Goal: Contribute content: Contribute content

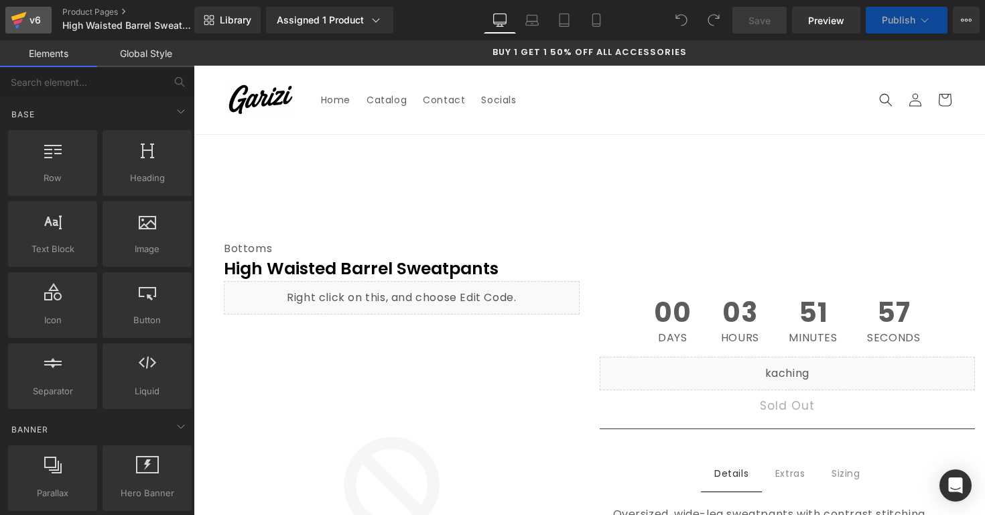
click at [44, 23] on link "v6" at bounding box center [28, 20] width 46 height 27
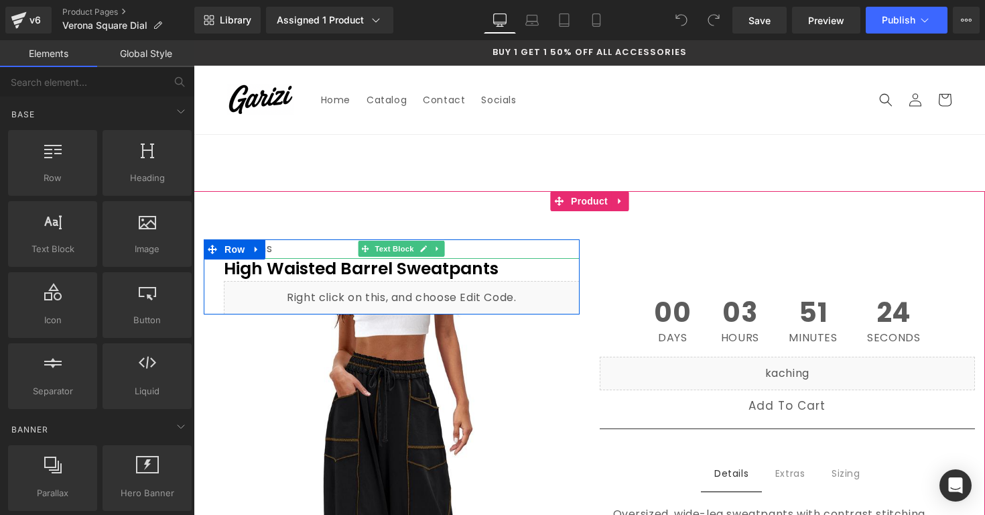
click at [464, 246] on div "Bottoms" at bounding box center [402, 248] width 356 height 19
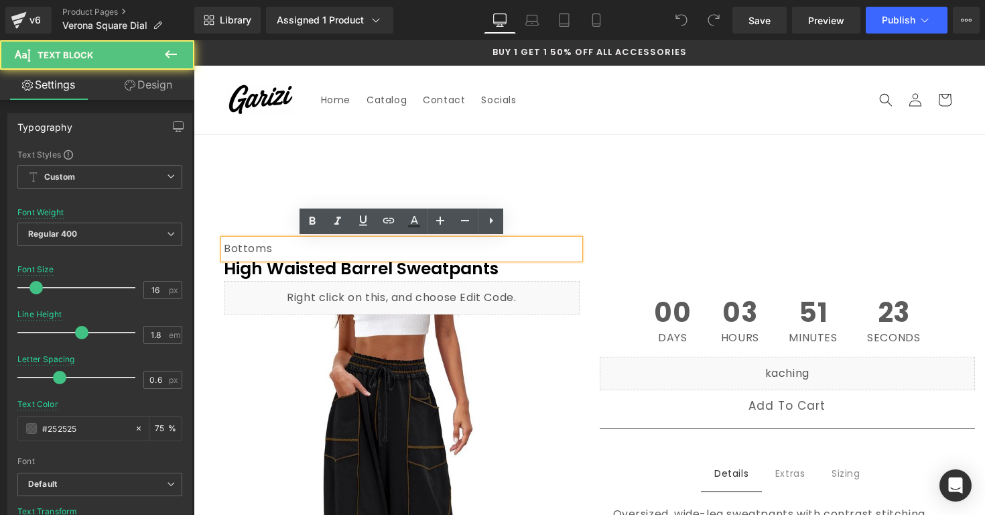
click at [464, 246] on div "Bottoms" at bounding box center [402, 248] width 356 height 19
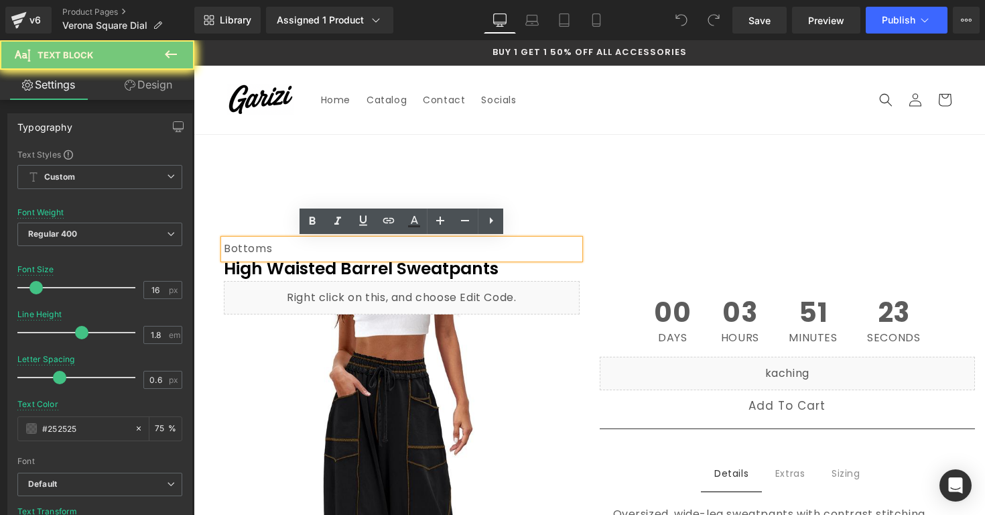
click at [464, 246] on div "Bottoms" at bounding box center [402, 248] width 356 height 19
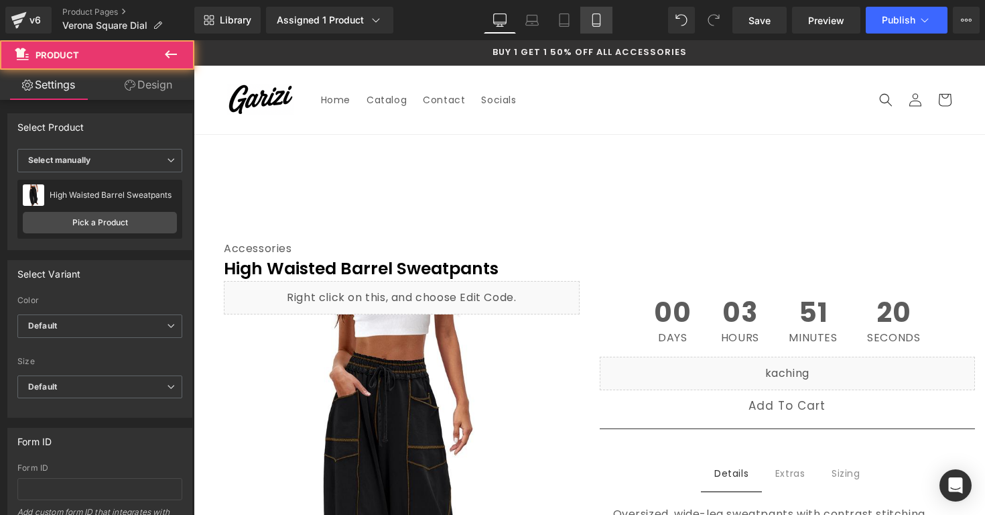
click at [602, 19] on icon at bounding box center [596, 19] width 13 height 13
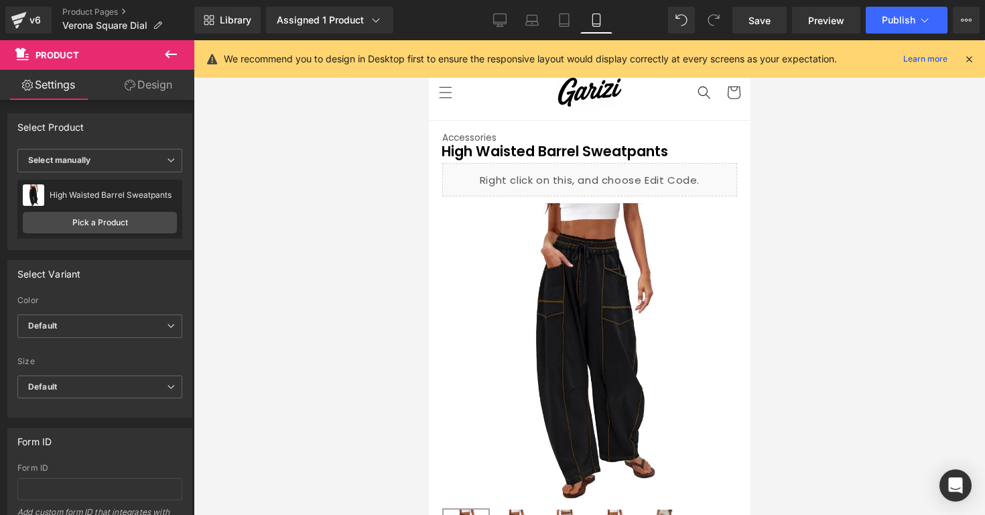
click at [972, 59] on icon at bounding box center [969, 59] width 12 height 12
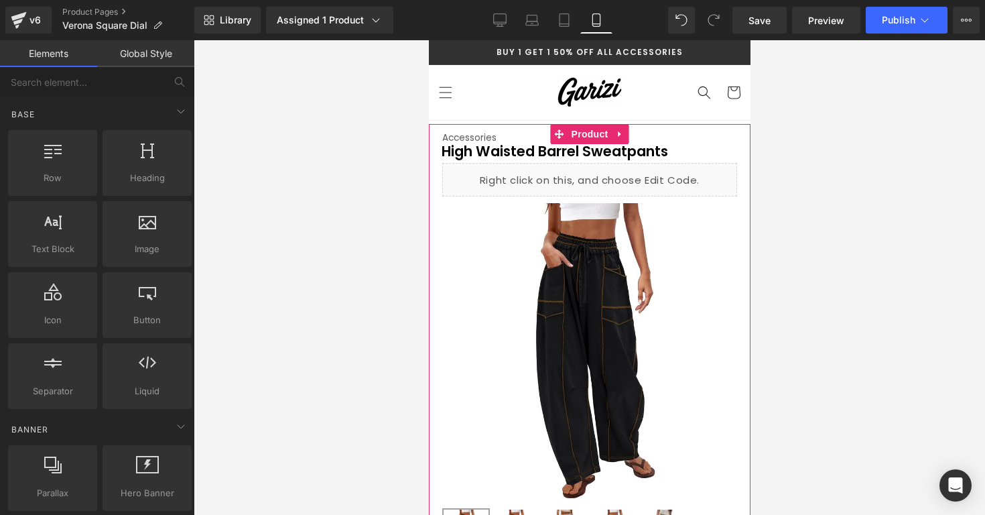
click at [585, 135] on span "Product" at bounding box center [590, 134] width 44 height 20
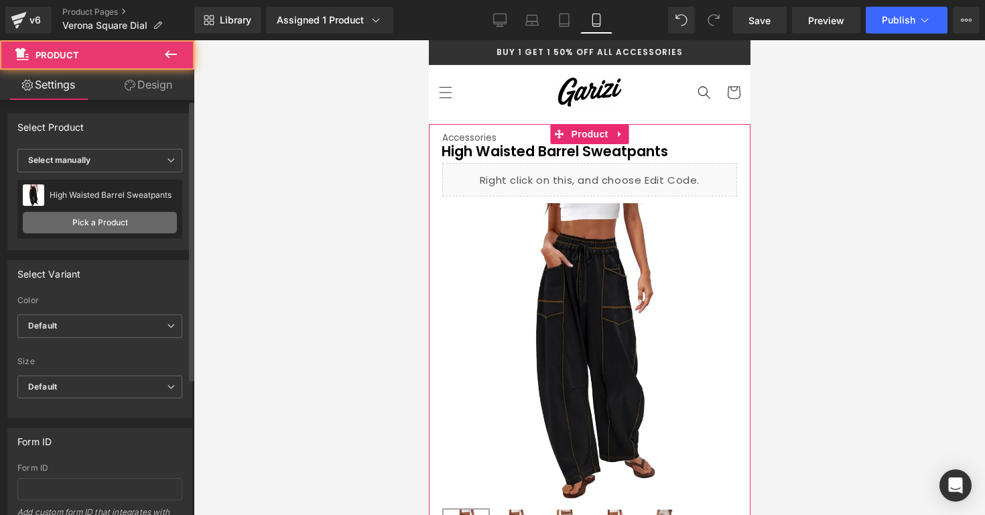
click at [98, 224] on link "Pick a Product" at bounding box center [100, 222] width 154 height 21
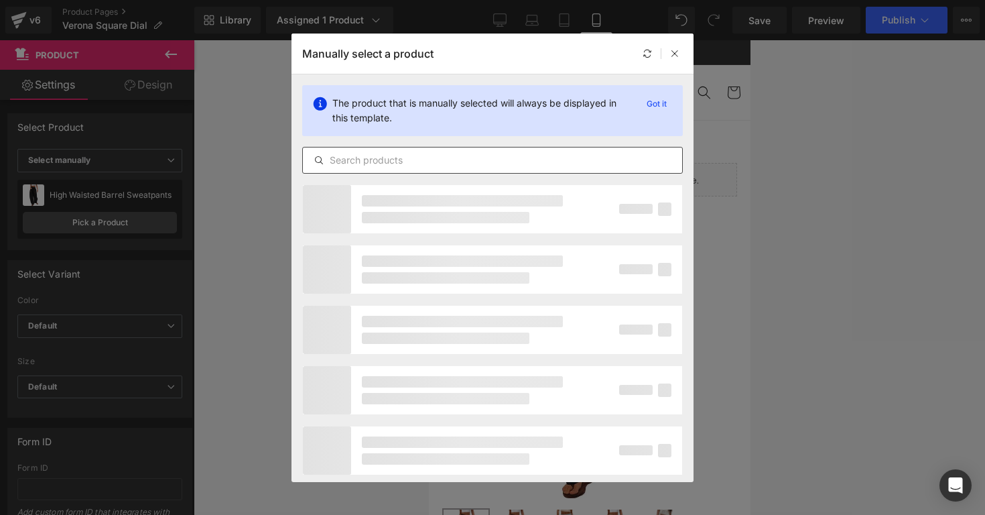
click at [341, 151] on div at bounding box center [492, 160] width 381 height 27
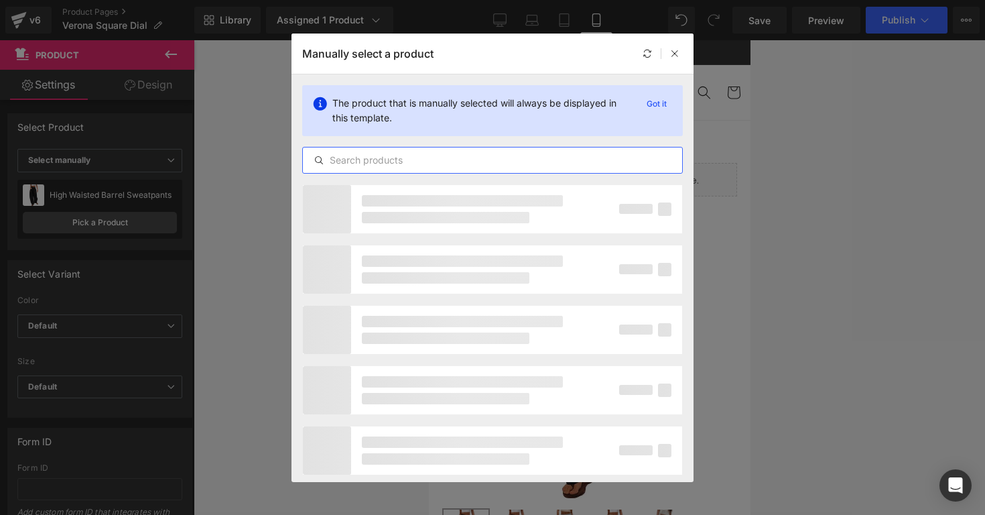
click at [345, 160] on input "text" at bounding box center [492, 160] width 379 height 16
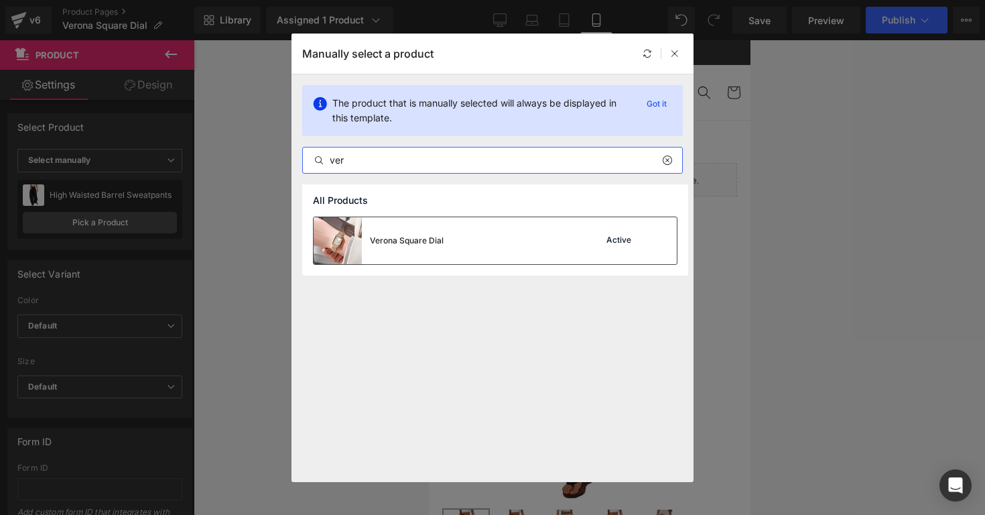
type input "ver"
click at [471, 228] on div "Verona Square Dial Active" at bounding box center [495, 240] width 363 height 47
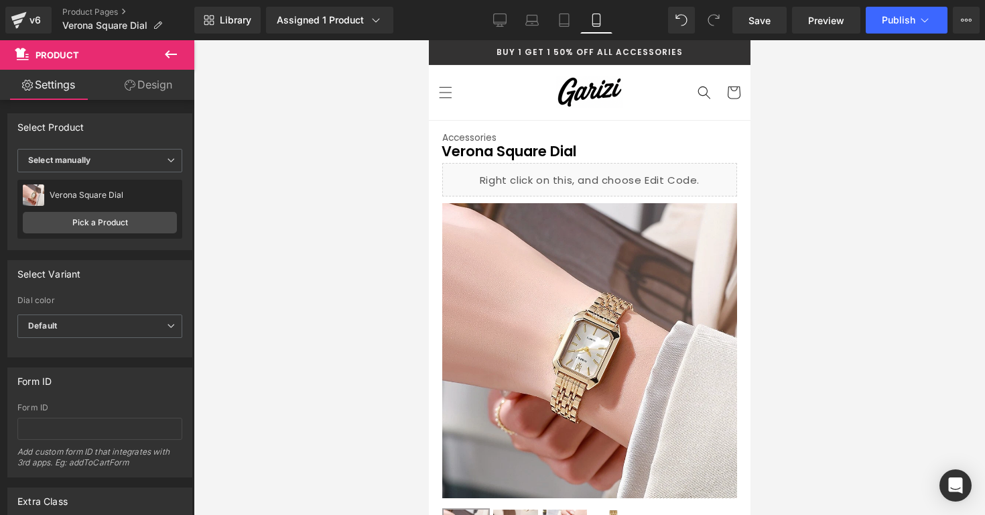
click at [785, 153] on div at bounding box center [589, 277] width 791 height 474
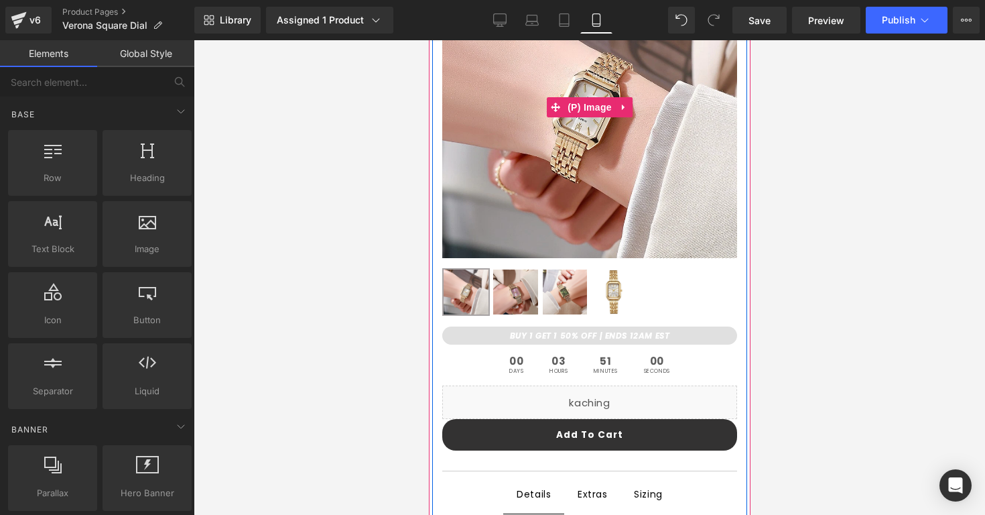
scroll to position [239, 0]
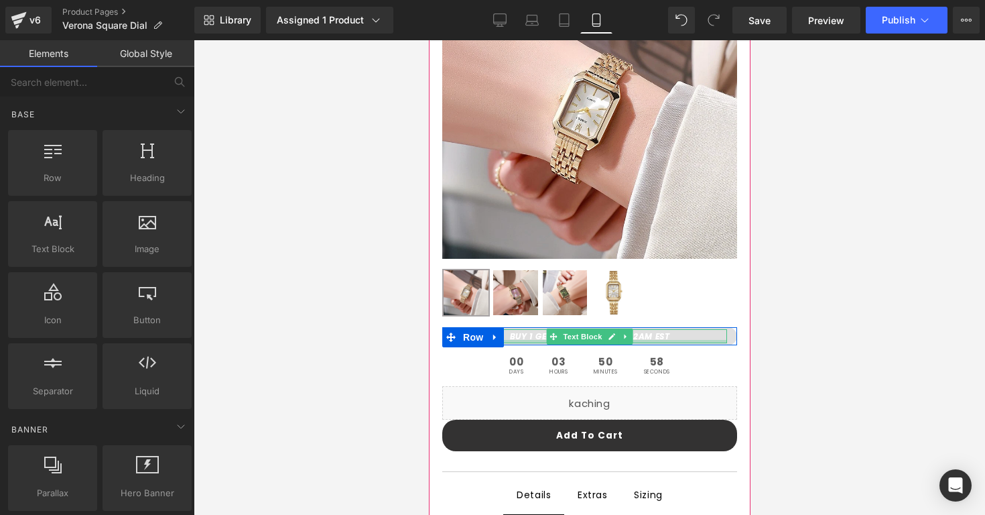
click at [537, 340] on div at bounding box center [589, 341] width 275 height 3
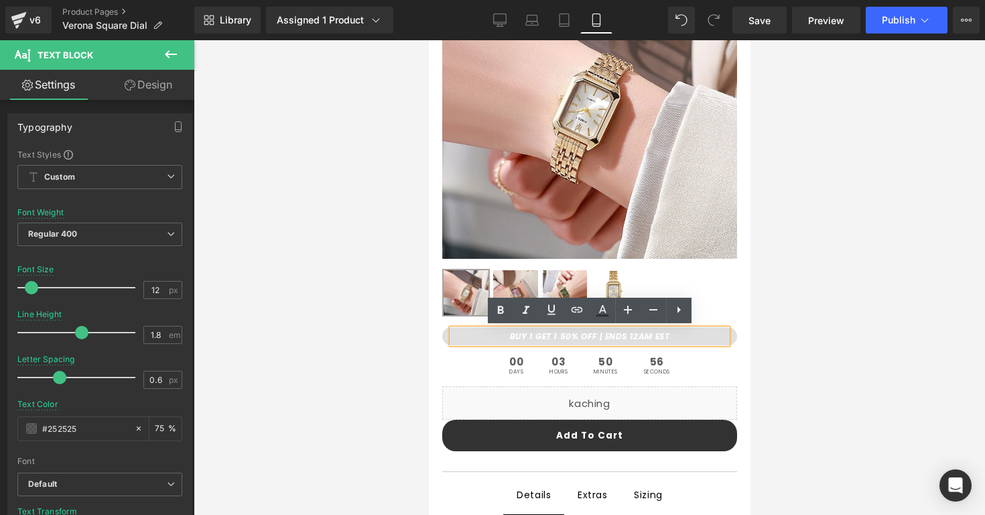
click at [596, 335] on strong "BUY 1 GET 1 50% OFF | ENDS 12AM EST" at bounding box center [589, 335] width 160 height 11
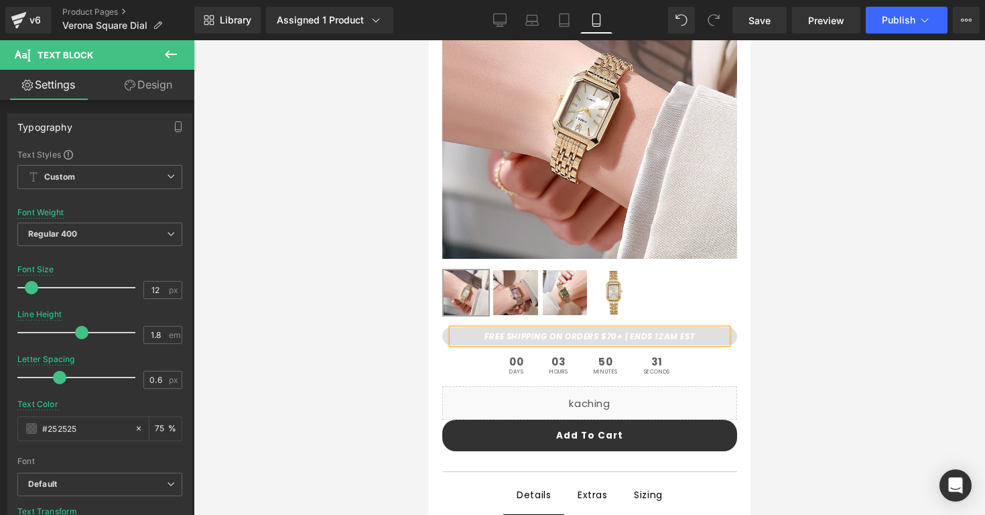
click at [818, 351] on div at bounding box center [589, 277] width 791 height 474
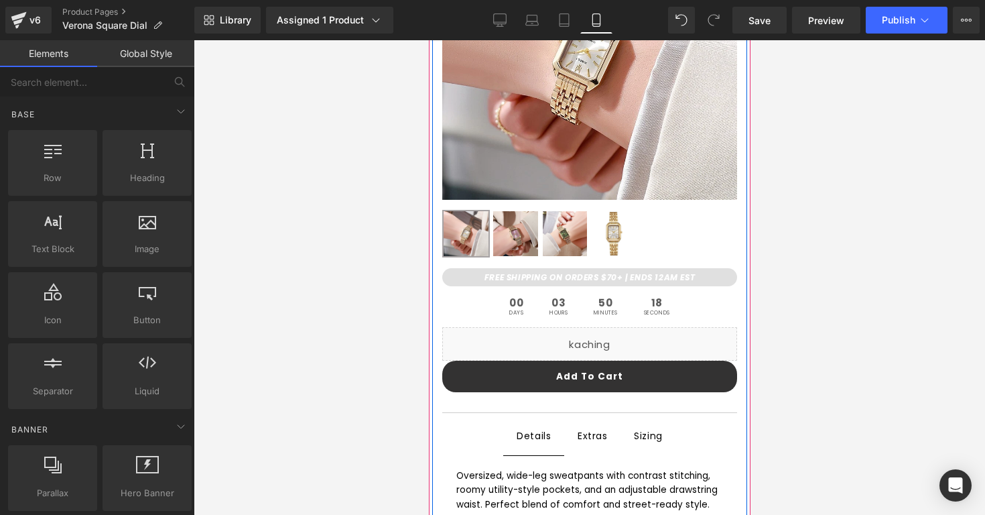
scroll to position [313, 0]
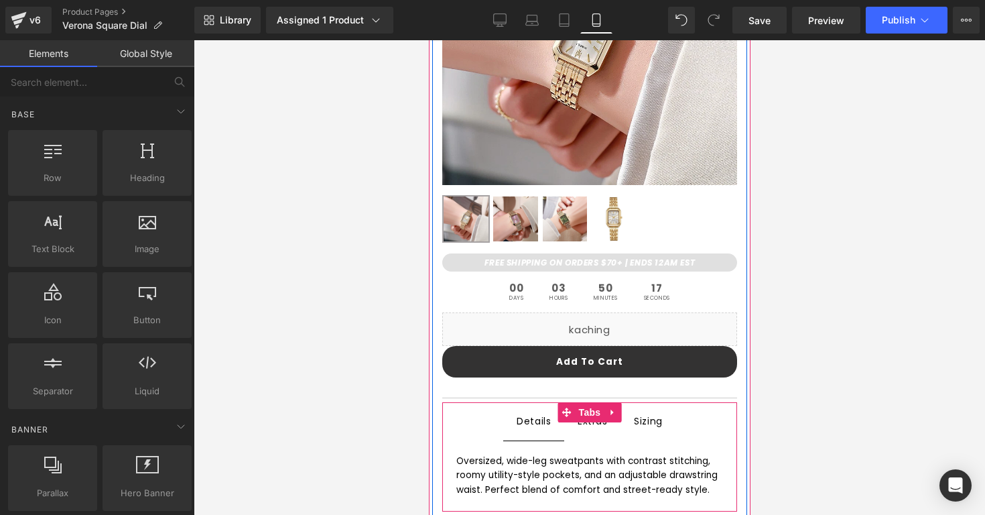
click at [630, 416] on span "Sizing Text Block" at bounding box center [648, 421] width 56 height 38
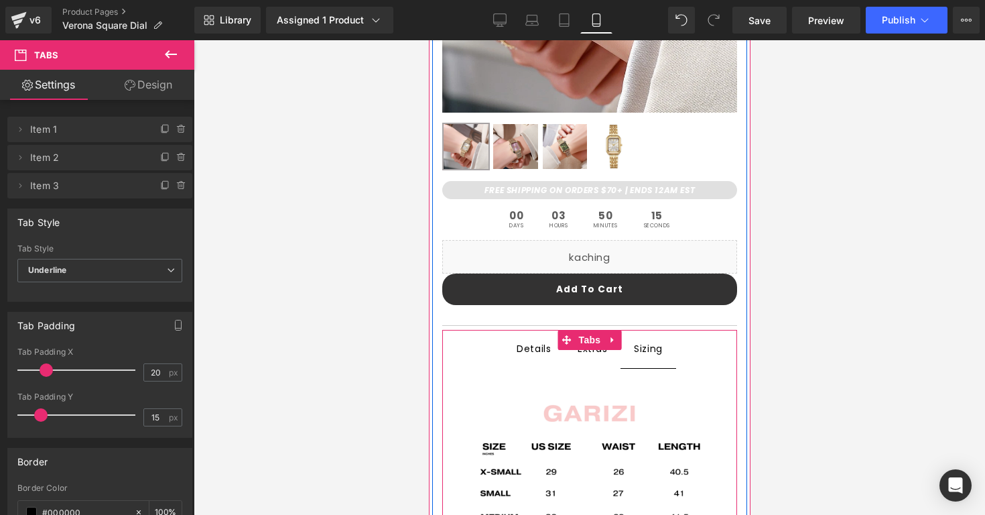
scroll to position [385, 0]
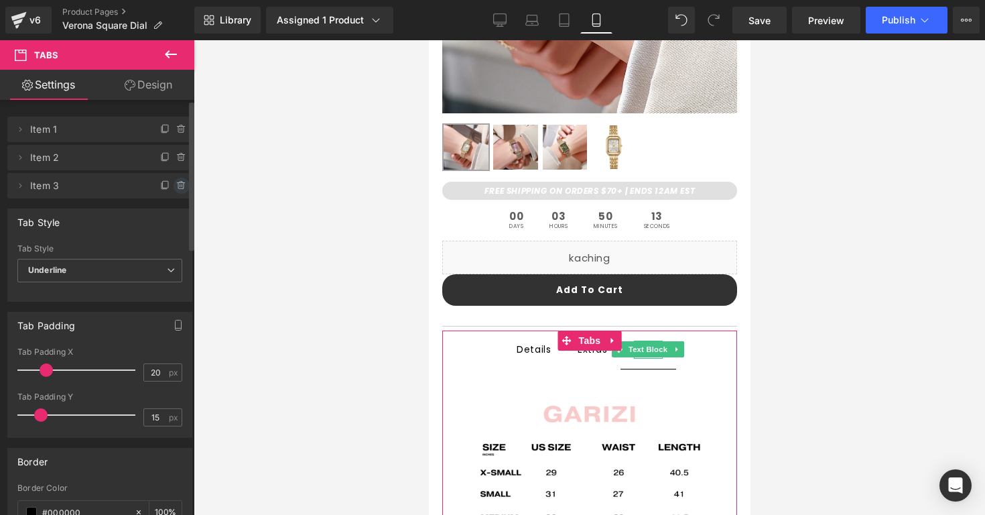
click at [180, 184] on icon at bounding box center [180, 185] width 0 height 3
click at [175, 184] on button "Delete" at bounding box center [167, 186] width 42 height 17
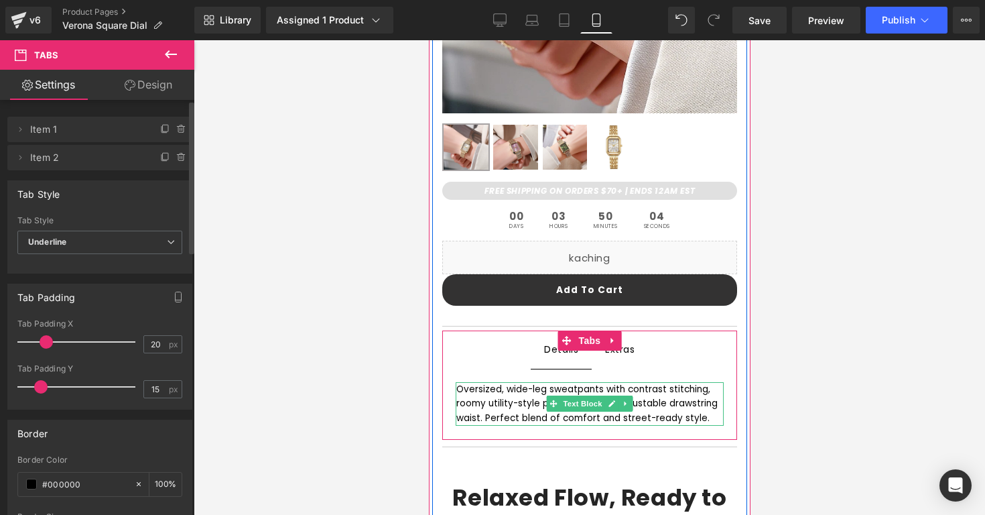
click at [490, 402] on div "Oversized, wide-leg sweatpants with contrast stitching, roomy utility-style poc…" at bounding box center [589, 404] width 267 height 44
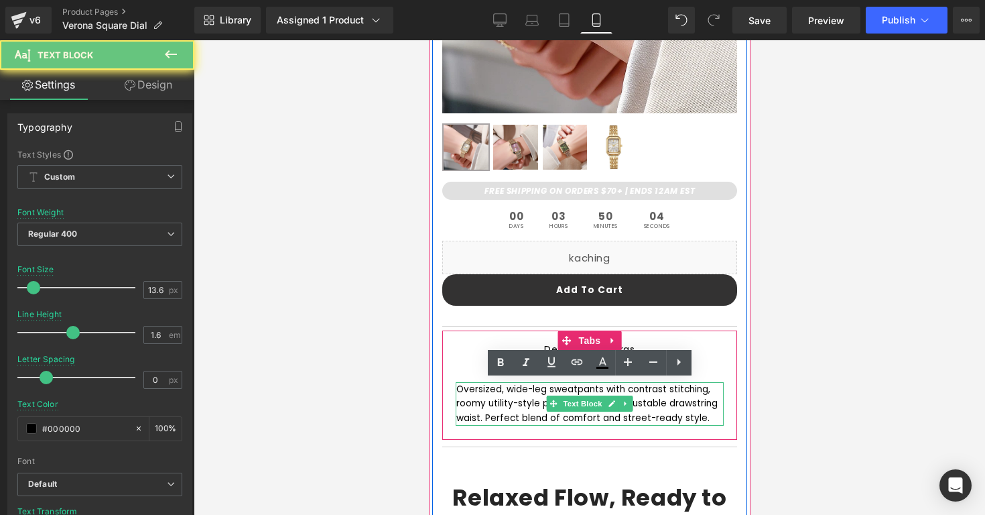
click at [490, 402] on div "Oversized, wide-leg sweatpants with contrast stitching, roomy utility-style poc…" at bounding box center [589, 404] width 267 height 44
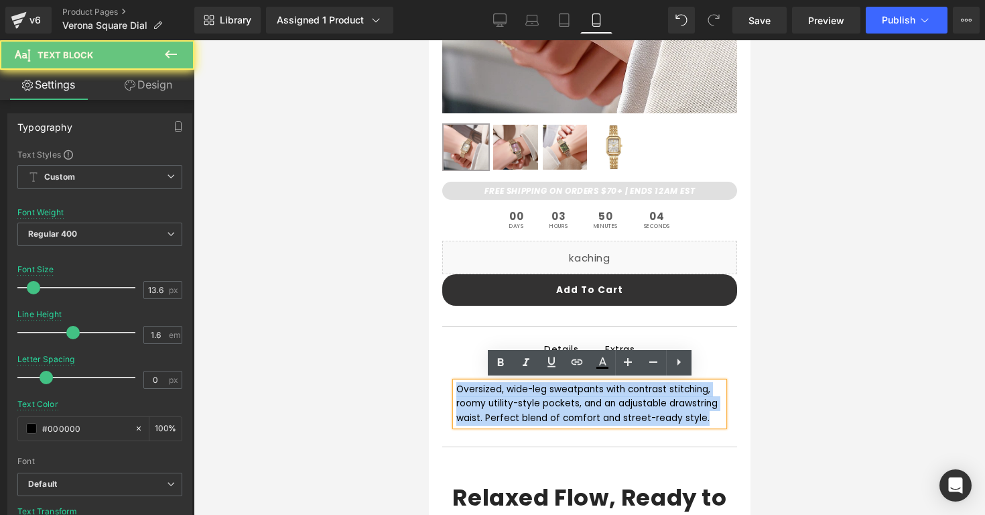
click at [490, 402] on div "Oversized, wide-leg sweatpants with contrast stitching, roomy utility-style poc…" at bounding box center [589, 404] width 267 height 44
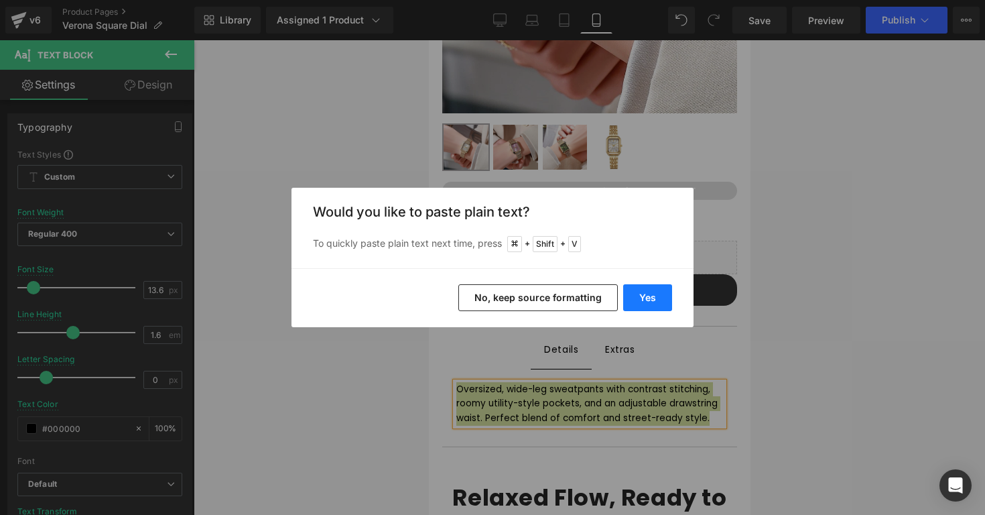
click at [641, 294] on button "Yes" at bounding box center [647, 297] width 49 height 27
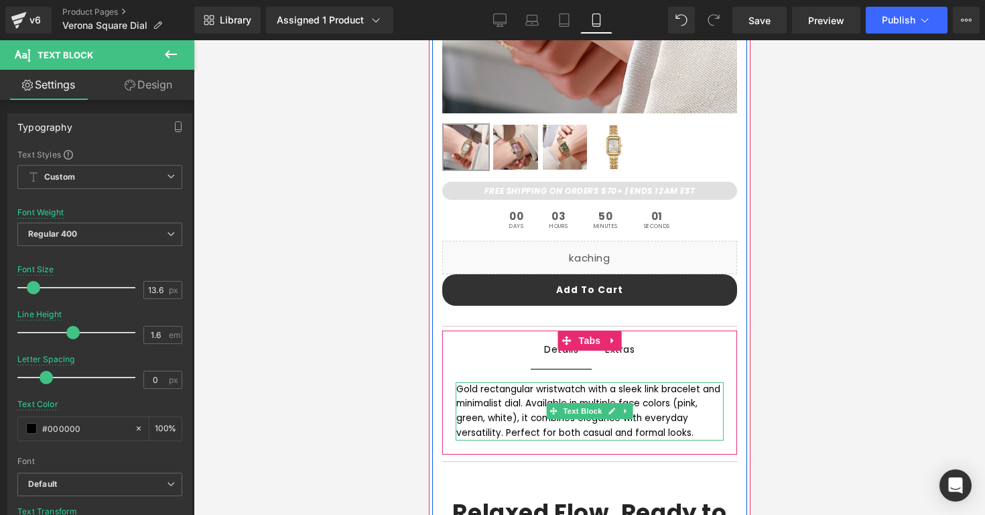
click at [512, 407] on div "Gold rectangular wristwatch with a sleek link bracelet and minimalist dial. Ava…" at bounding box center [589, 411] width 267 height 58
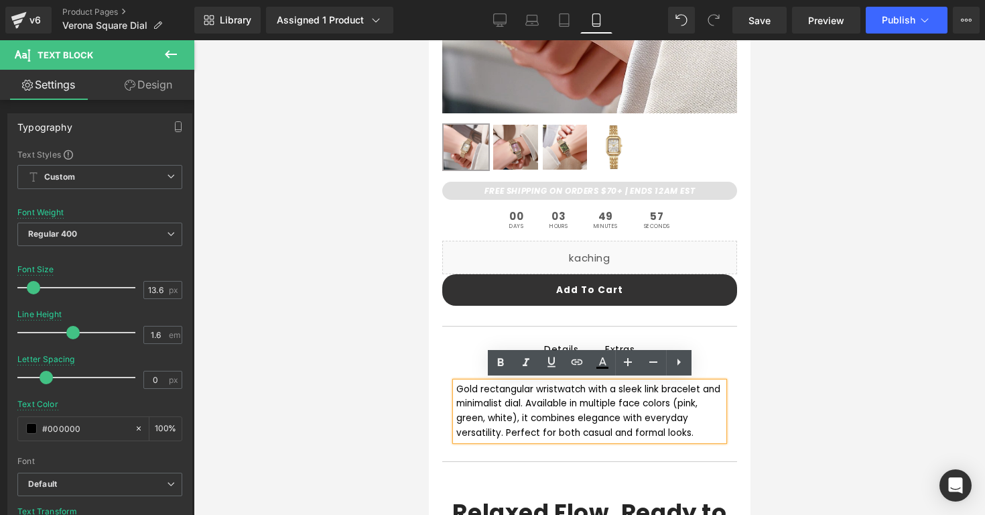
click at [645, 398] on div "Gold rectangular wristwatch with a sleek link bracelet and minimalist dial. Ava…" at bounding box center [589, 411] width 267 height 58
drag, startPoint x: 645, startPoint y: 400, endPoint x: 463, endPoint y: 416, distance: 183.0
click at [463, 416] on div "Gold rectangular wristwatch with a sleek link bracelet and minimalist dial. Ava…" at bounding box center [589, 411] width 267 height 58
click at [644, 403] on div "Gold rectangular wristwatch with a sleek link bracelet and minimalist dial. Ava…" at bounding box center [589, 411] width 267 height 58
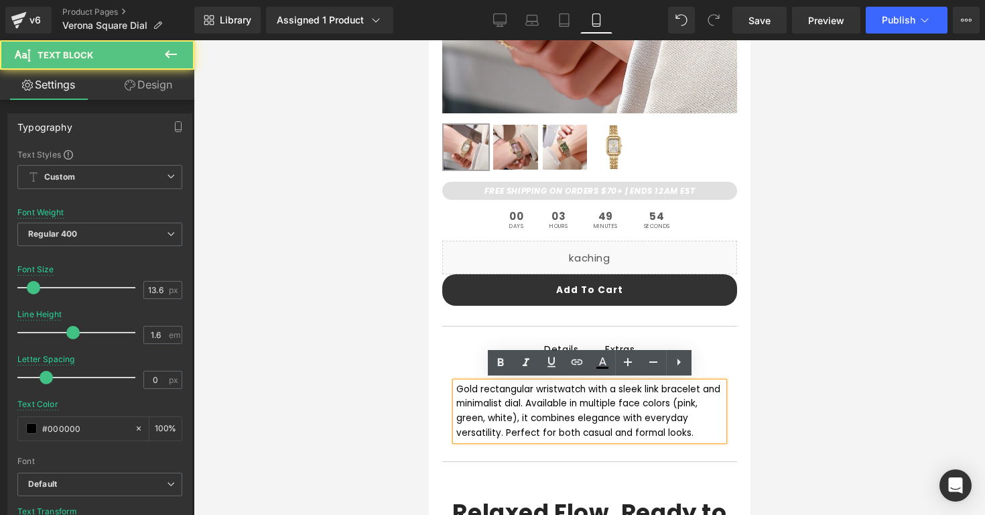
click at [646, 404] on div "Gold rectangular wristwatch with a sleek link bracelet and minimalist dial. Ava…" at bounding box center [589, 411] width 267 height 58
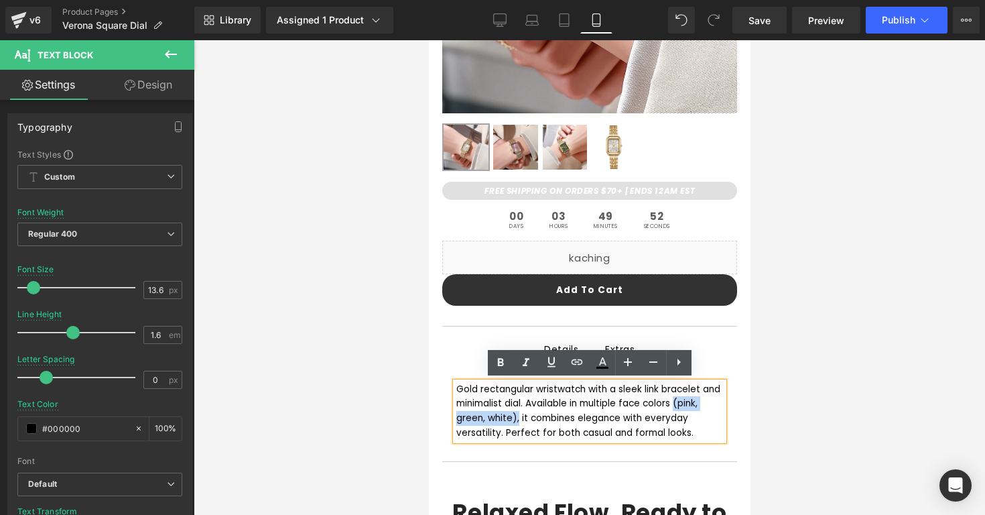
drag, startPoint x: 646, startPoint y: 404, endPoint x: 480, endPoint y: 419, distance: 166.2
click at [480, 419] on div "Gold rectangular wristwatch with a sleek link bracelet and minimalist dial. Ava…" at bounding box center [589, 411] width 267 height 58
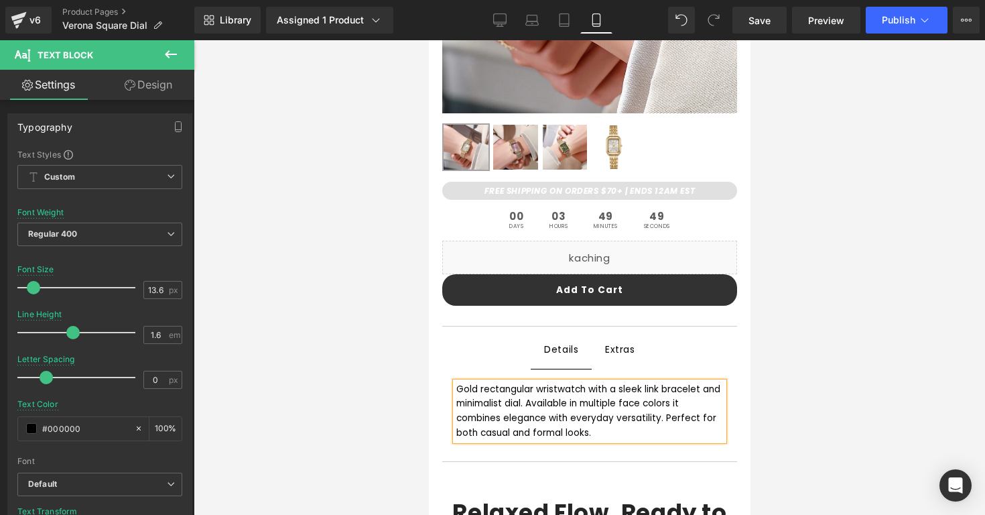
click at [523, 427] on div "Gold rectangular wristwatch with a sleek link bracelet and minimalist dial. Ava…" at bounding box center [589, 411] width 267 height 58
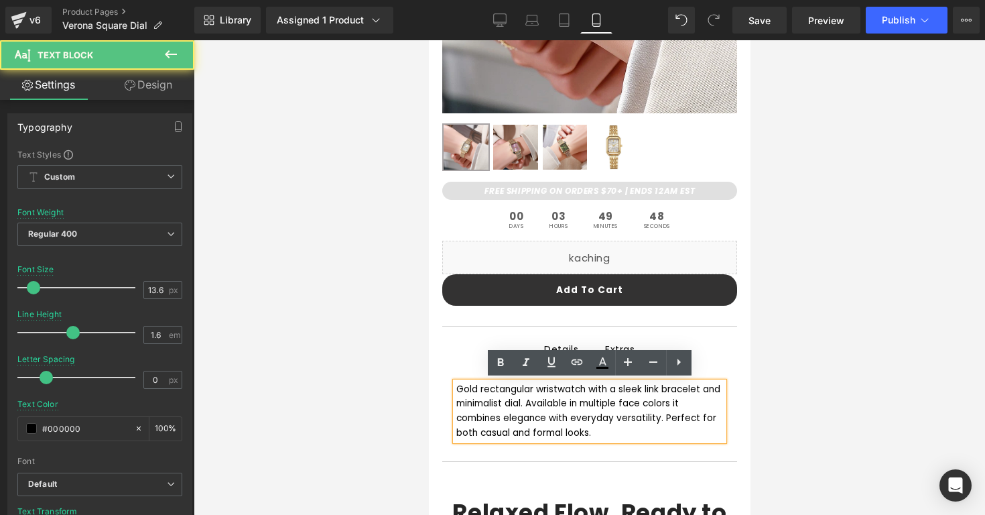
click at [428, 40] on div at bounding box center [428, 40] width 0 height 0
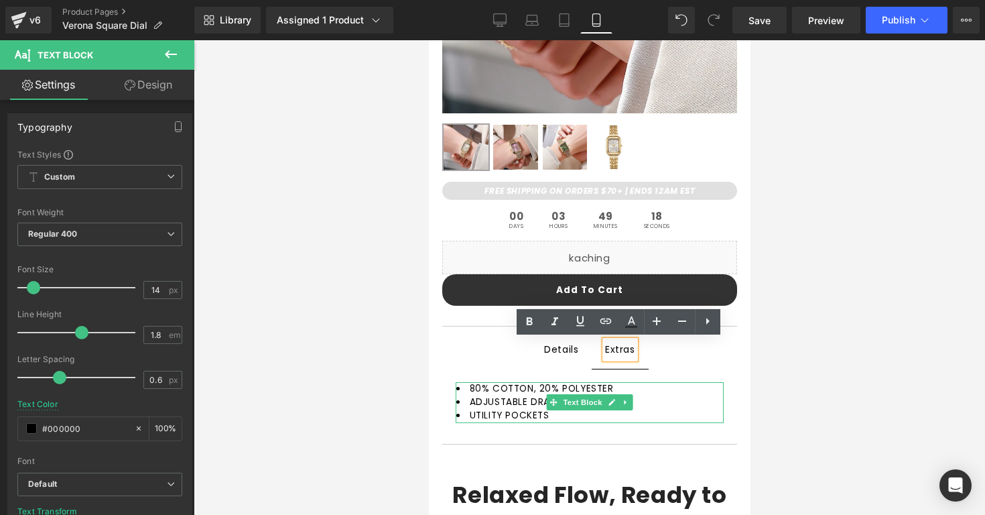
click at [631, 389] on li "80% COTTON, 20% POLYESTER" at bounding box center [589, 388] width 267 height 13
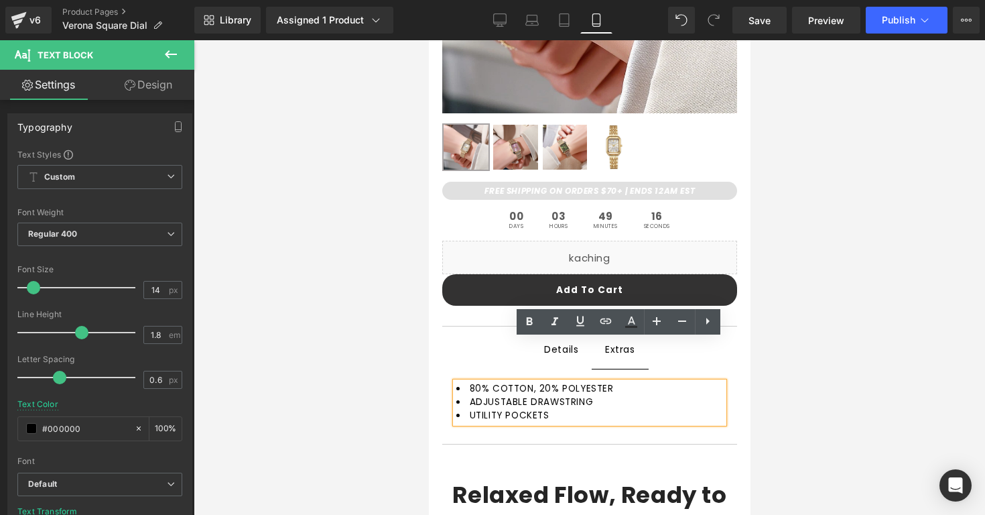
click at [631, 389] on li "80% COTTON, 20% POLYESTER" at bounding box center [589, 388] width 267 height 13
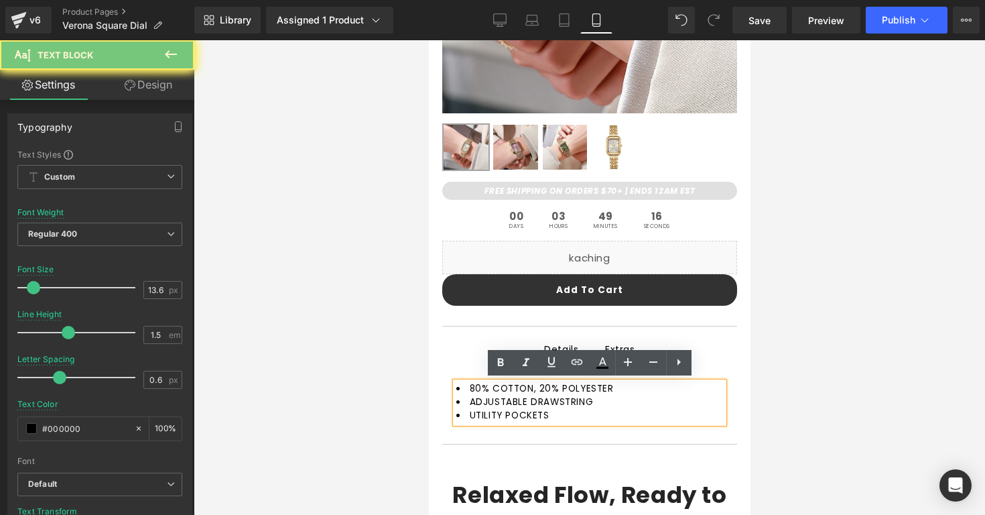
click at [631, 389] on li "80% COTTON, 20% POLYESTER" at bounding box center [589, 388] width 267 height 13
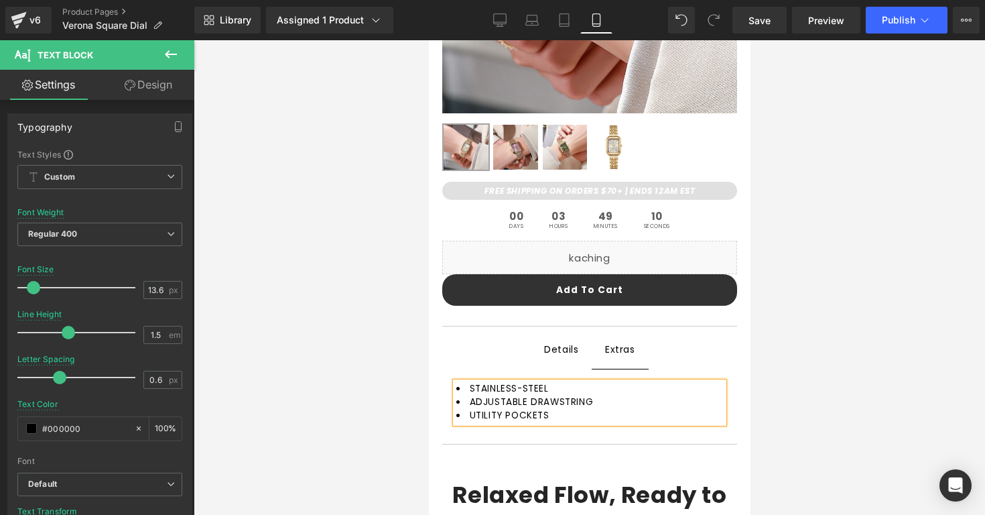
click at [635, 400] on li "ADJUSTABLE DRAWSTRING" at bounding box center [589, 401] width 267 height 13
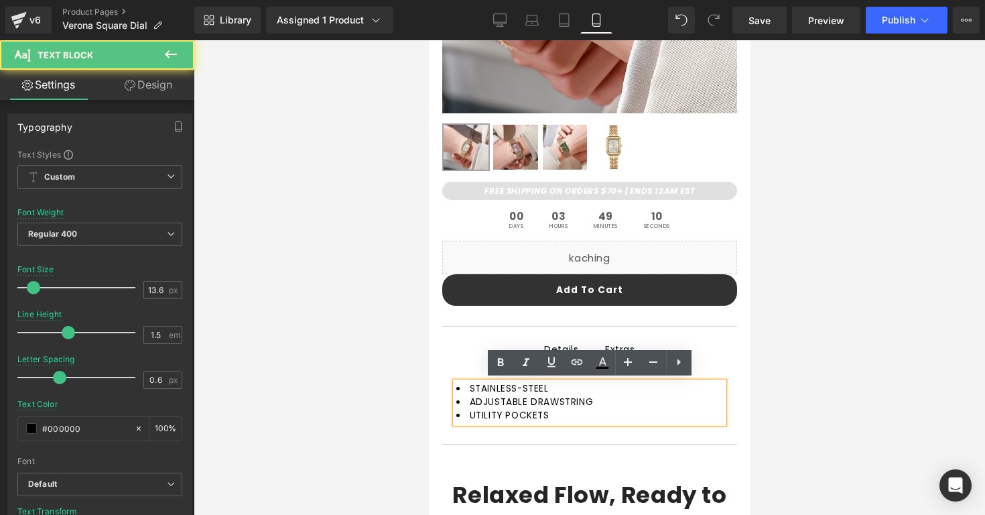
click at [635, 400] on li "ADJUSTABLE DRAWSTRING" at bounding box center [589, 401] width 267 height 13
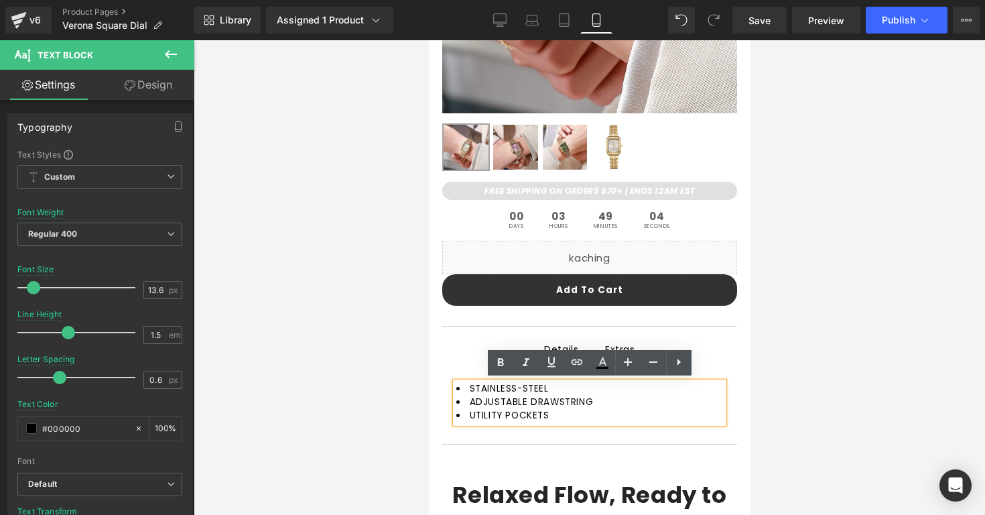
click at [604, 401] on li "ADJUSTABLE DRAWSTRING" at bounding box center [589, 401] width 267 height 13
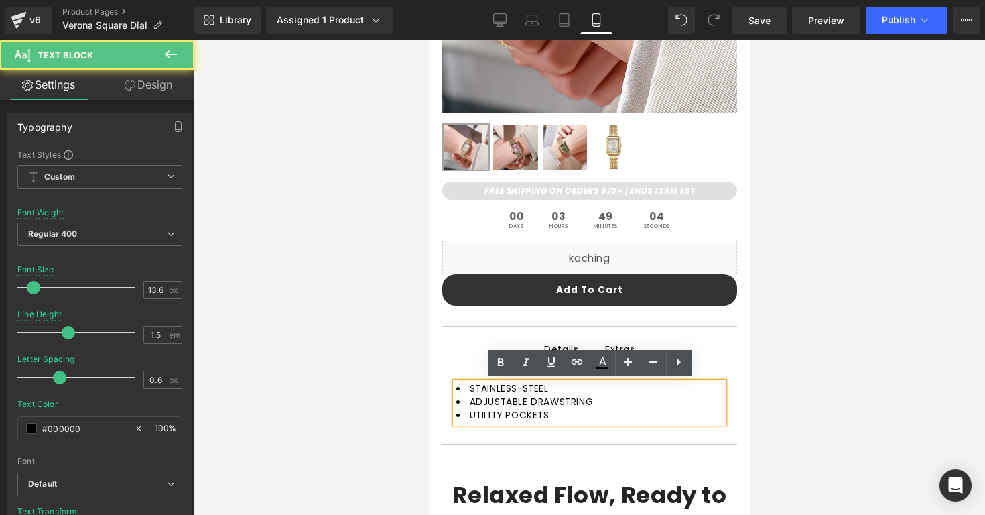
click at [604, 401] on li "ADJUSTABLE DRAWSTRING" at bounding box center [589, 401] width 267 height 13
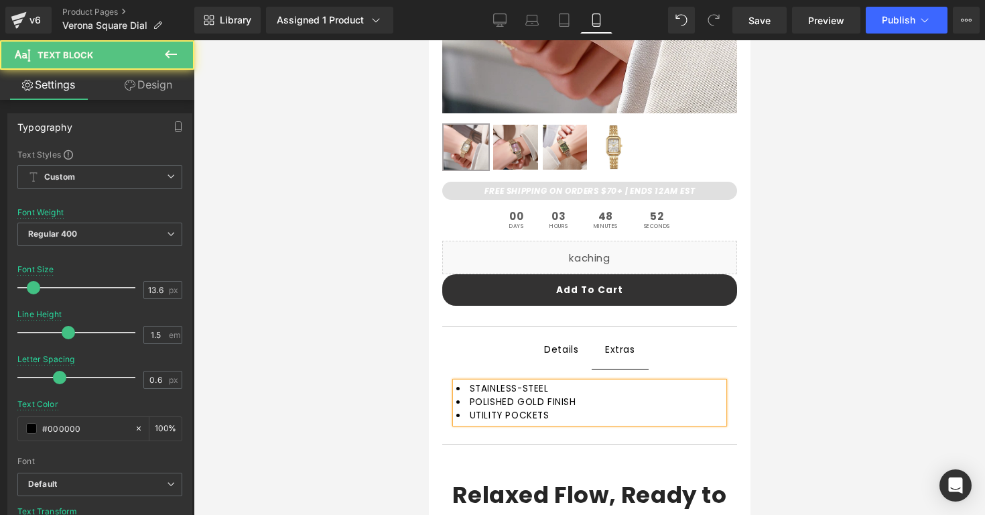
click at [557, 420] on li "UTILITY POCKETS" at bounding box center [589, 415] width 267 height 13
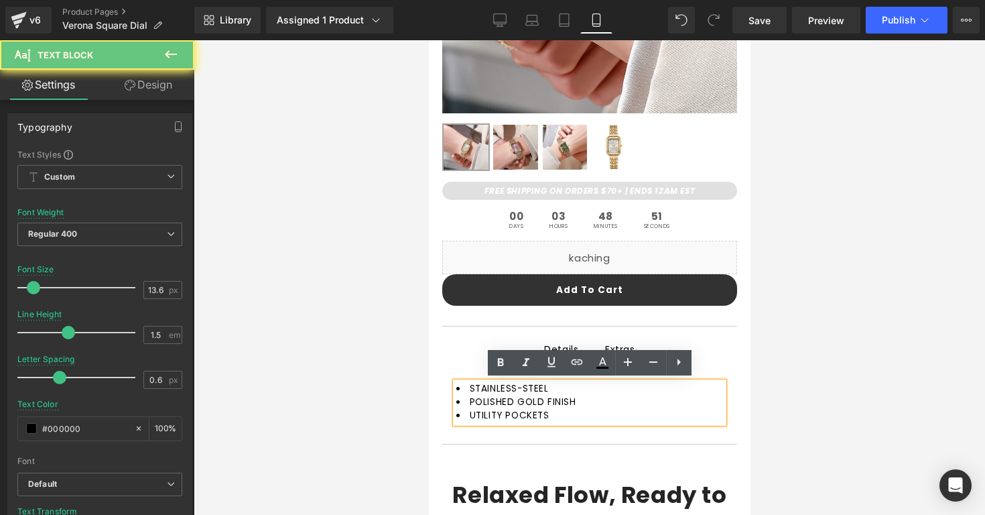
click at [557, 413] on li "UTILITY POCKETS" at bounding box center [589, 415] width 267 height 13
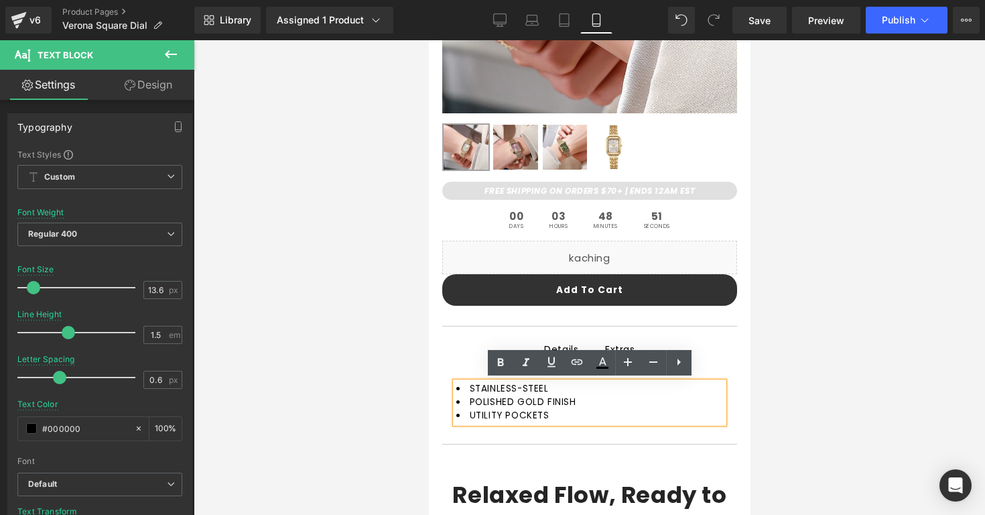
click at [557, 413] on li "UTILITY POCKETS" at bounding box center [589, 415] width 267 height 13
click at [557, 415] on li "UTILITY POCKETS" at bounding box center [589, 415] width 267 height 13
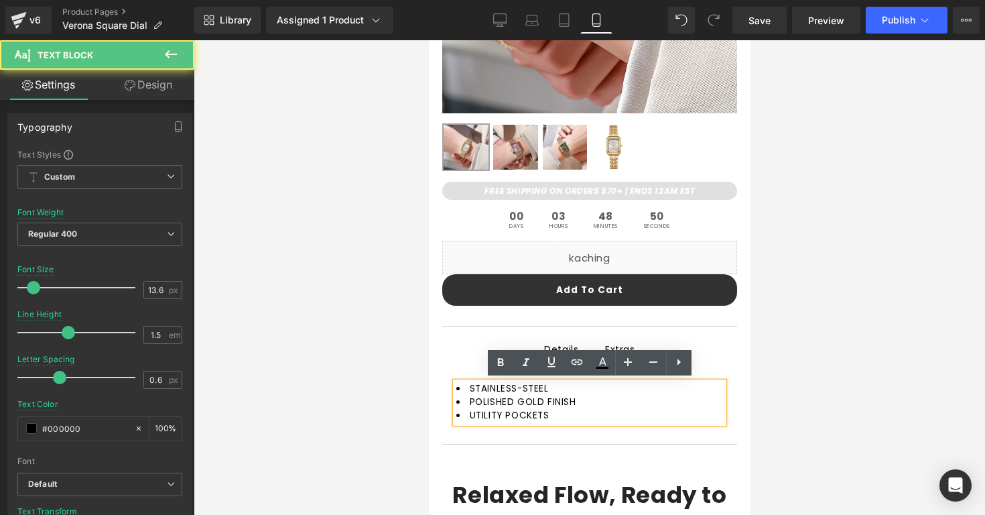
click at [557, 415] on li "UTILITY POCKETS" at bounding box center [589, 415] width 267 height 13
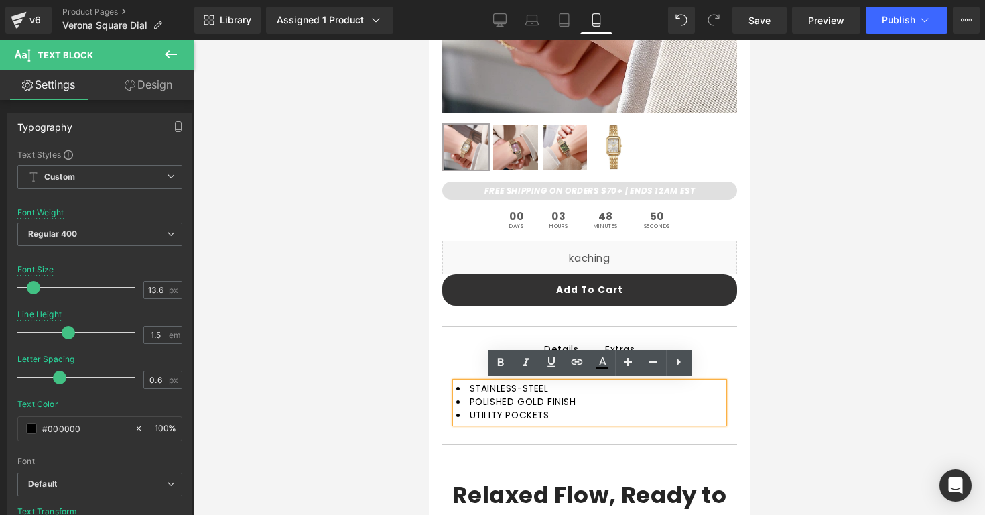
click at [557, 415] on li "UTILITY POCKETS" at bounding box center [589, 415] width 267 height 13
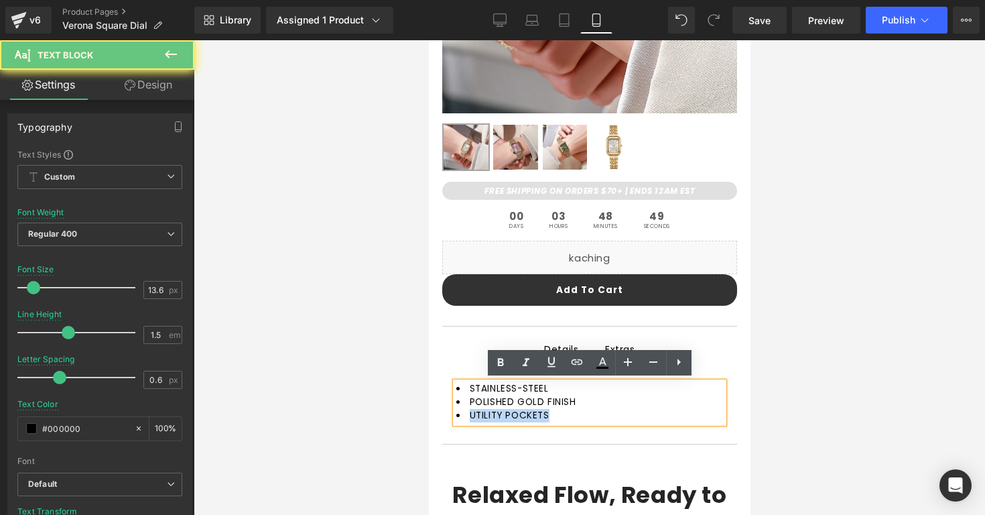
click at [557, 415] on li "UTILITY POCKETS" at bounding box center [589, 415] width 267 height 13
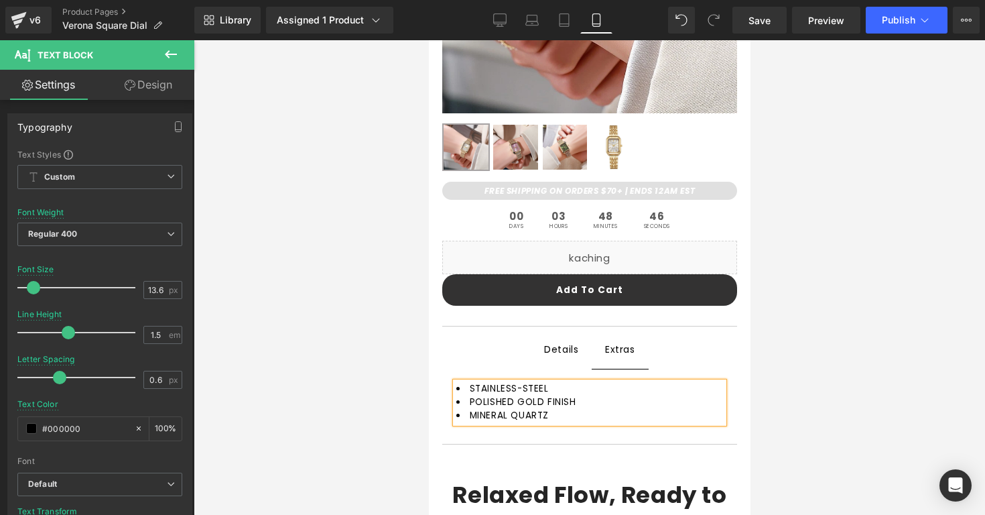
click at [783, 381] on div at bounding box center [589, 277] width 791 height 474
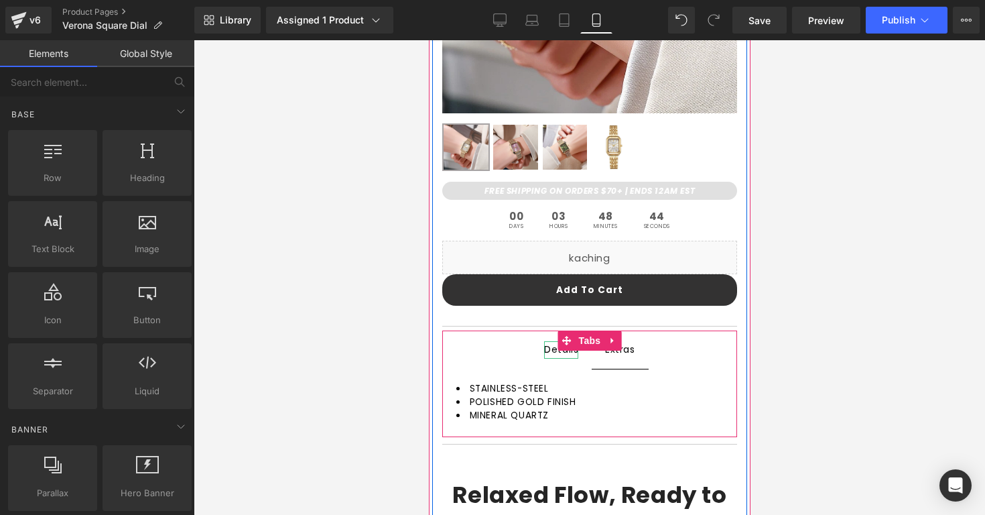
click at [559, 353] on div "Details" at bounding box center [560, 349] width 34 height 17
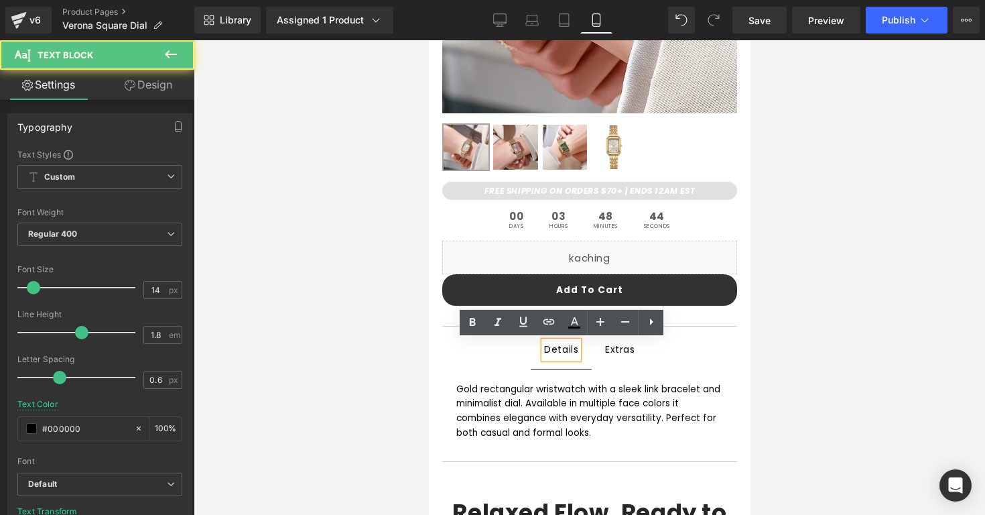
click at [439, 367] on div "FREE SHIPPING ON ORDERS $70+ | ENDS 12AM EST Text Block Row 00 Days 03 Hours 48…" at bounding box center [589, 526] width 315 height 708
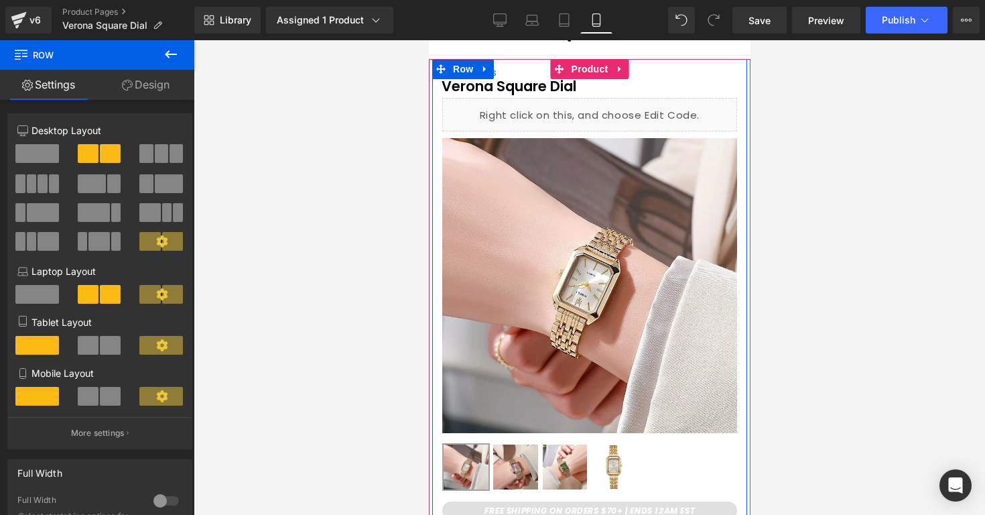
scroll to position [0, 0]
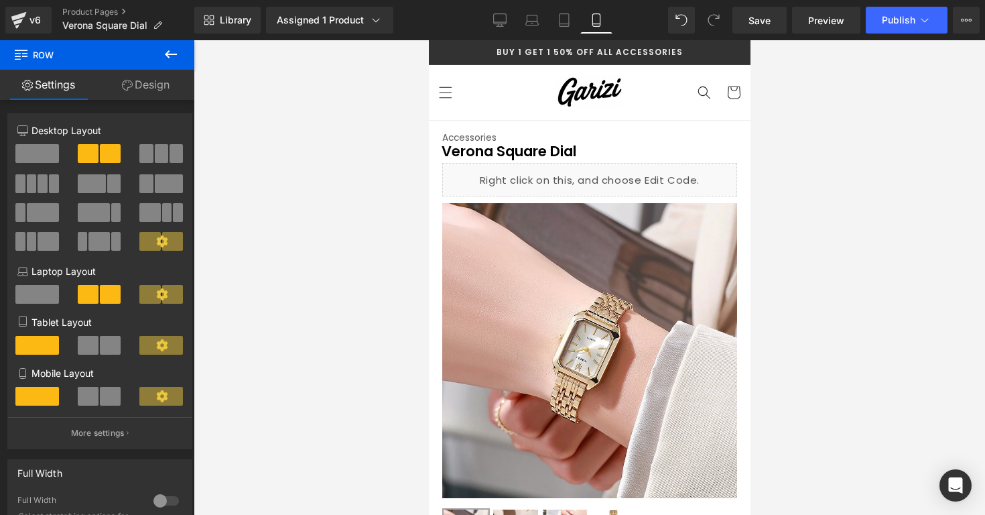
click at [777, 157] on div at bounding box center [589, 277] width 791 height 474
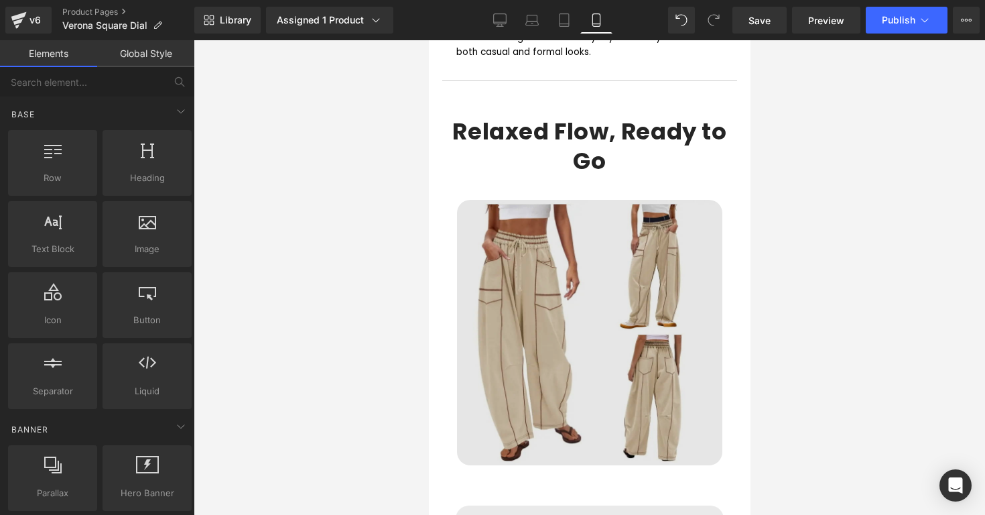
scroll to position [757, 0]
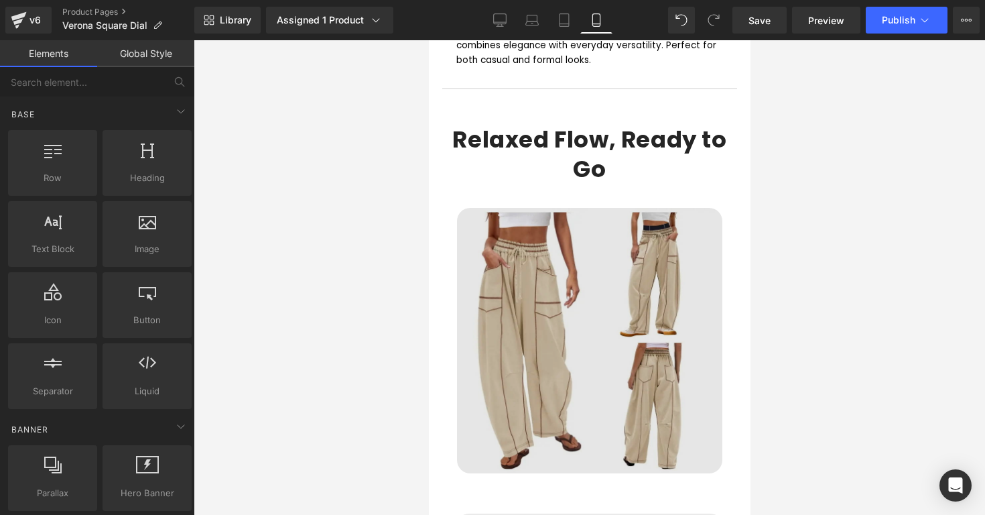
click at [647, 271] on img at bounding box center [588, 340] width 265 height 265
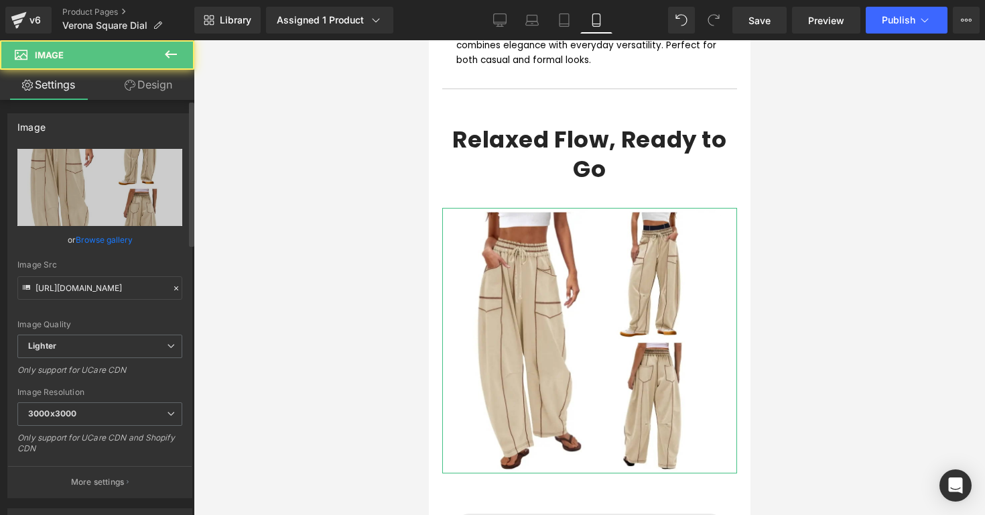
click at [122, 239] on link "Browse gallery" at bounding box center [104, 239] width 57 height 23
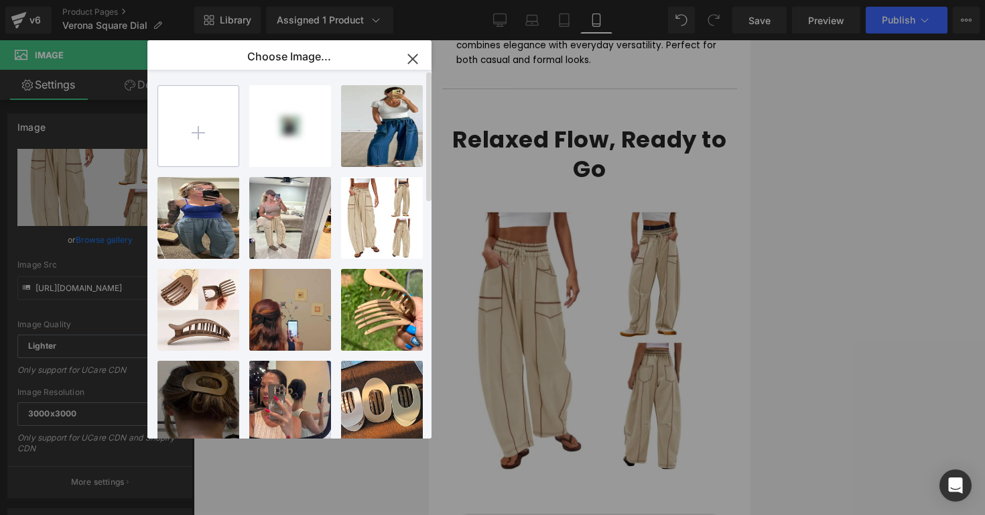
click at [202, 146] on input "file" at bounding box center [198, 126] width 80 height 80
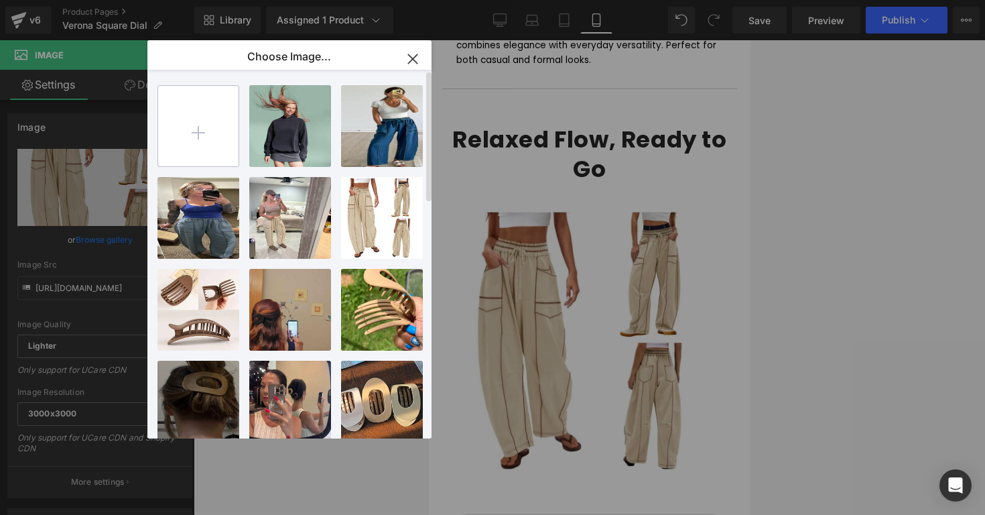
type input "C:\fakepath\squarebranded.png"
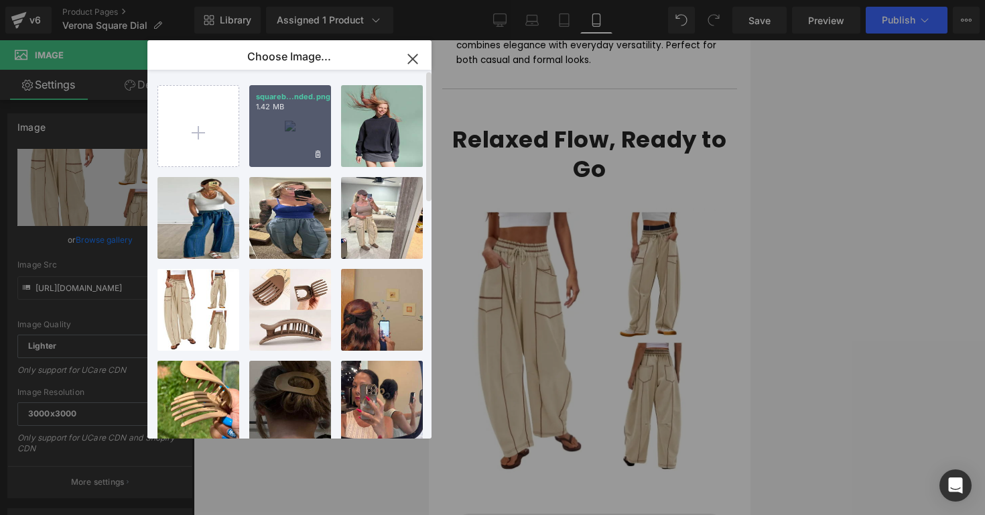
click at [281, 145] on div "squareb...nded.png 1.42 MB" at bounding box center [290, 126] width 82 height 82
type input "https://ucarecdn.com/c2db4e48-4092-42b5-a63c-c49d61d8cdf8/-/format/auto/-/previ…"
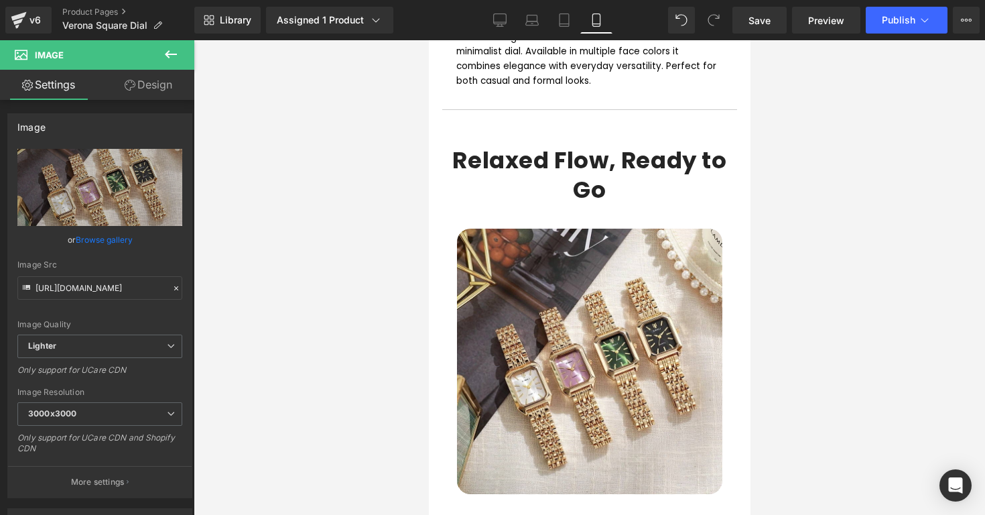
scroll to position [722, 0]
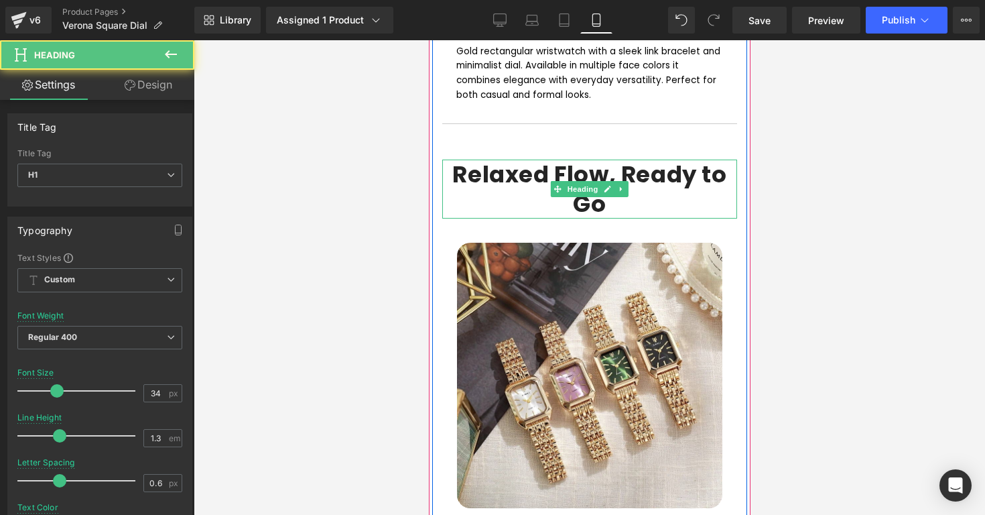
click at [631, 208] on h1 "Relaxed Flow, Ready to Go" at bounding box center [589, 188] width 295 height 59
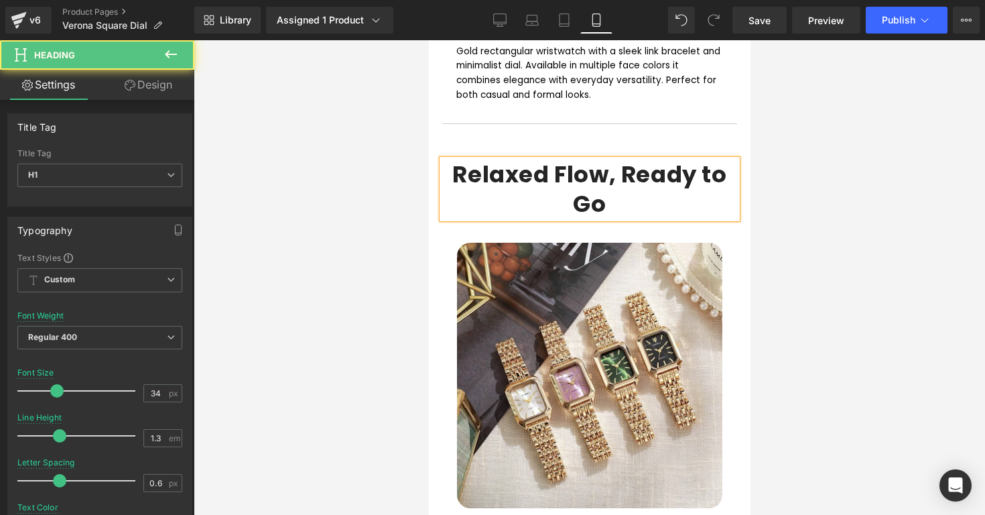
click at [631, 208] on h1 "Relaxed Flow, Ready to Go" at bounding box center [589, 188] width 295 height 59
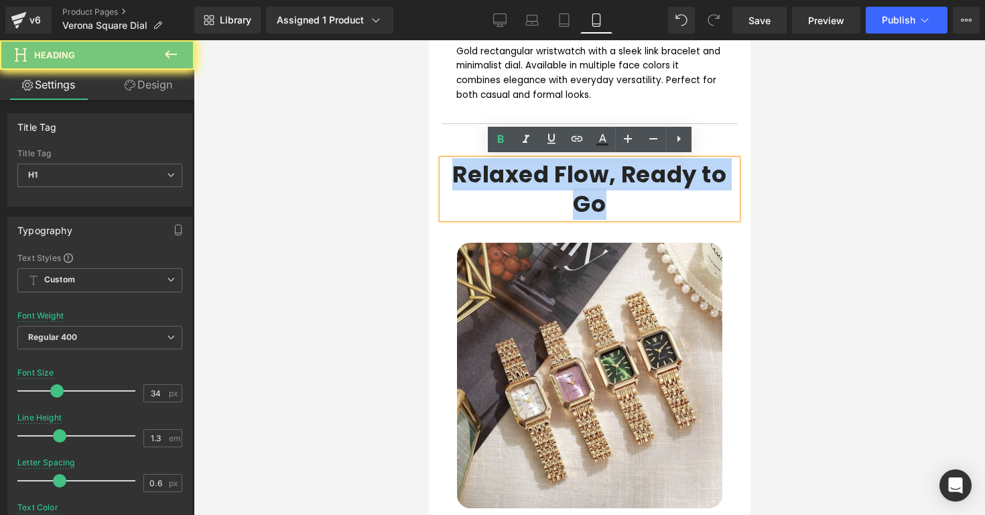
click at [631, 208] on h1 "Relaxed Flow, Ready to Go" at bounding box center [589, 188] width 295 height 59
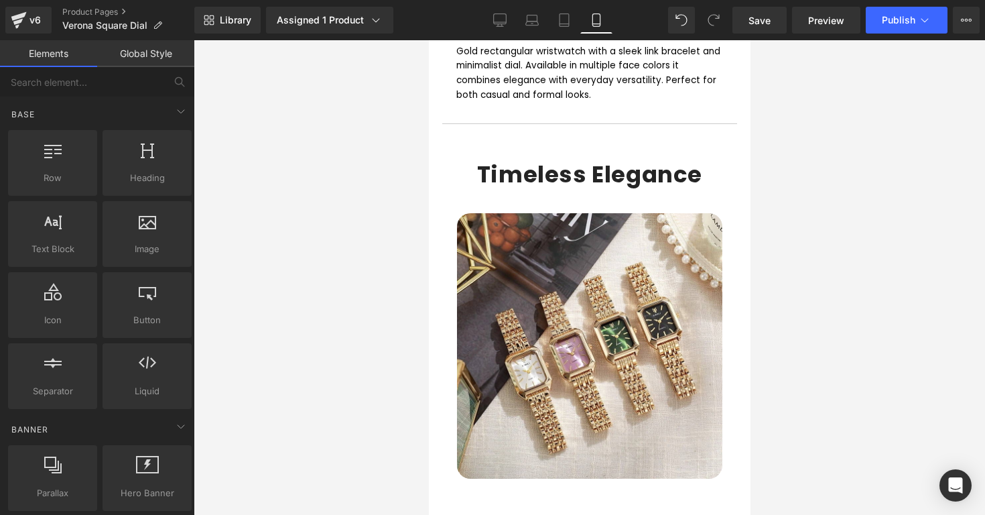
click at [860, 218] on div at bounding box center [589, 277] width 791 height 474
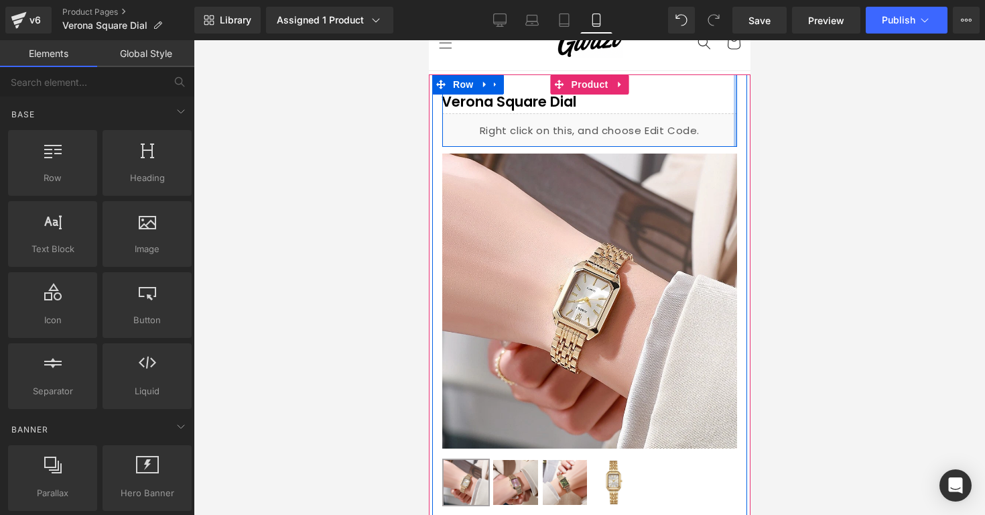
scroll to position [110, 0]
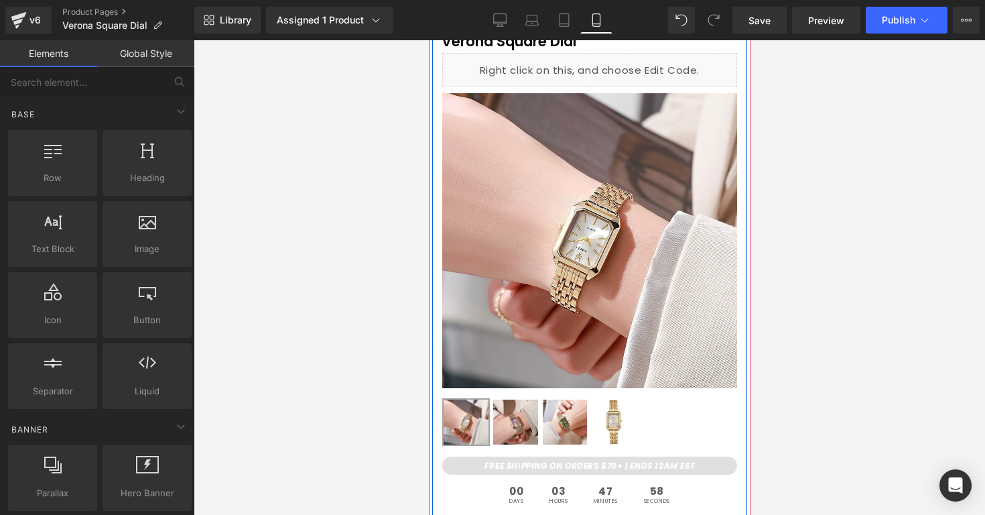
click at [618, 399] on img at bounding box center [613, 421] width 45 height 45
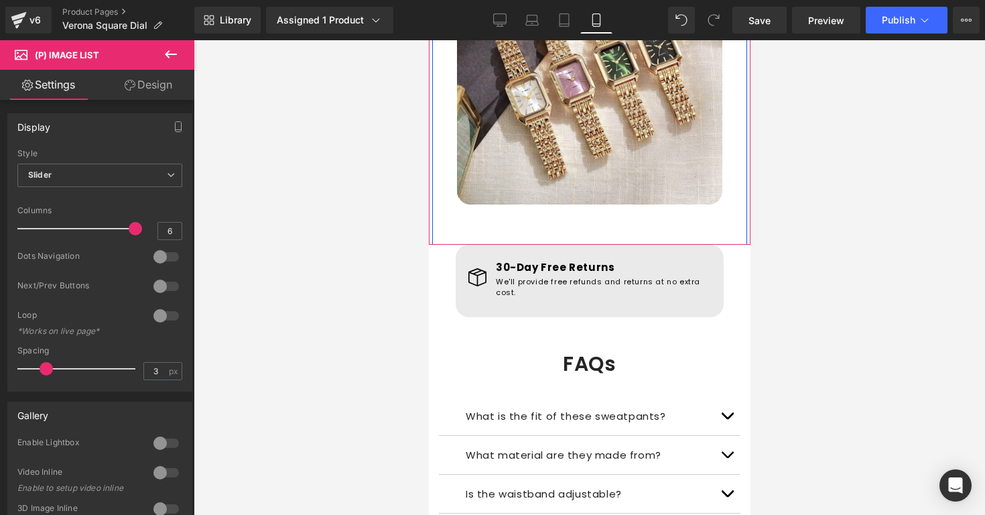
scroll to position [1174, 0]
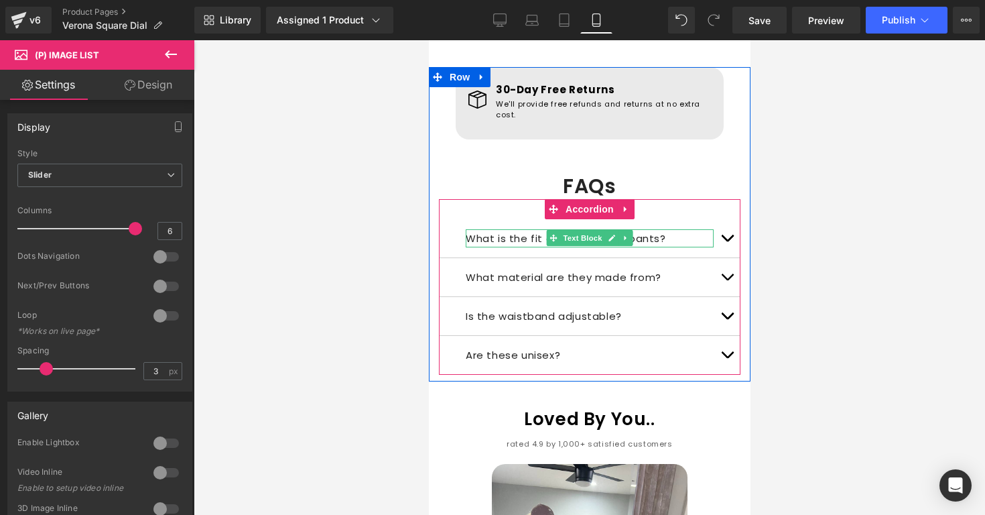
click at [492, 229] on p "What is the fit of these sweatpants?" at bounding box center [589, 238] width 248 height 18
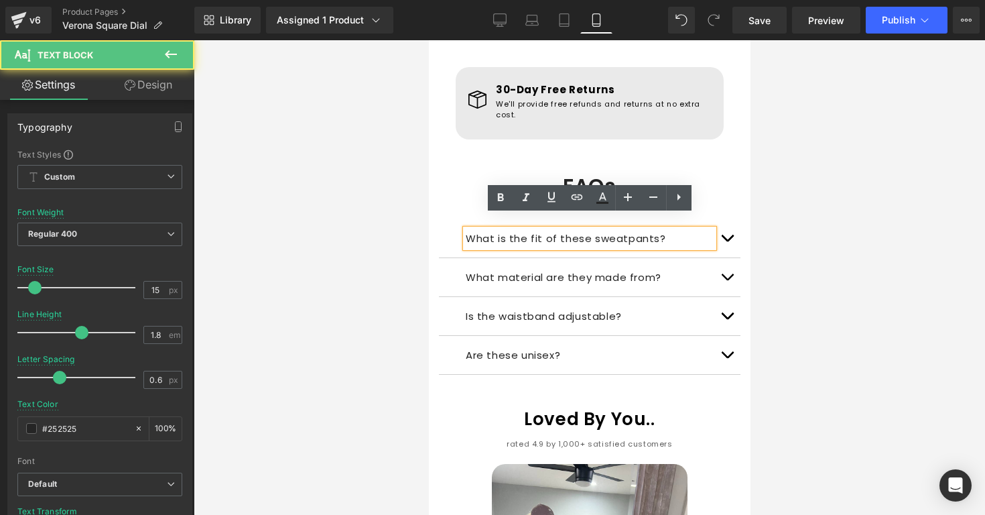
click at [492, 229] on p "What is the fit of these sweatpants?" at bounding box center [589, 238] width 248 height 18
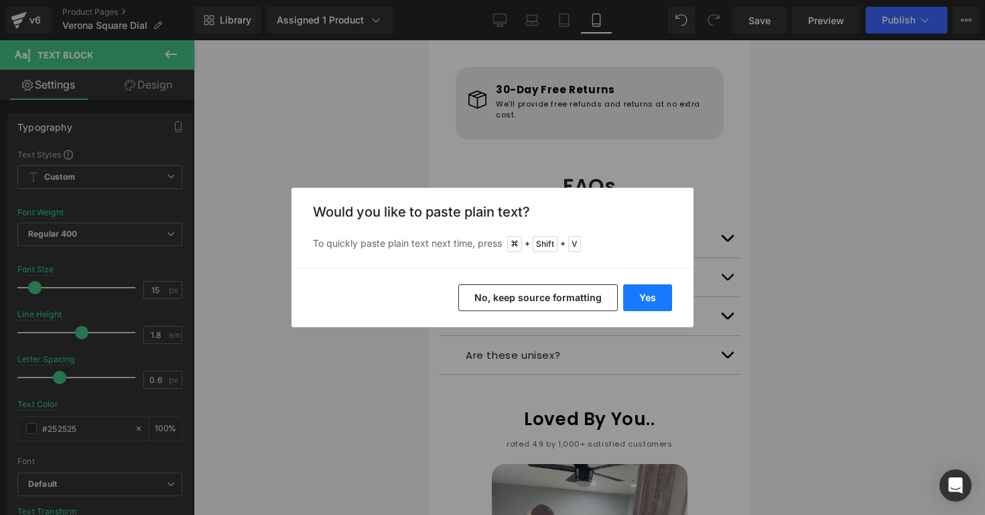
click at [623, 300] on button "Yes" at bounding box center [647, 297] width 49 height 27
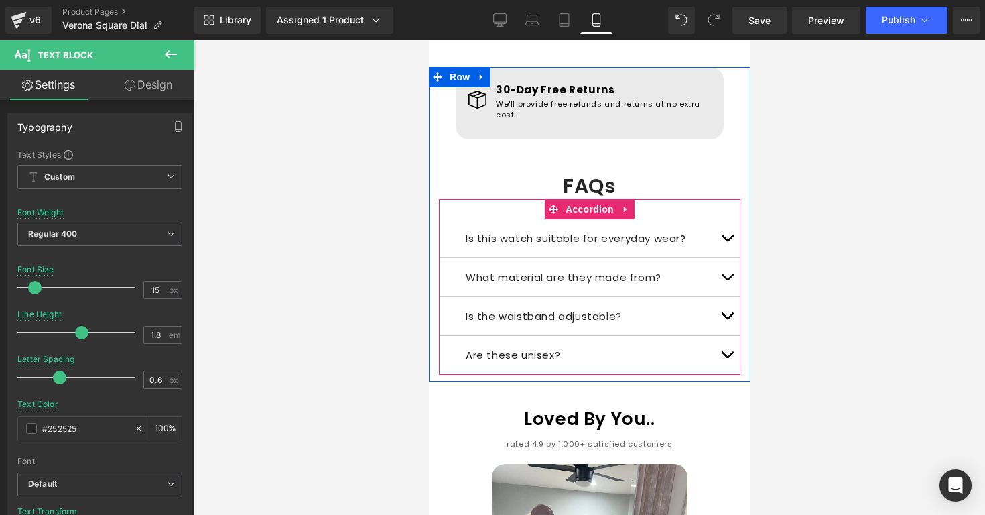
click at [725, 224] on button "button" at bounding box center [726, 238] width 27 height 38
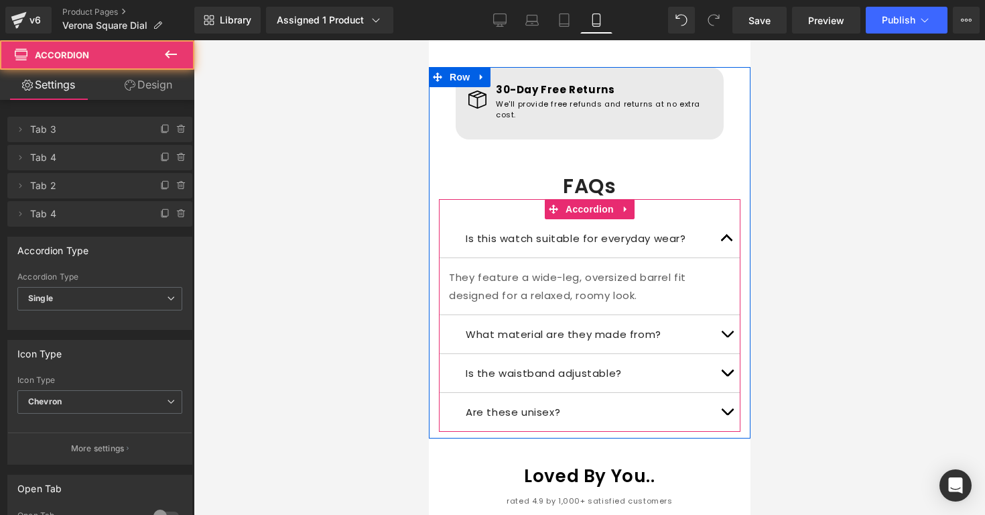
click at [660, 281] on p "They feature a wide-leg, oversized barrel fit designed for a relaxed, roomy loo…" at bounding box center [588, 286] width 281 height 36
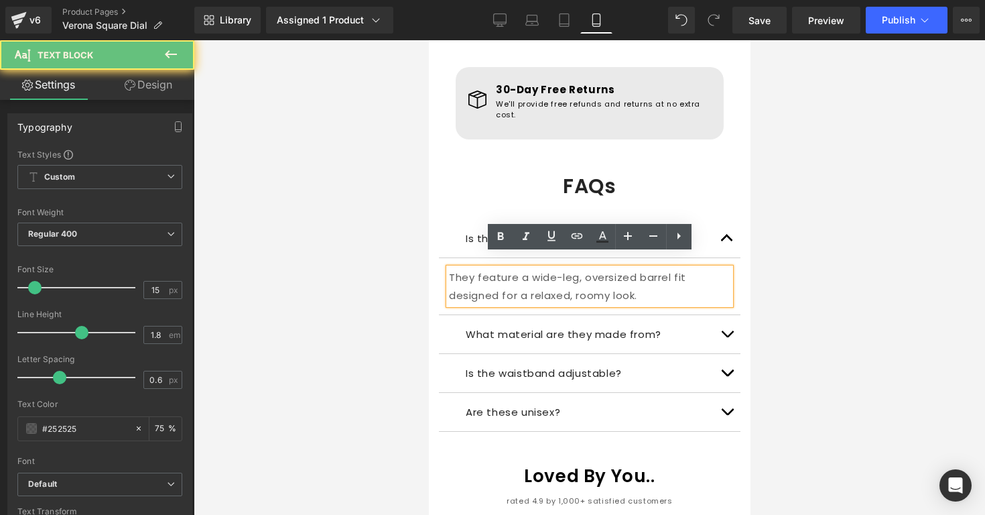
click at [660, 281] on p "They feature a wide-leg, oversized barrel fit designed for a relaxed, roomy loo…" at bounding box center [588, 286] width 281 height 36
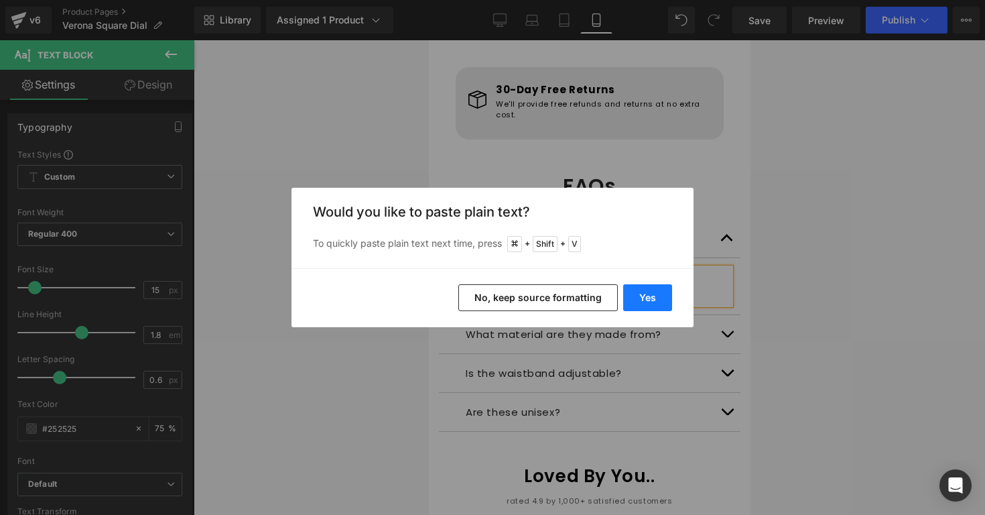
click at [667, 291] on button "Yes" at bounding box center [647, 297] width 49 height 27
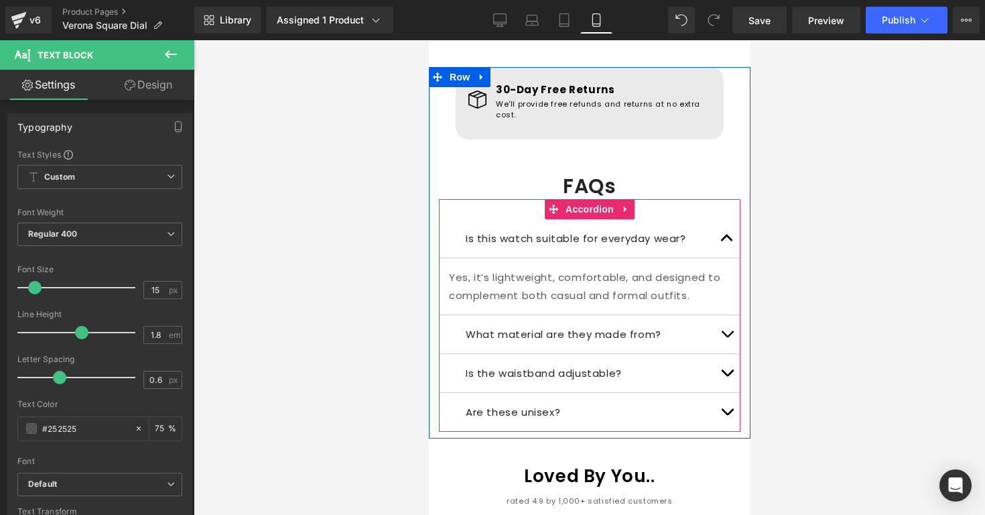
click at [428, 40] on div at bounding box center [428, 40] width 0 height 0
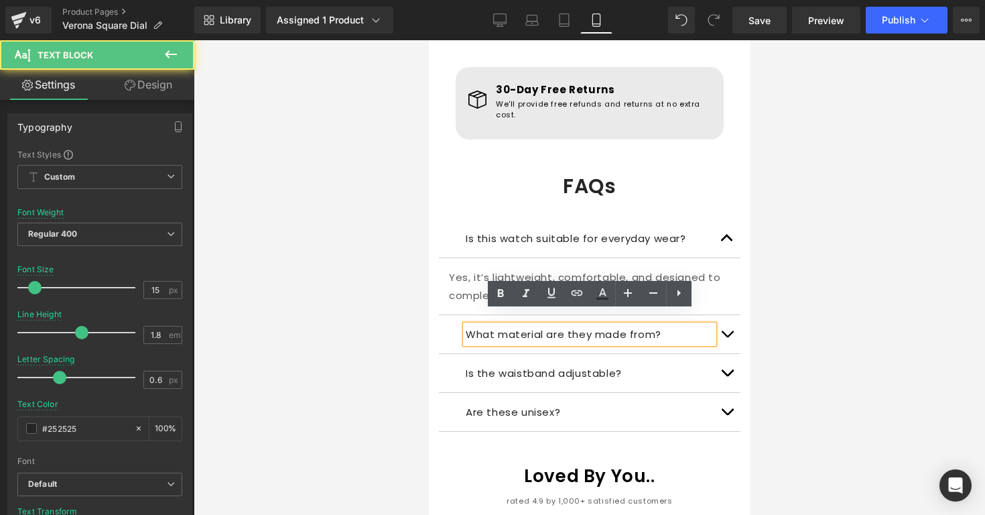
click at [530, 325] on p "What material are they made from?" at bounding box center [589, 334] width 248 height 18
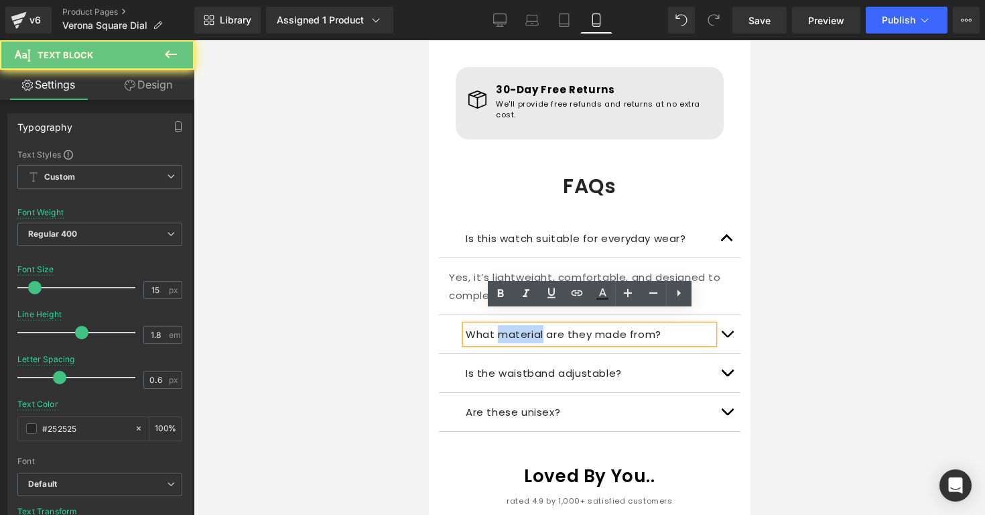
click at [530, 325] on p "What material are they made from?" at bounding box center [589, 334] width 248 height 18
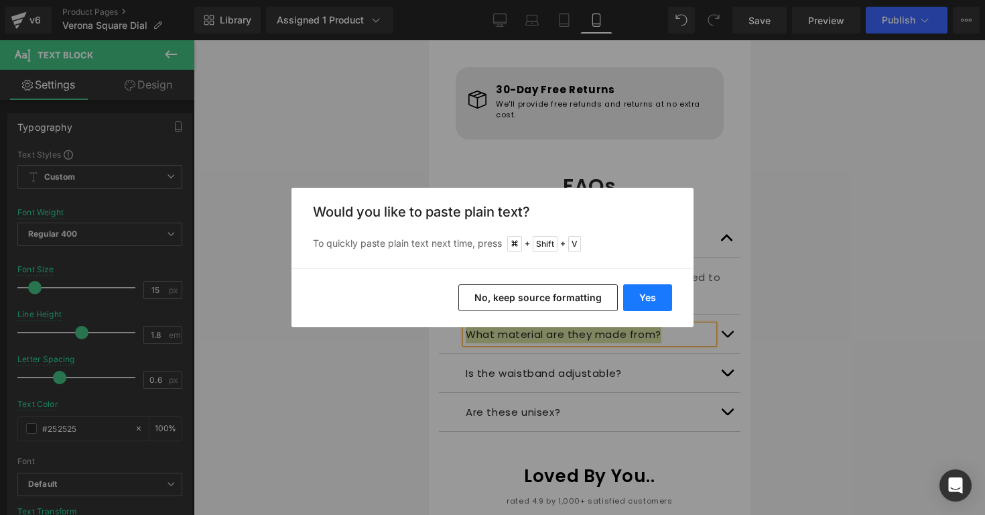
click at [631, 288] on button "Yes" at bounding box center [647, 297] width 49 height 27
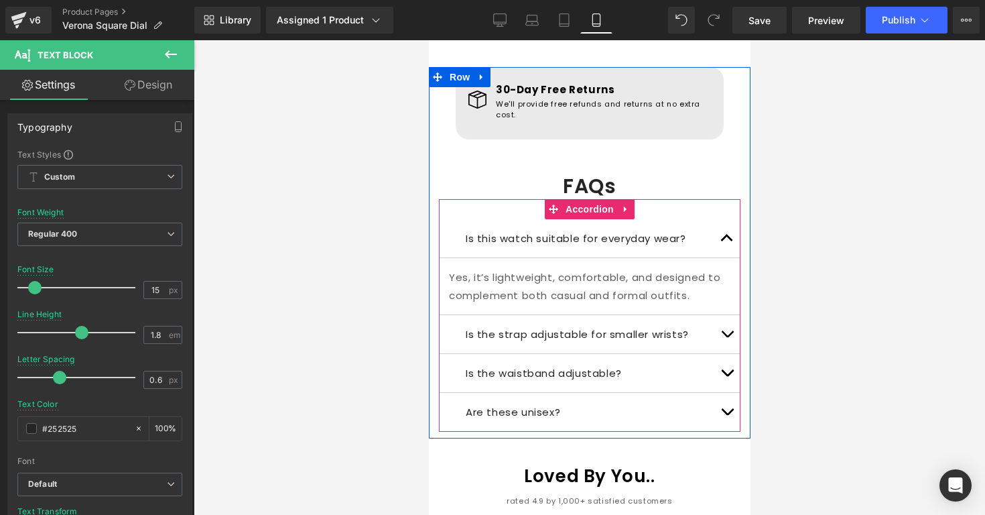
click at [726, 315] on button "button" at bounding box center [726, 334] width 27 height 38
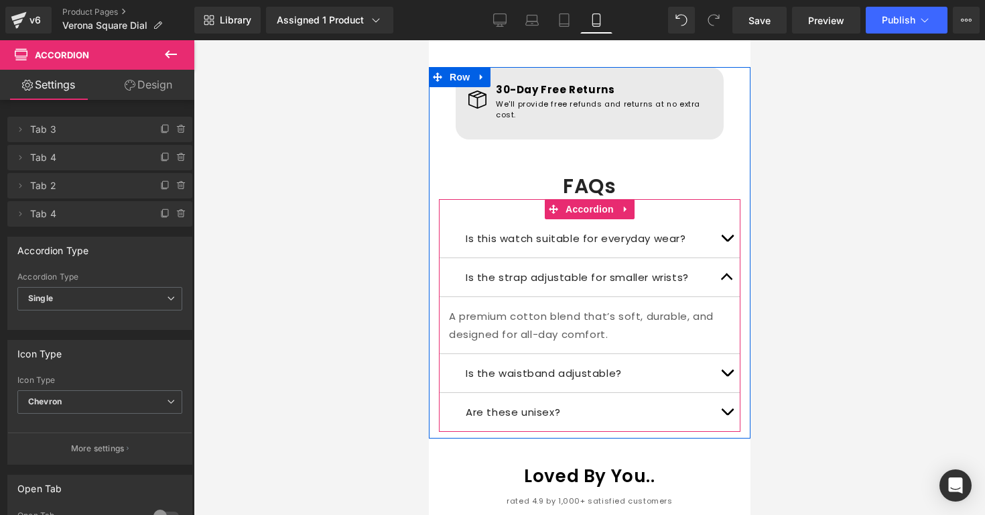
click at [428, 40] on div at bounding box center [428, 40] width 0 height 0
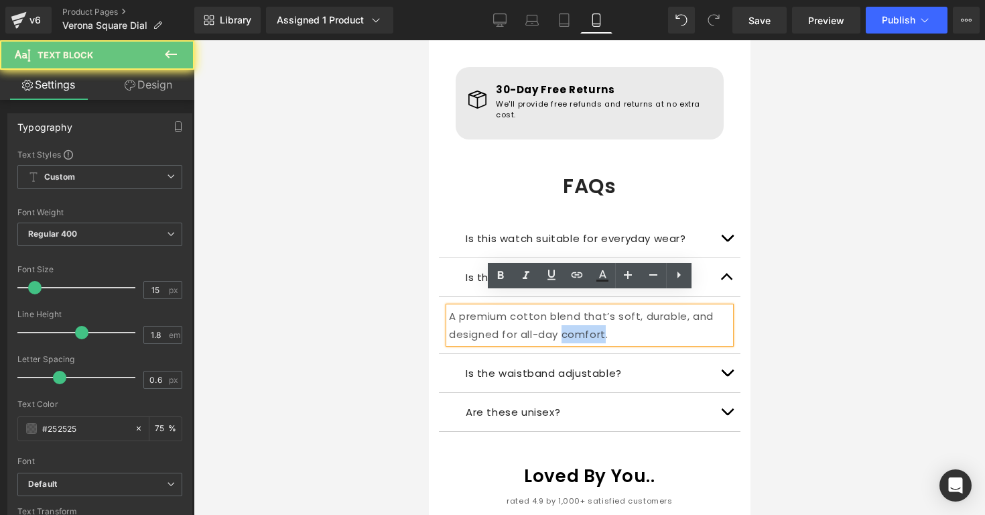
click at [501, 327] on p "A premium cotton blend that’s soft, durable, and designed for all-day comfort." at bounding box center [588, 325] width 281 height 36
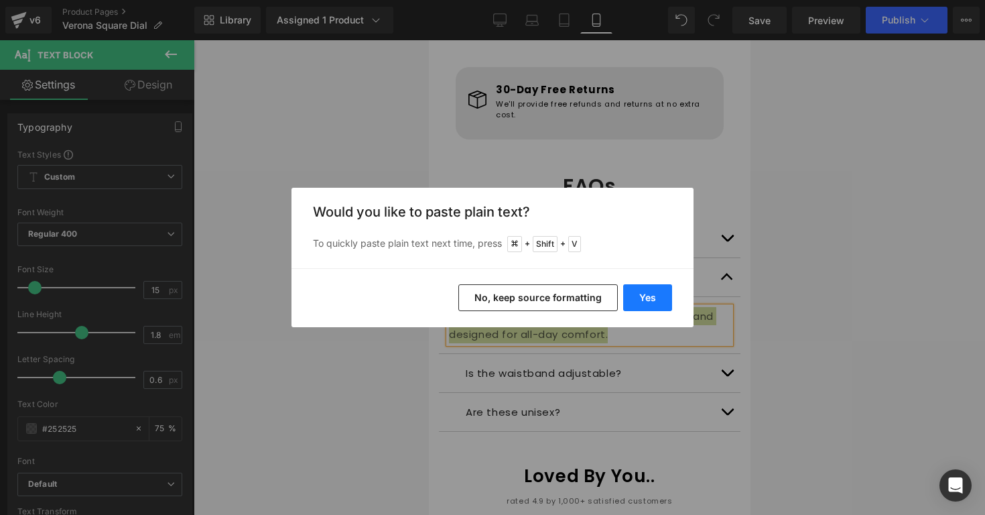
click at [644, 296] on button "Yes" at bounding box center [647, 297] width 49 height 27
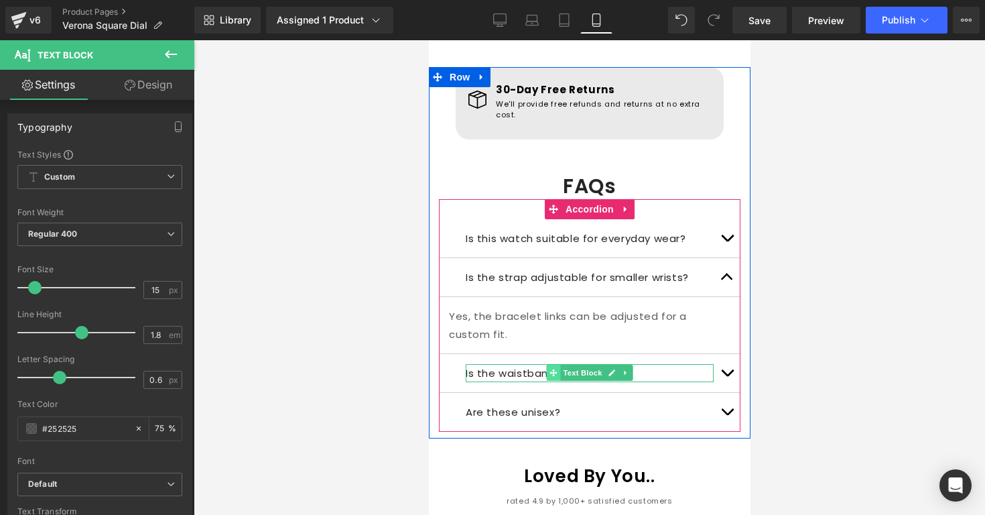
click at [549, 369] on icon at bounding box center [552, 373] width 7 height 8
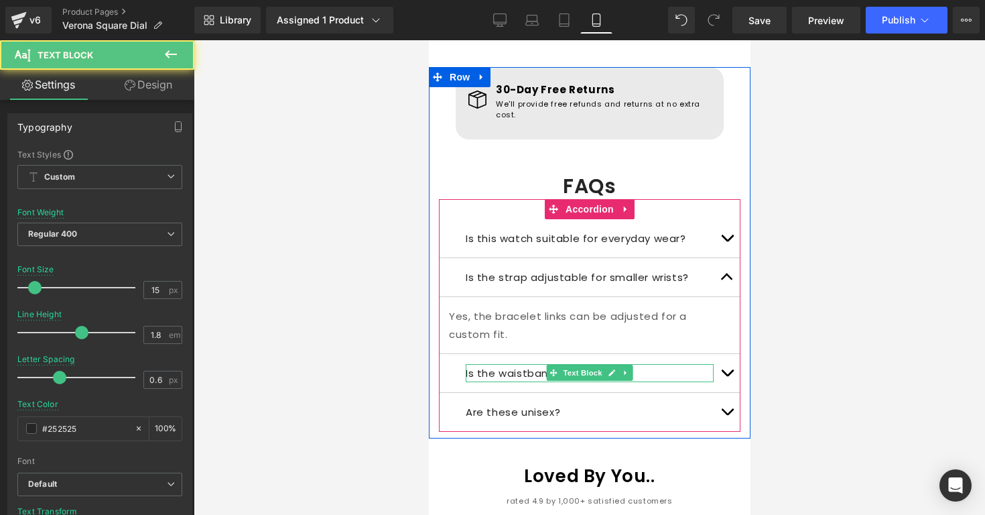
click at [641, 364] on p "Is the waistband adjustable?" at bounding box center [589, 373] width 248 height 18
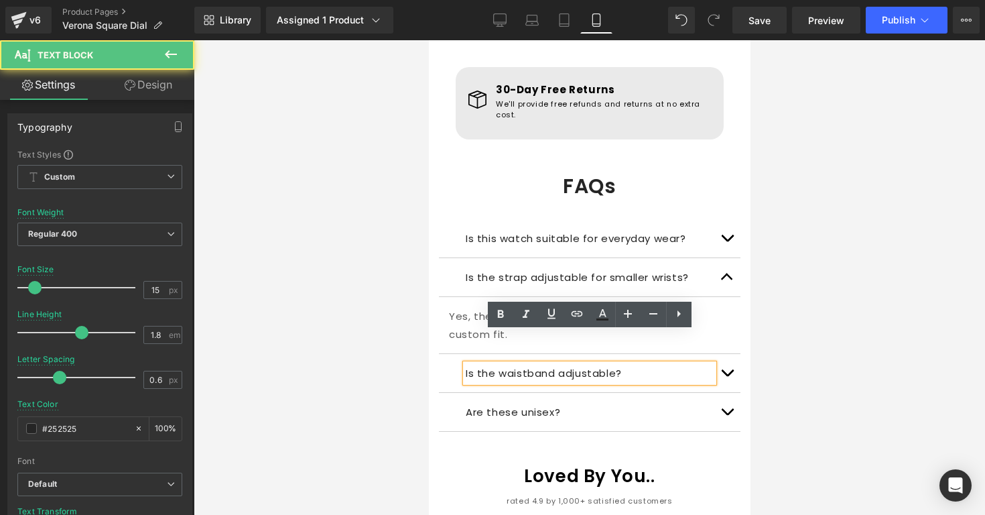
click at [649, 364] on p "Is the waistband adjustable?" at bounding box center [589, 373] width 248 height 18
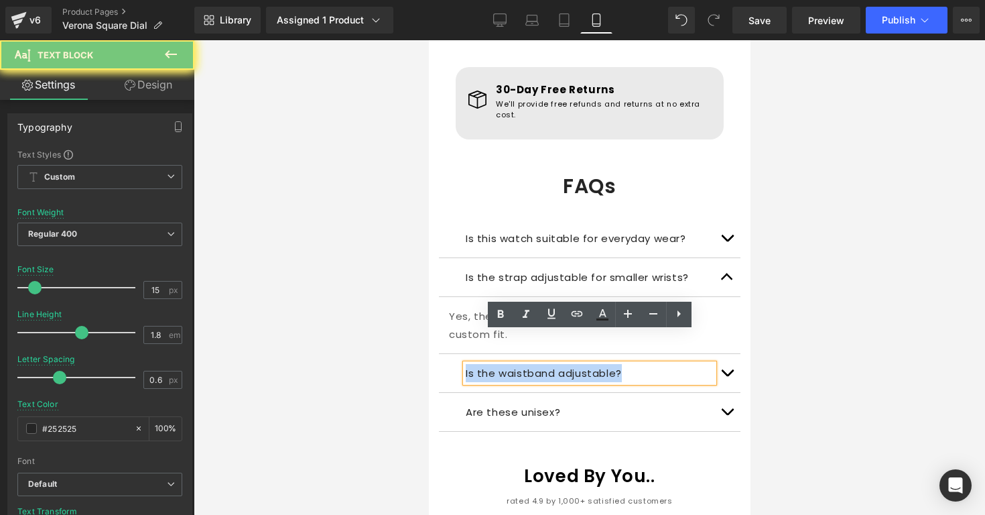
click at [649, 364] on p "Is the waistband adjustable?" at bounding box center [589, 373] width 248 height 18
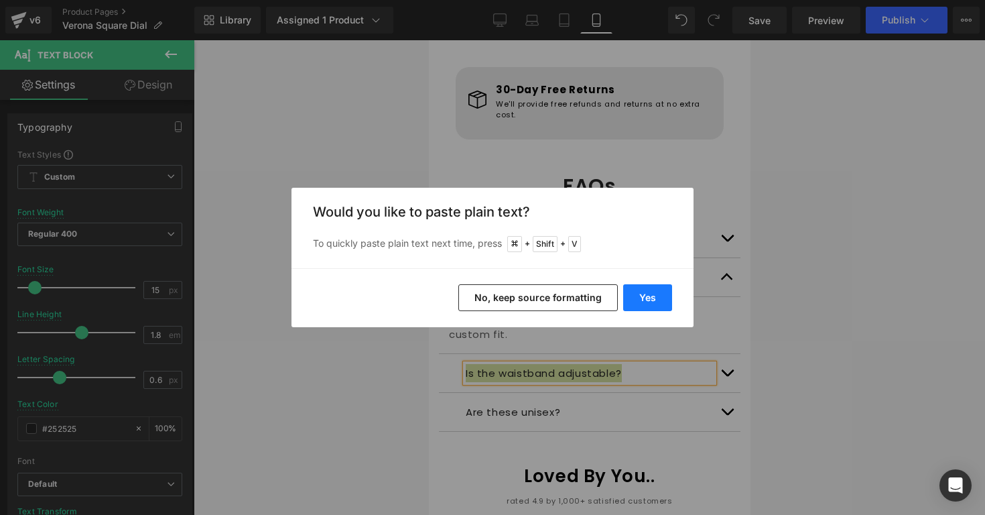
click at [661, 298] on button "Yes" at bounding box center [647, 297] width 49 height 27
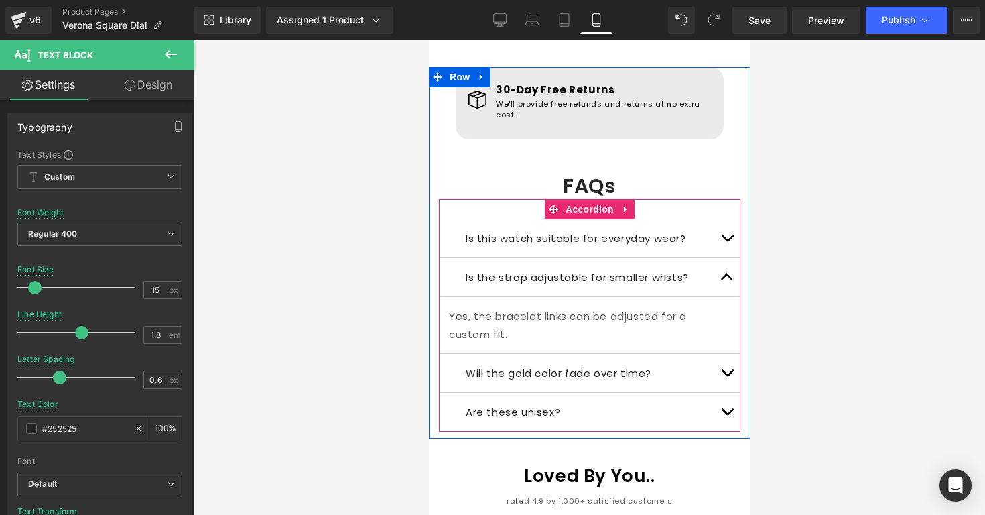
click at [730, 354] on button "button" at bounding box center [726, 373] width 27 height 38
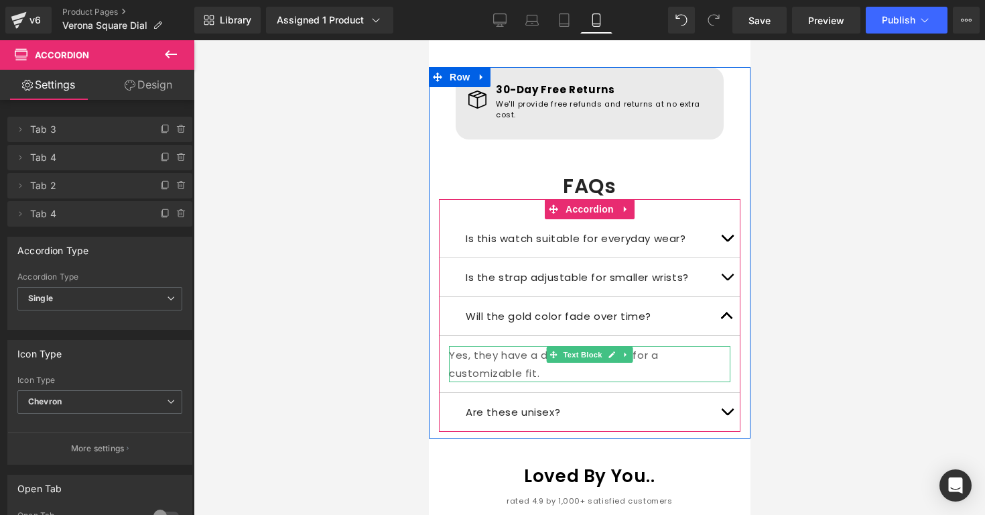
click at [486, 346] on p "Yes, they have a drawstring waist for a customizable fit." at bounding box center [588, 364] width 281 height 36
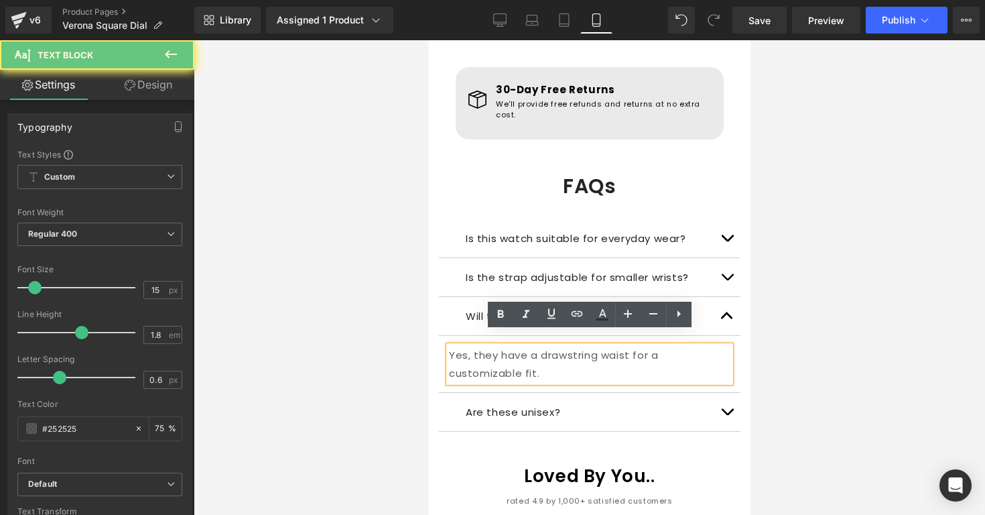
click at [486, 346] on p "Yes, they have a drawstring waist for a customizable fit." at bounding box center [588, 364] width 281 height 36
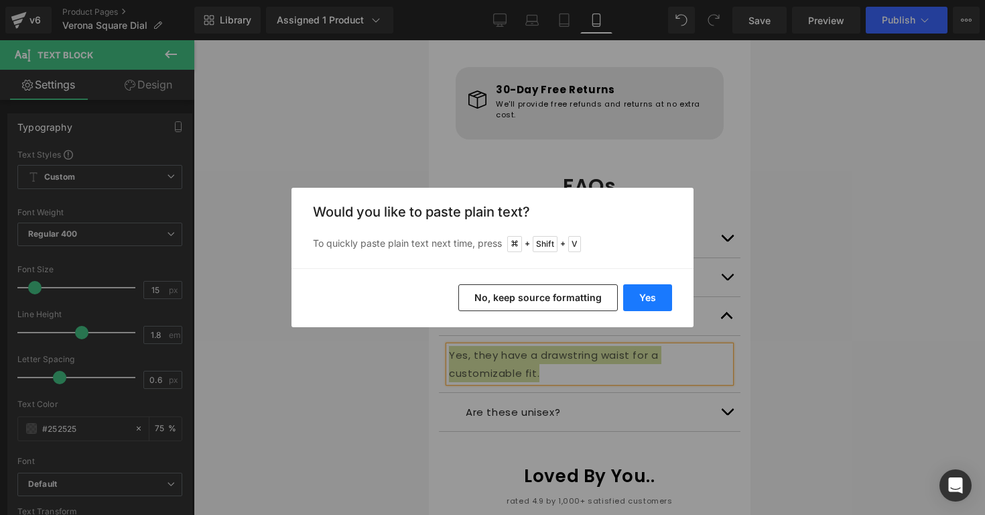
click at [640, 296] on button "Yes" at bounding box center [647, 297] width 49 height 27
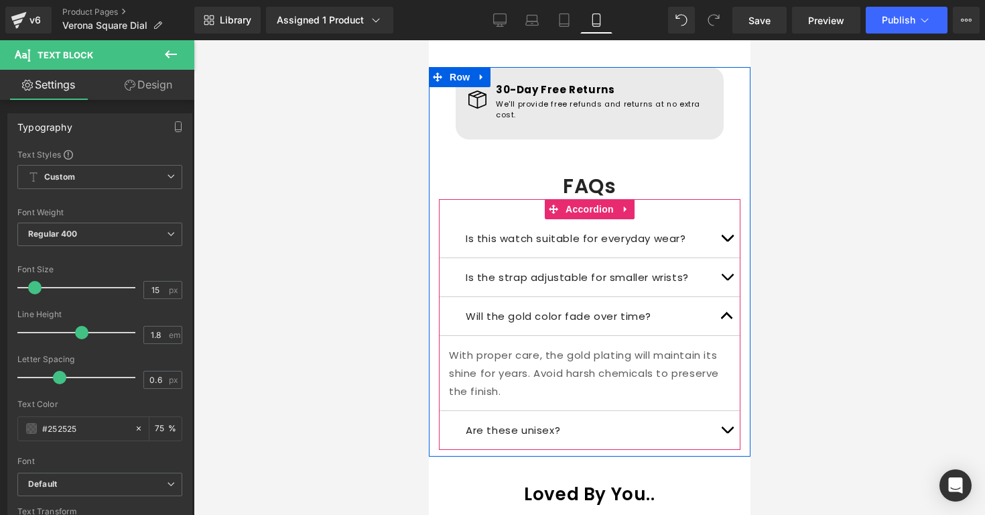
click at [724, 306] on button "button" at bounding box center [726, 316] width 27 height 38
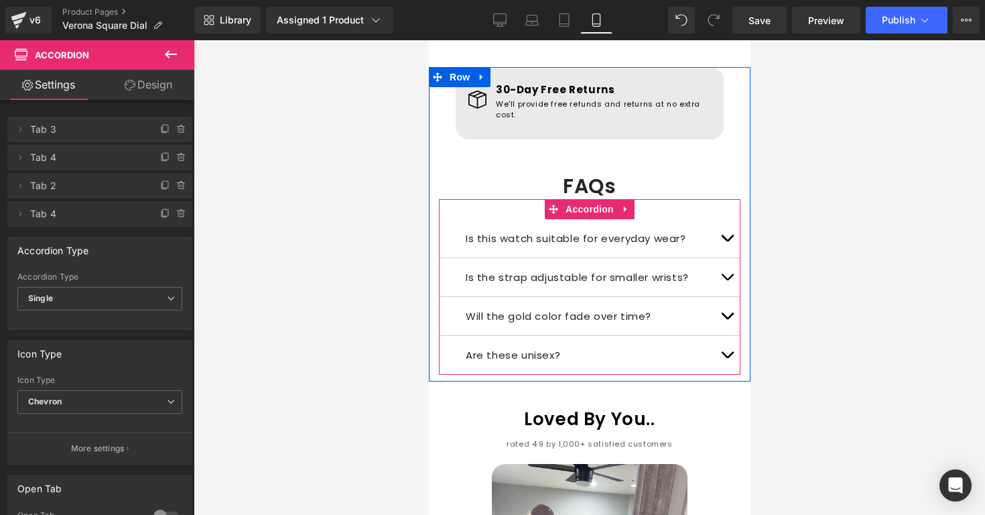
click at [495, 346] on p "Are these unisex?" at bounding box center [589, 355] width 248 height 18
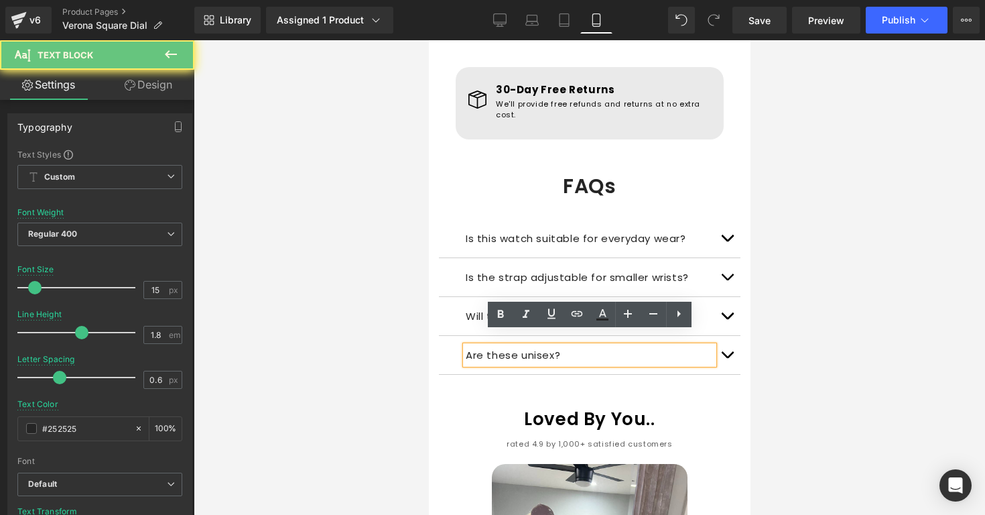
click at [495, 346] on p "Are these unisex?" at bounding box center [589, 355] width 248 height 18
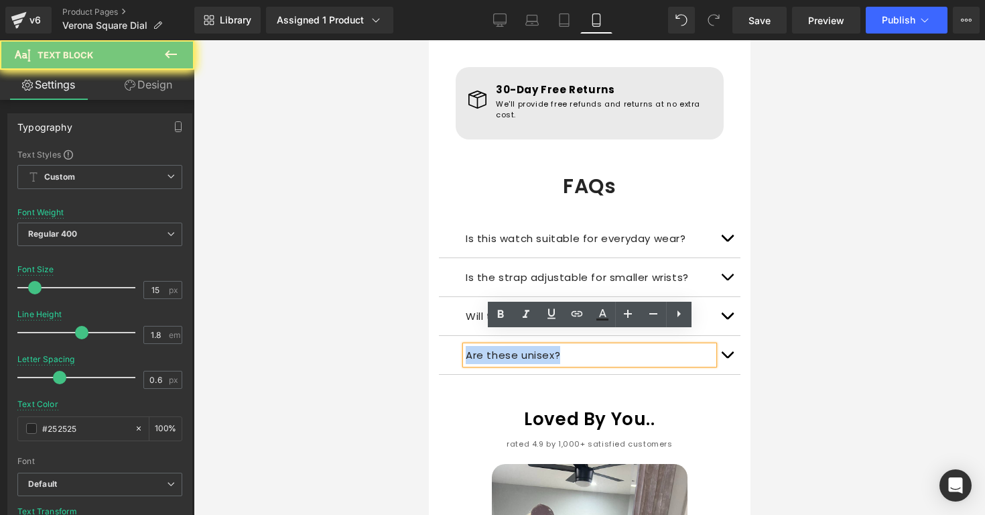
click at [495, 346] on p "Are these unisex?" at bounding box center [589, 355] width 248 height 18
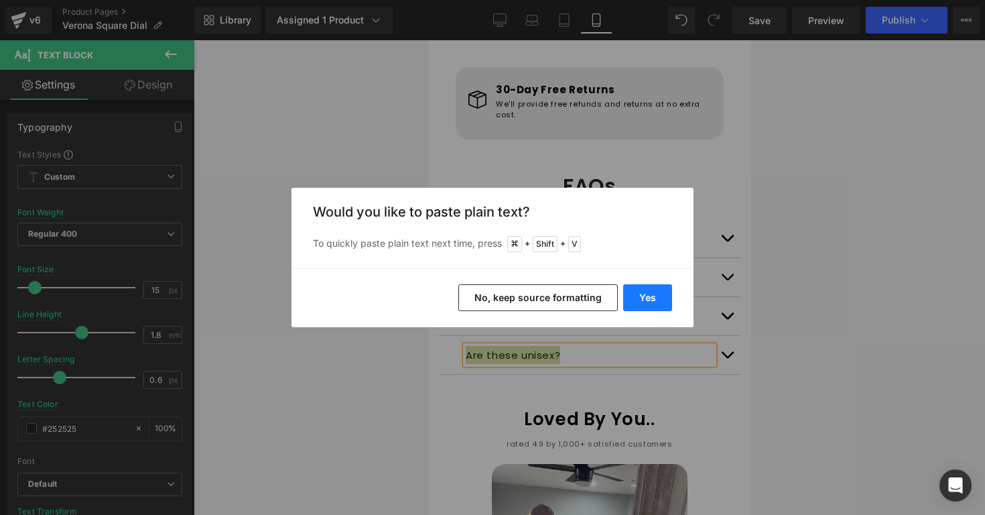
click at [648, 292] on button "Yes" at bounding box center [647, 297] width 49 height 27
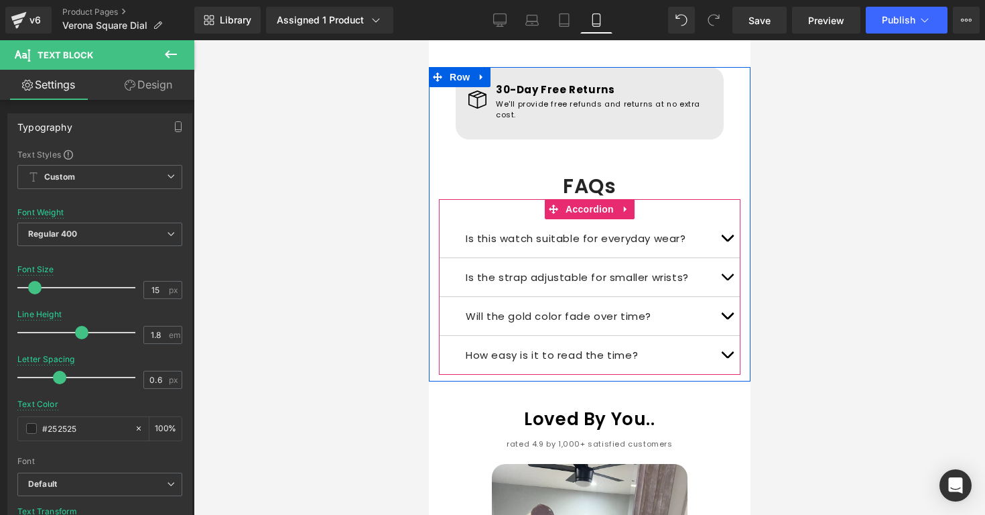
click at [724, 336] on button "button" at bounding box center [726, 355] width 27 height 38
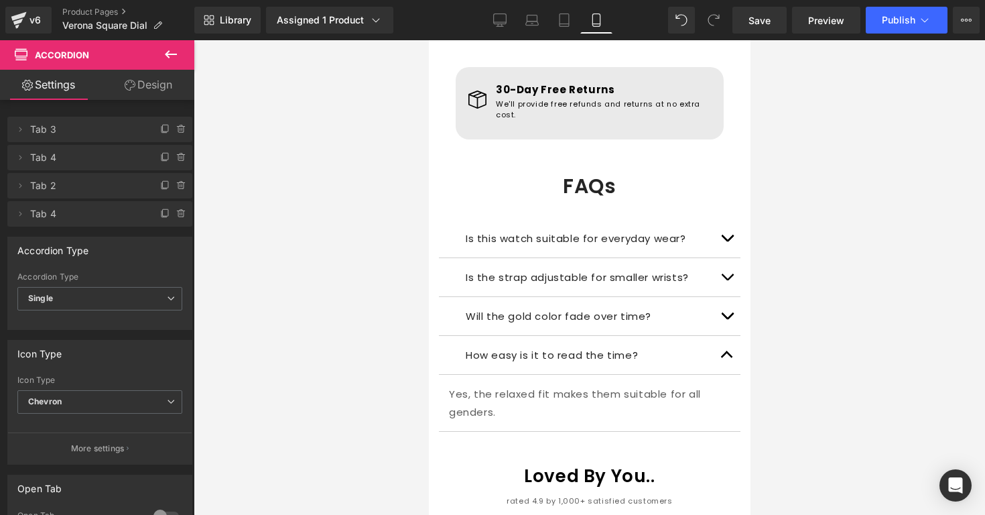
click at [487, 385] on p "Yes, the relaxed fit makes them suitable for all genders." at bounding box center [588, 403] width 281 height 36
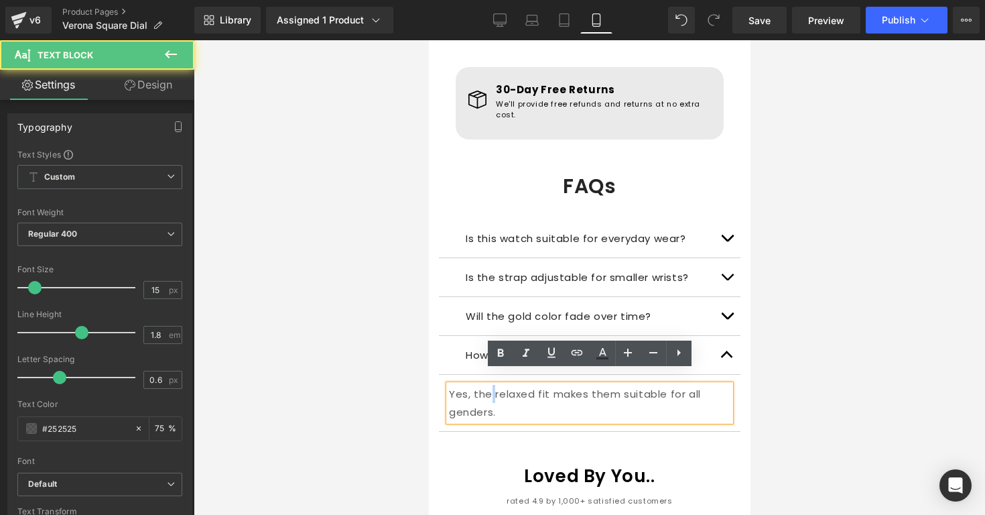
click at [487, 385] on p "Yes, the relaxed fit makes them suitable for all genders." at bounding box center [588, 403] width 281 height 36
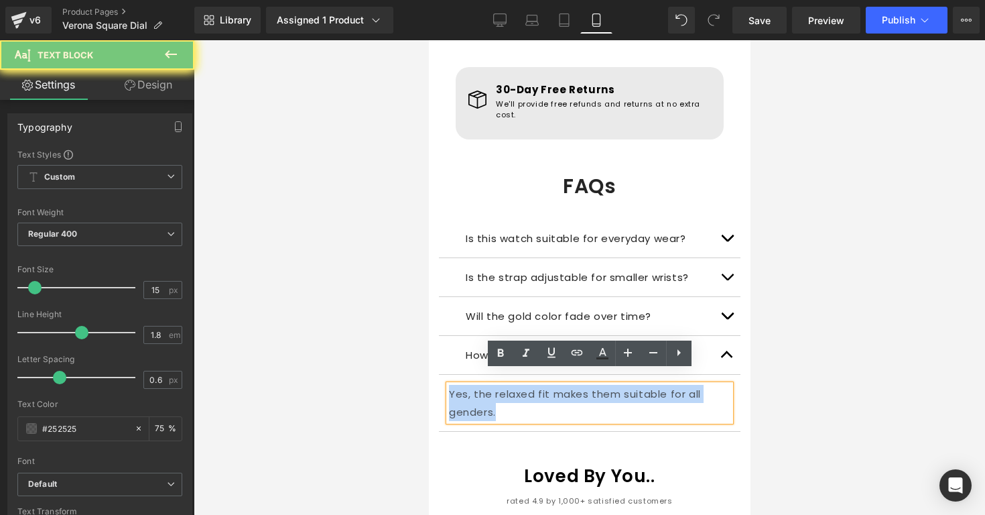
click at [487, 385] on p "Yes, the relaxed fit makes them suitable for all genders." at bounding box center [588, 403] width 281 height 36
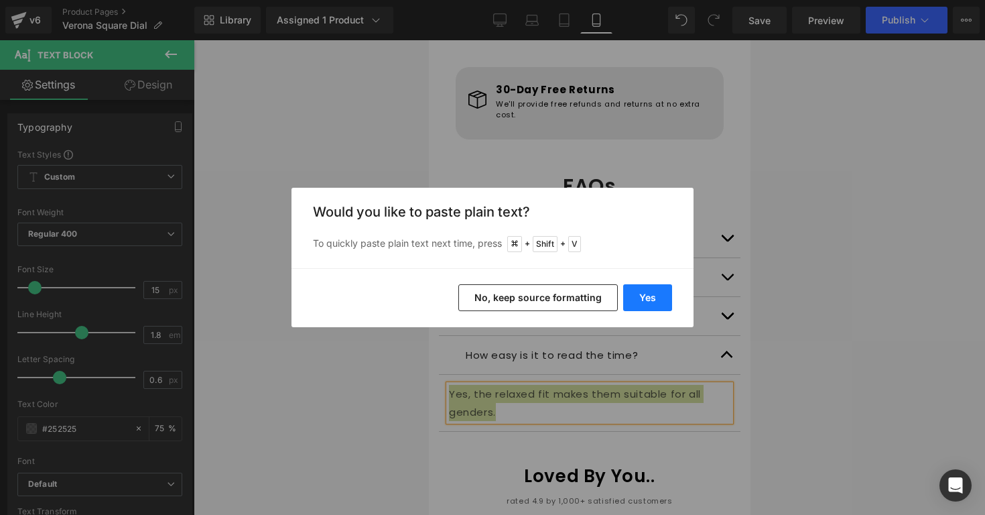
click at [643, 294] on button "Yes" at bounding box center [647, 297] width 49 height 27
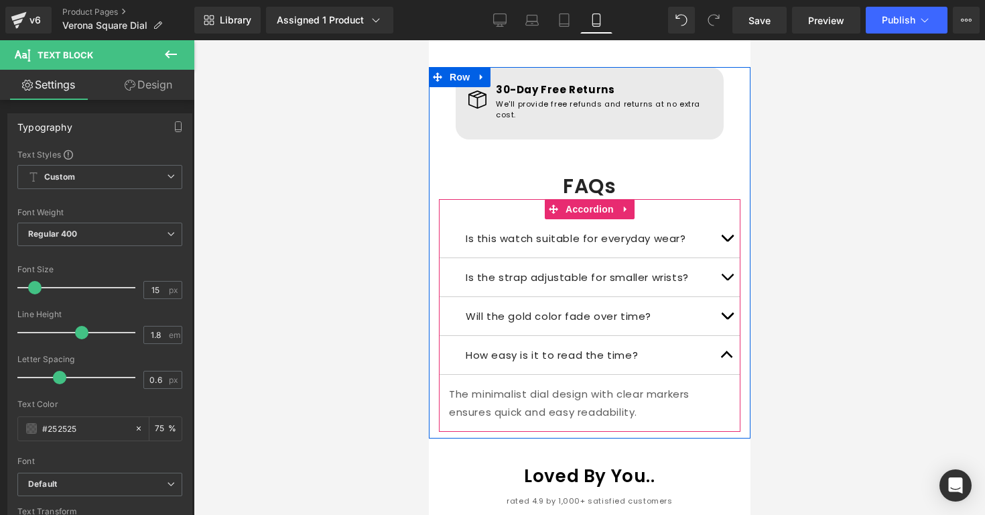
click at [721, 336] on button "button" at bounding box center [726, 355] width 27 height 38
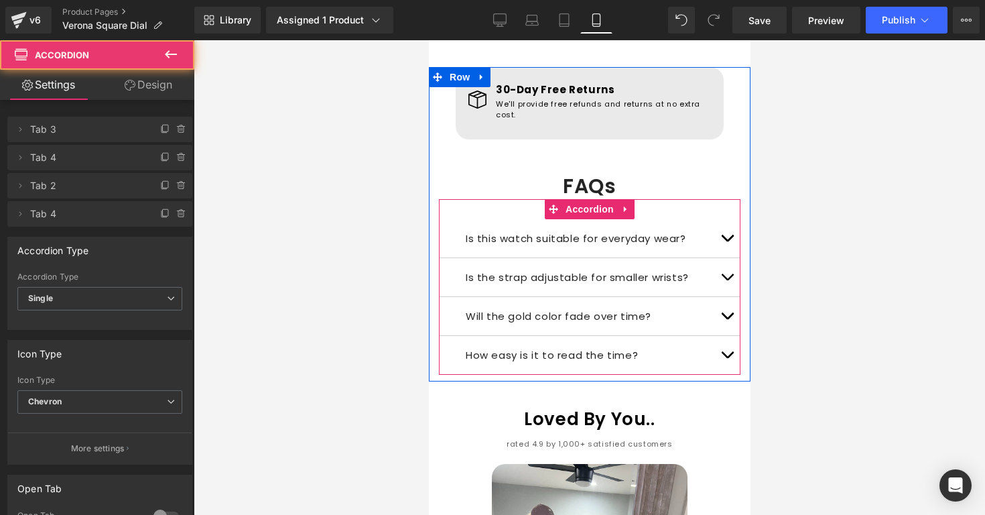
click at [728, 219] on button "button" at bounding box center [726, 238] width 27 height 38
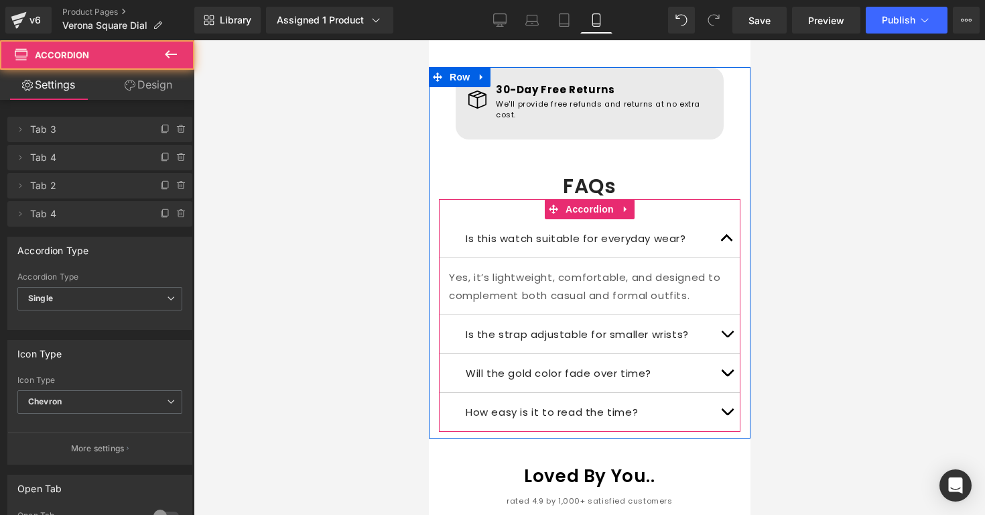
click at [728, 219] on button "button" at bounding box center [726, 238] width 27 height 38
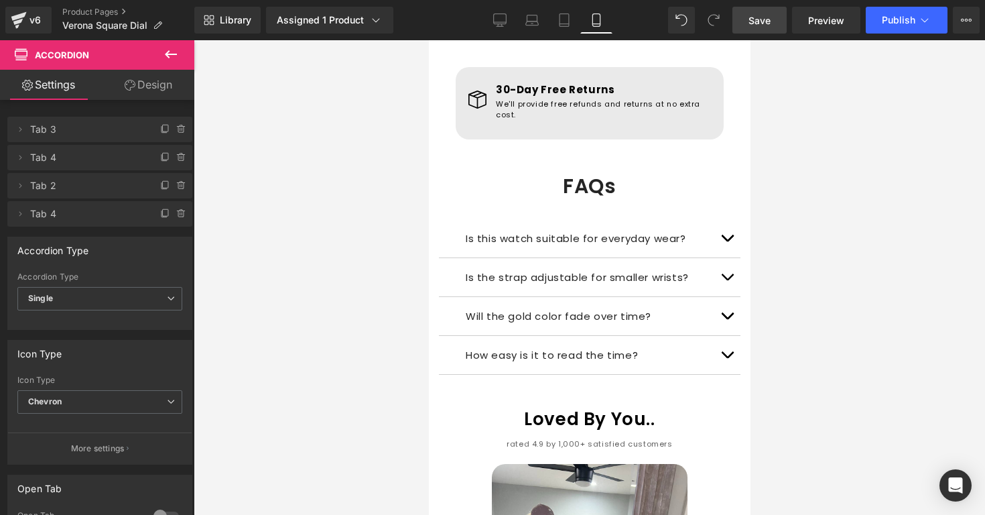
click at [763, 22] on span "Save" at bounding box center [759, 20] width 22 height 14
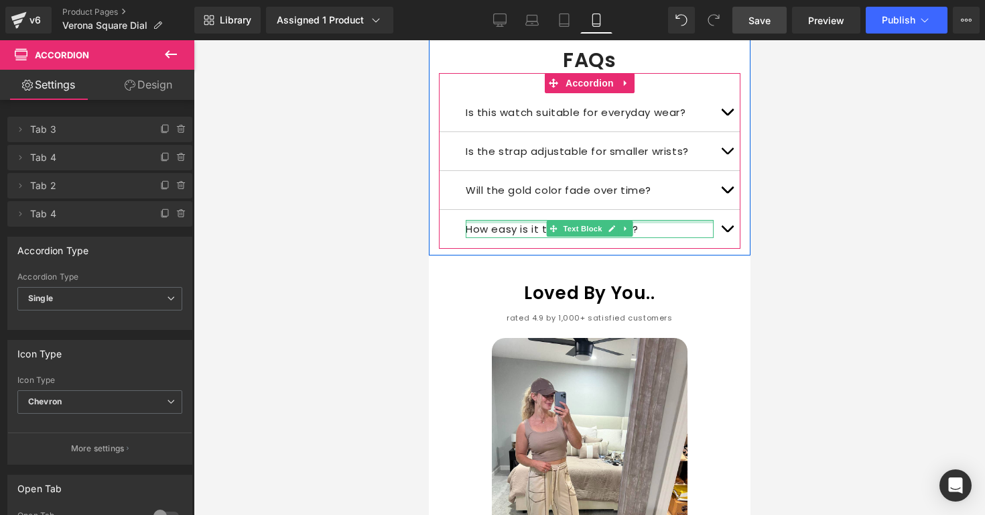
scroll to position [1384, 0]
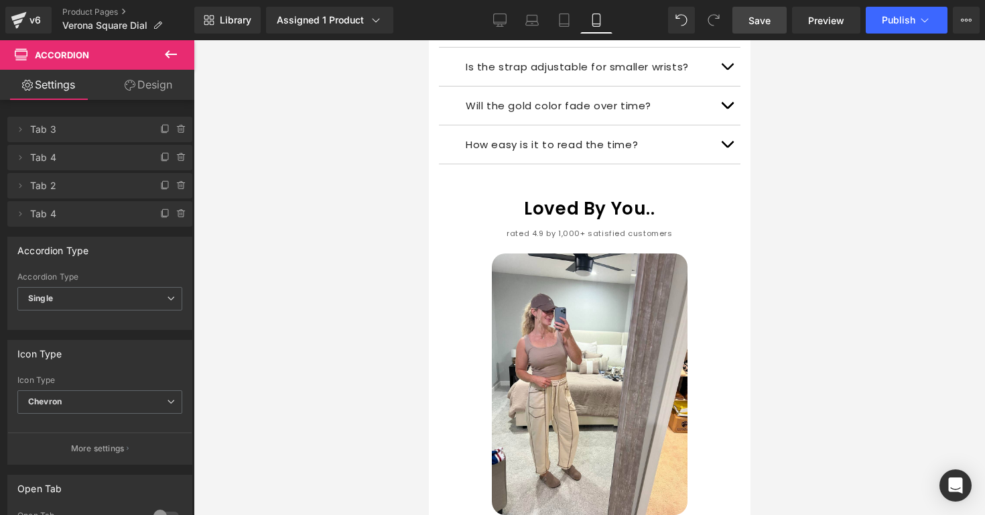
click at [537, 333] on img at bounding box center [589, 383] width 196 height 261
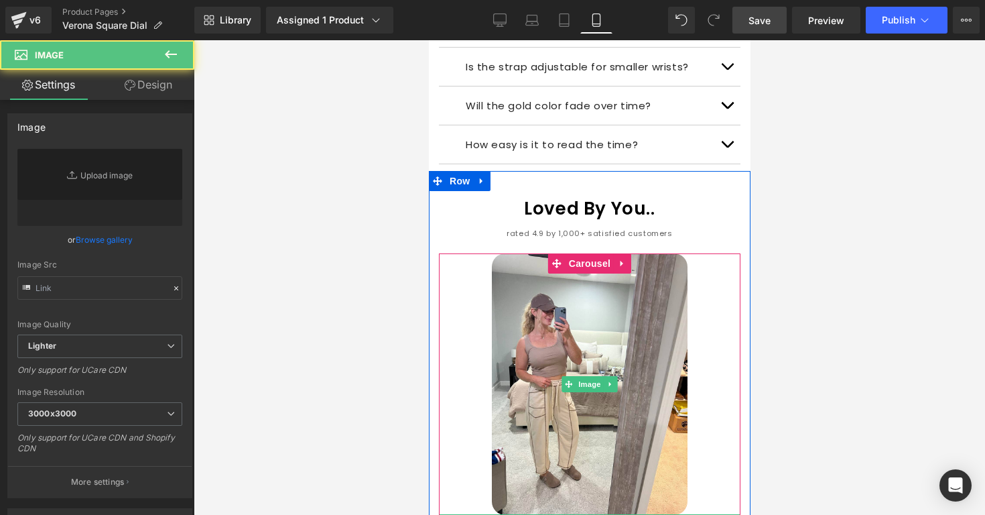
type input "https://ucarecdn.com/e7fb6626-6d84-4963-ae0c-87fea69b6940/-/format/auto/-/previ…"
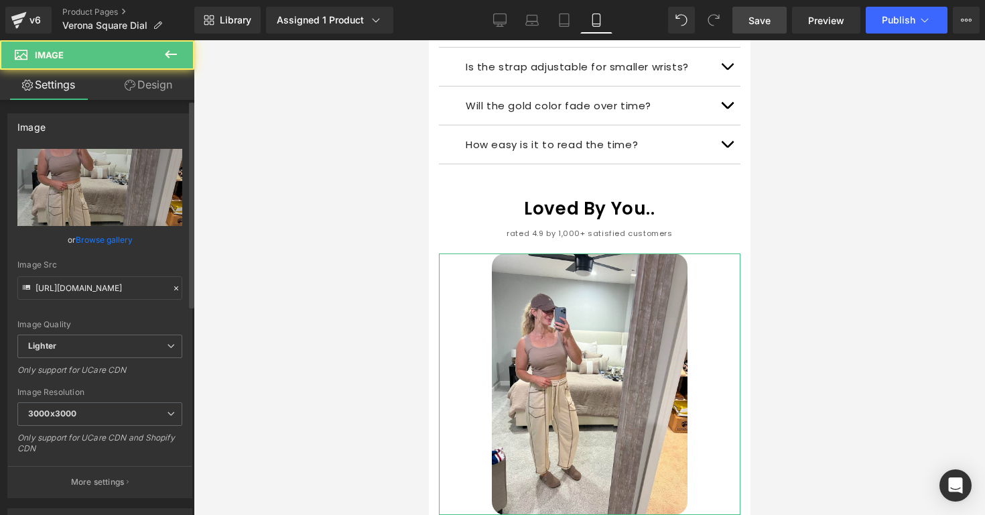
click at [135, 250] on div "Image Quality Lighter Lightest Lighter Lighter Lightest Only support for UCare …" at bounding box center [99, 242] width 165 height 186
click at [133, 242] on div "or Browse gallery" at bounding box center [99, 240] width 165 height 14
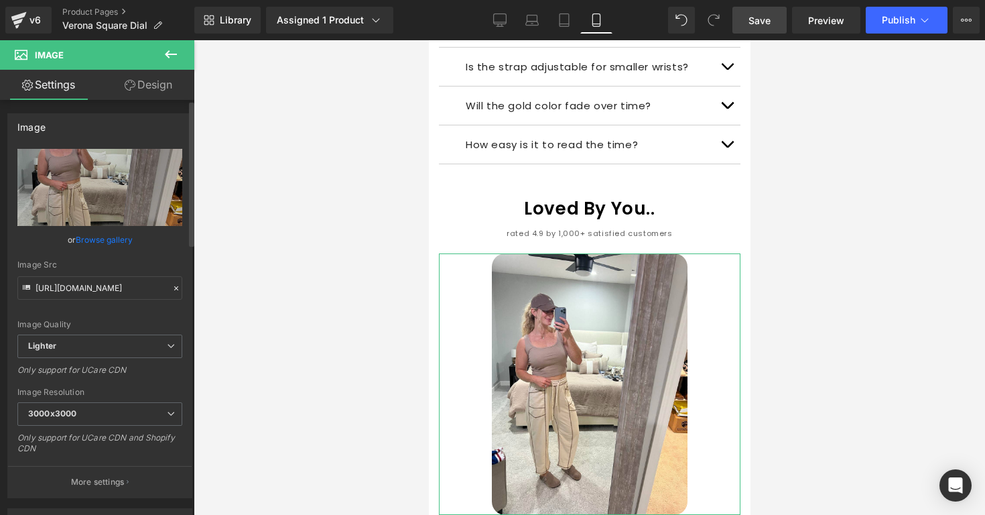
click at [126, 239] on link "Browse gallery" at bounding box center [104, 239] width 57 height 23
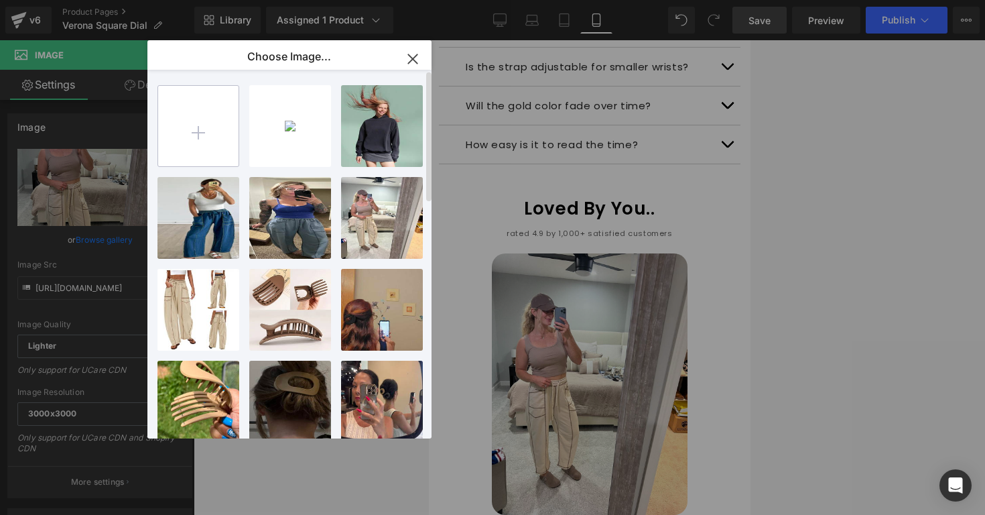
click at [208, 126] on input "file" at bounding box center [198, 126] width 80 height 80
type input "C:\fakepath\Screenshot 2025-09-27 at 8.14.12 PM.png"
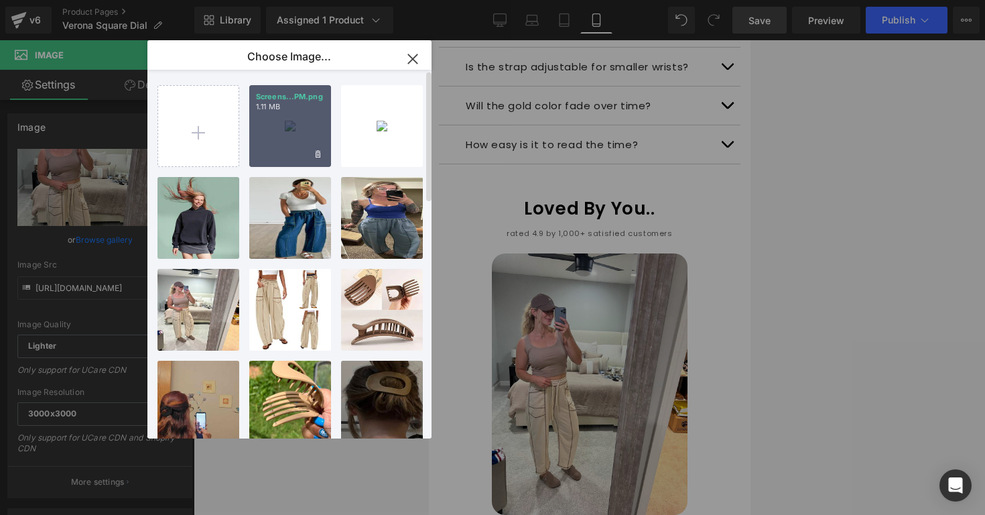
click at [299, 147] on div "Screens...PM.png 1.11 MB" at bounding box center [290, 126] width 82 height 82
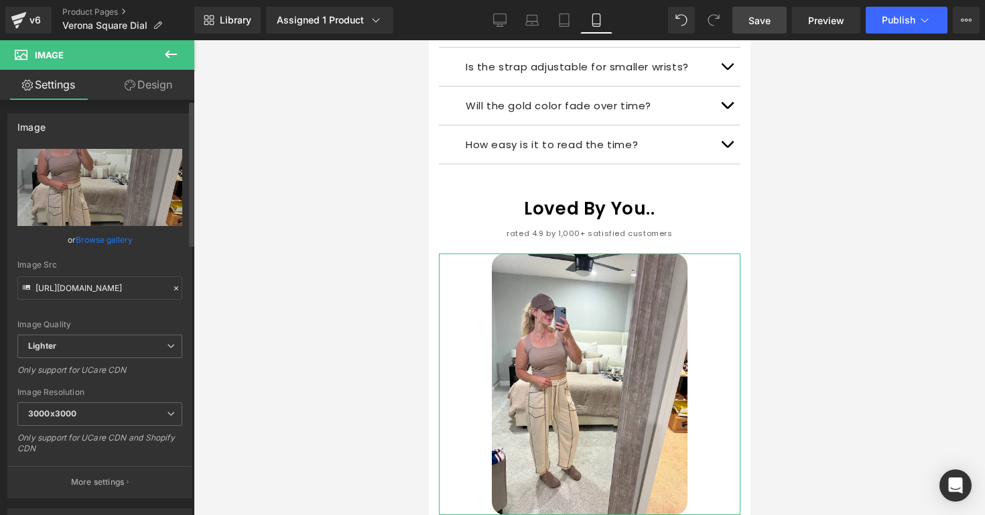
click at [122, 238] on link "Browse gallery" at bounding box center [104, 239] width 57 height 23
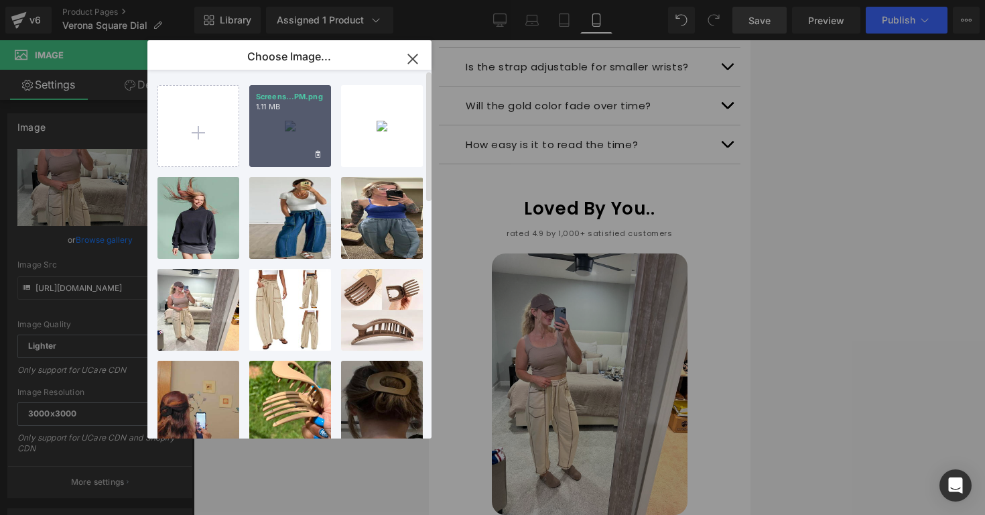
click at [260, 143] on div "Screens...PM.png 1.11 MB" at bounding box center [290, 126] width 82 height 82
type input "https://ucarecdn.com/1699b08d-6b39-42d4-9777-a9b6dd78b9be/-/format/auto/-/previ…"
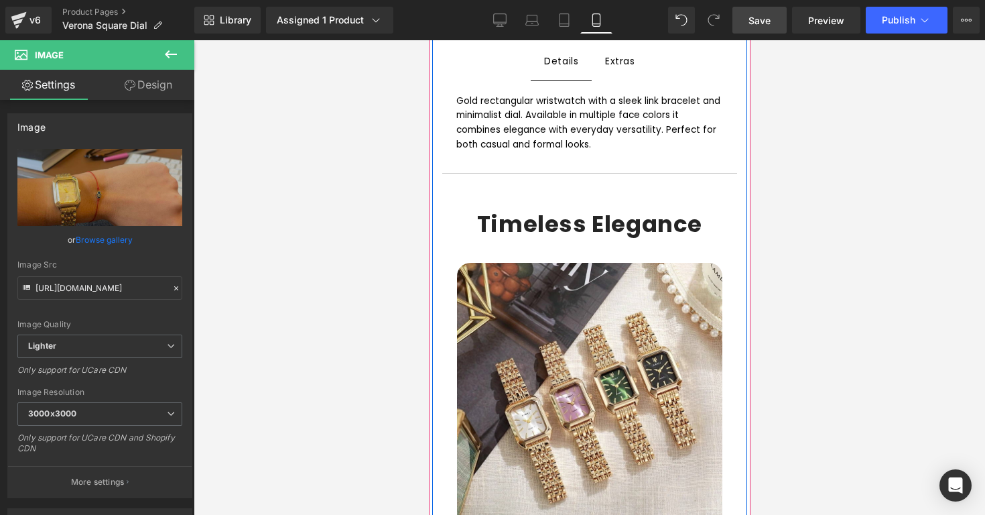
scroll to position [681, 0]
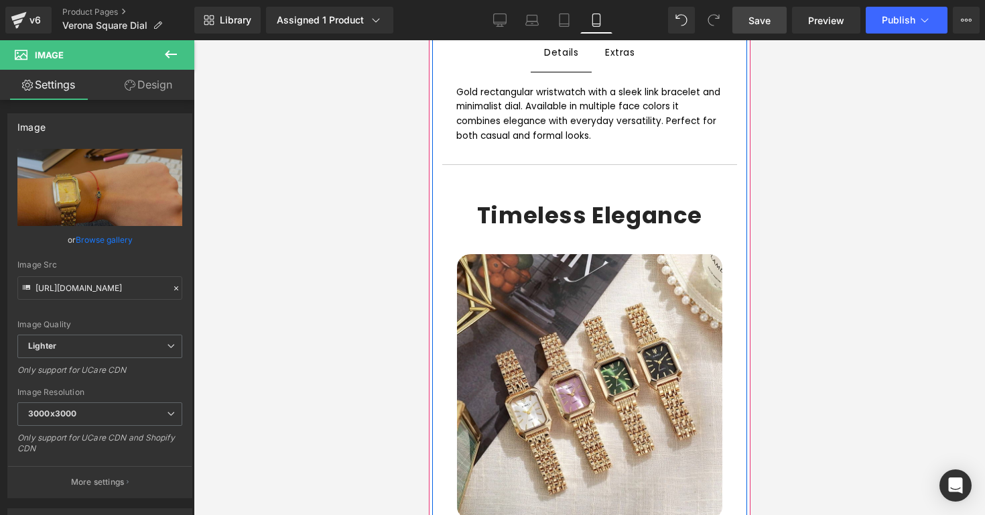
click at [708, 289] on img at bounding box center [588, 386] width 265 height 265
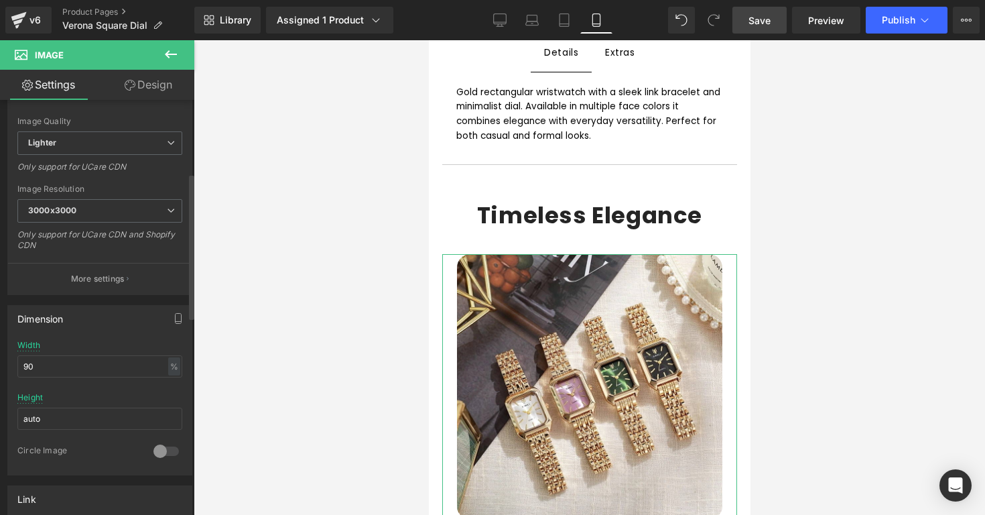
scroll to position [208, 0]
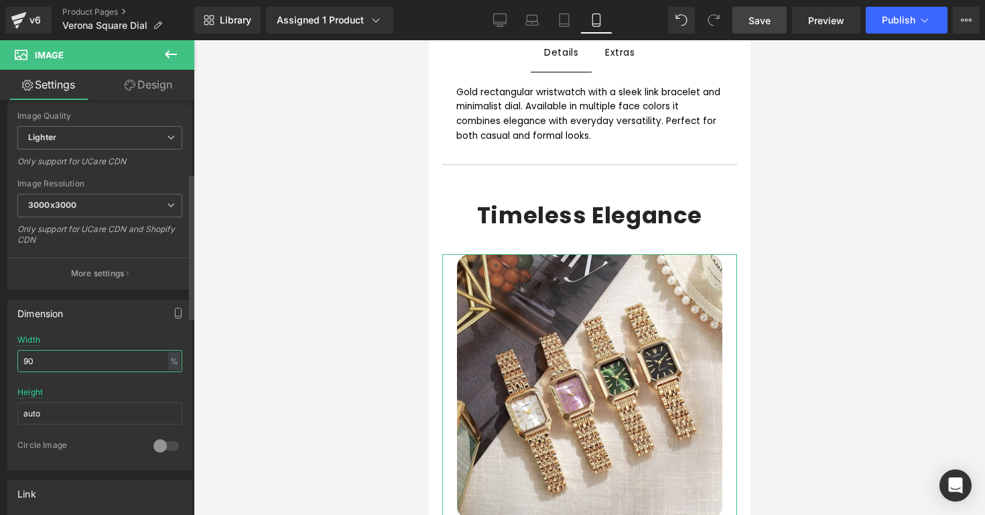
click at [141, 361] on input "90" at bounding box center [99, 361] width 165 height 22
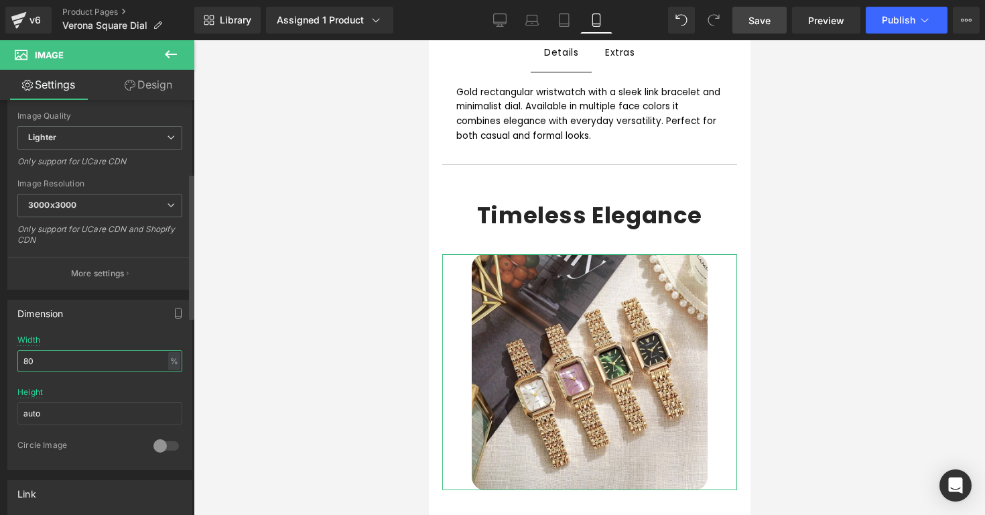
type input "80"
click at [157, 339] on div "Width 80 % % px" at bounding box center [99, 361] width 165 height 52
click at [359, 316] on div at bounding box center [589, 277] width 791 height 474
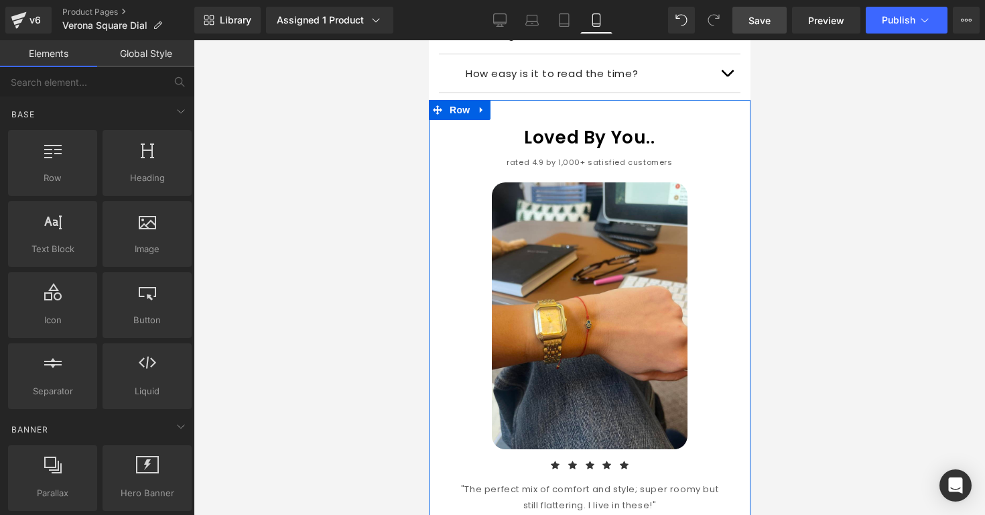
scroll to position [1544, 0]
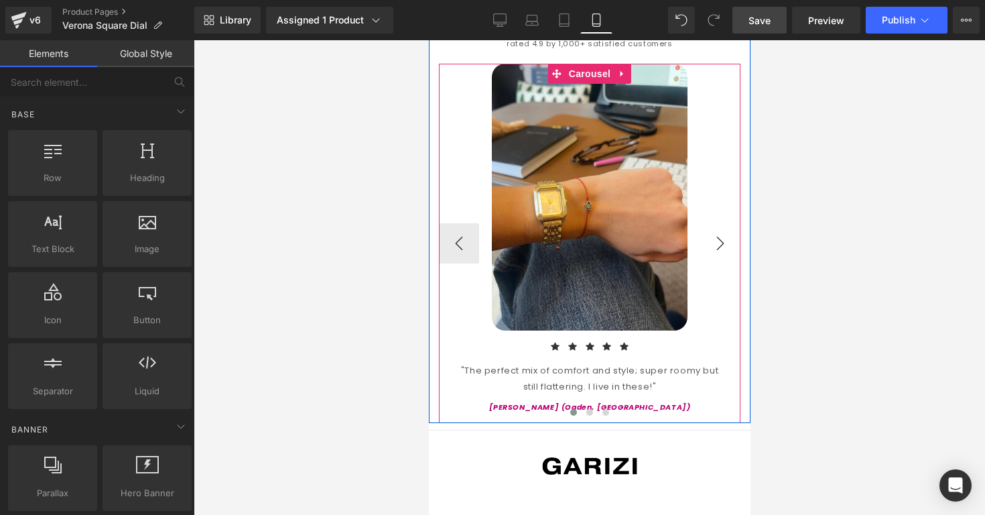
click at [707, 247] on button "›" at bounding box center [720, 243] width 40 height 40
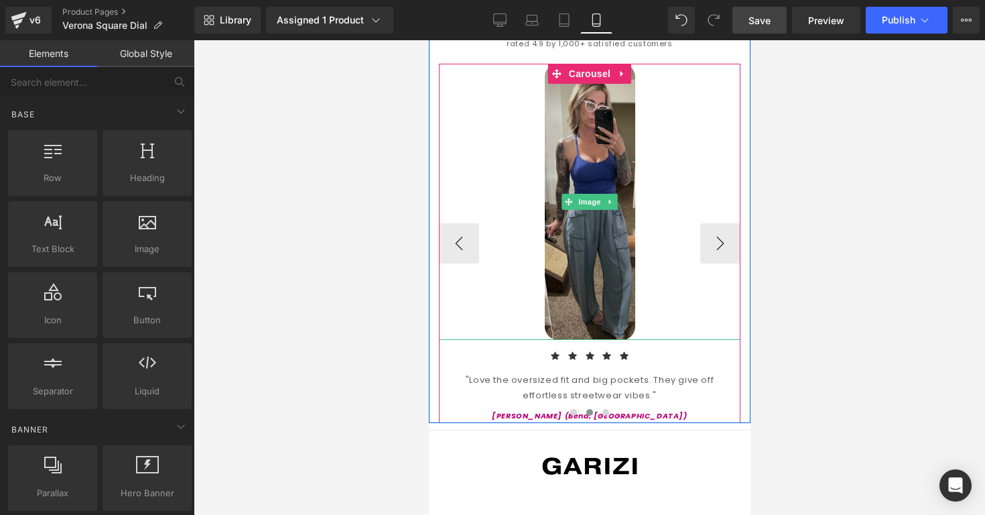
click at [635, 245] on img at bounding box center [589, 201] width 90 height 275
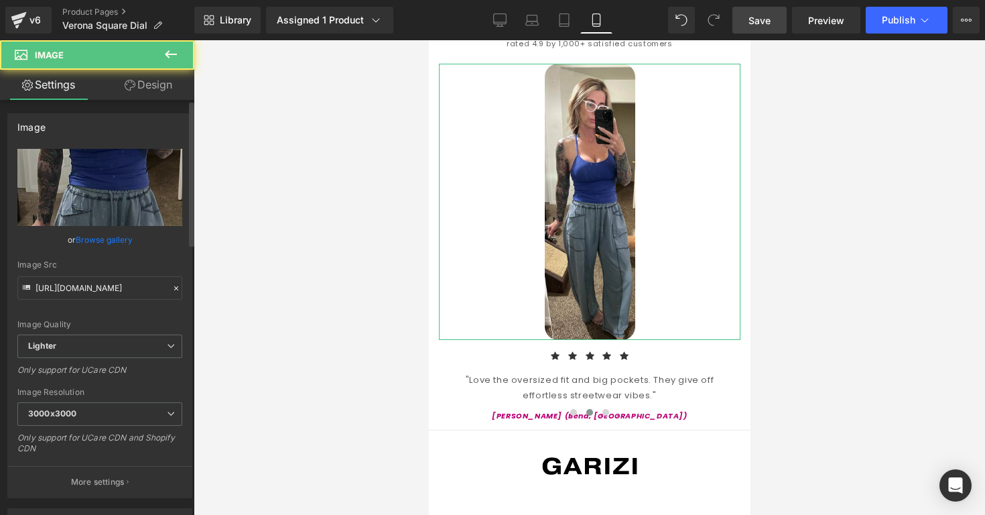
click at [107, 239] on link "Browse gallery" at bounding box center [104, 239] width 57 height 23
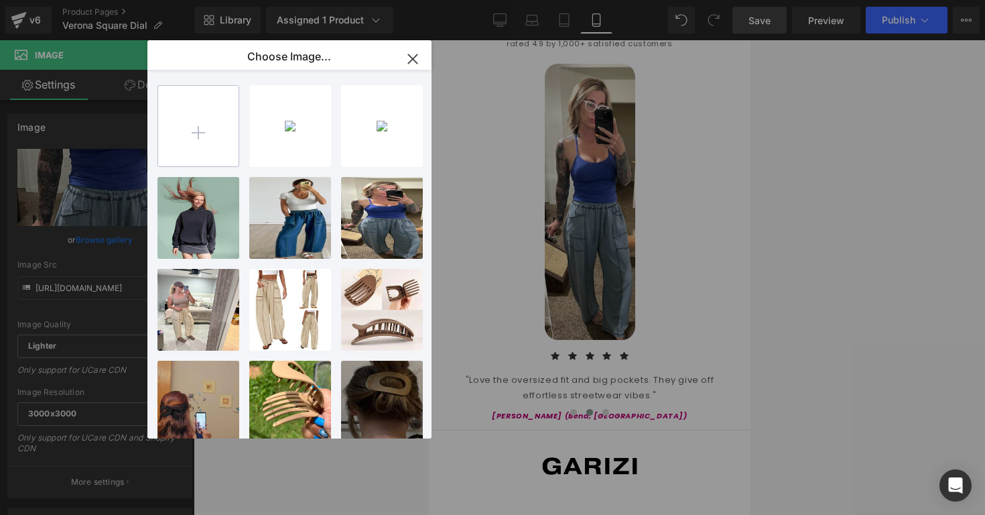
click at [186, 130] on input "file" at bounding box center [198, 126] width 80 height 80
type input "C:\fakepath\Screenshot 2025-09-27 at 8.14.24 PM.png"
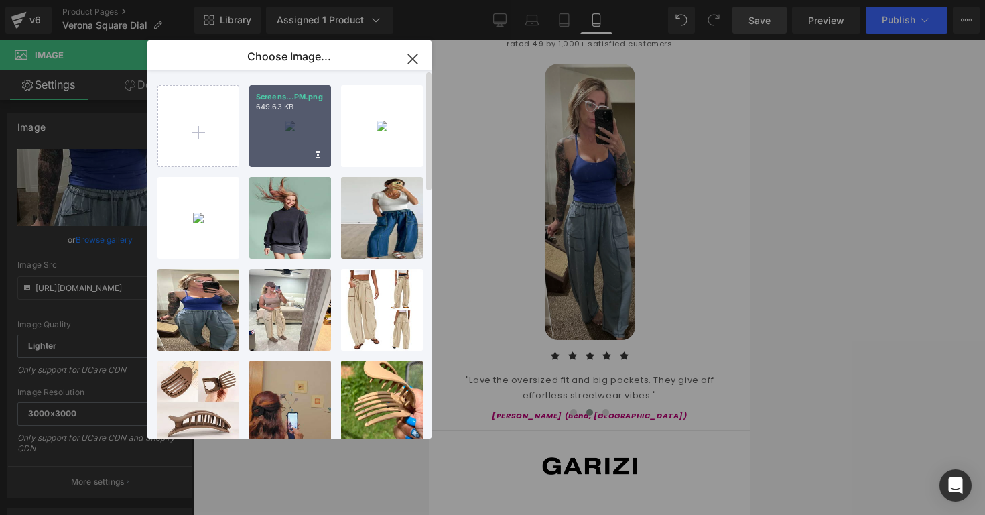
click at [273, 143] on div "Screens...PM.png 649.63 KB" at bounding box center [290, 126] width 82 height 82
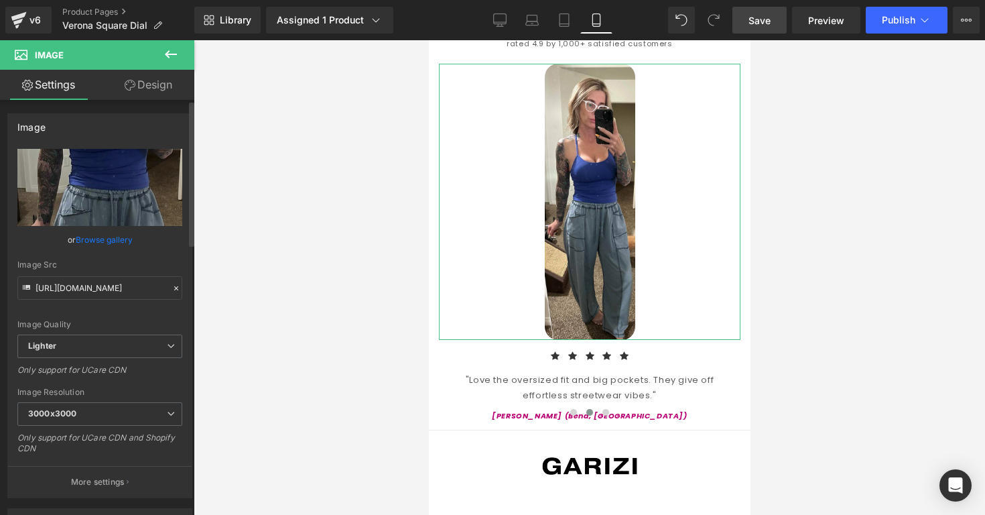
click at [127, 241] on link "Browse gallery" at bounding box center [104, 239] width 57 height 23
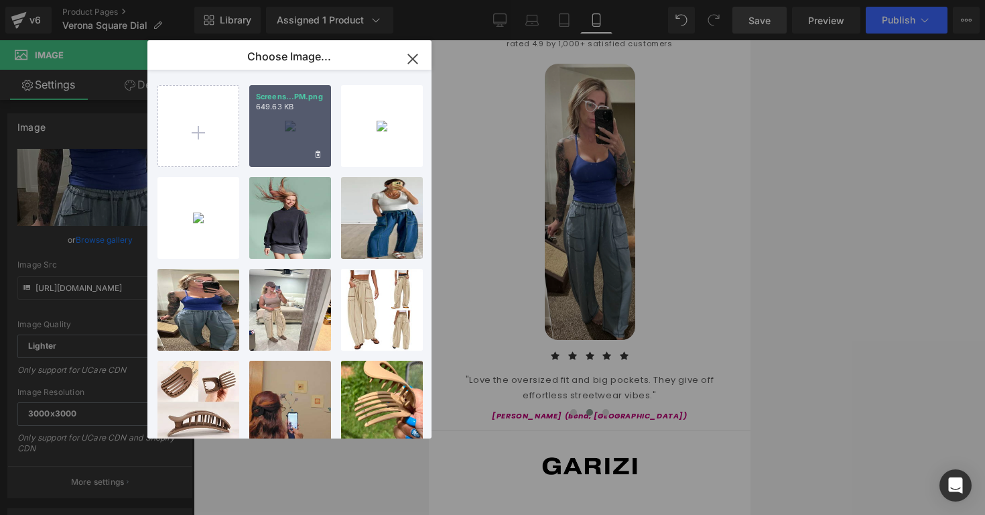
click at [300, 153] on div "Screens...PM.png 649.63 KB" at bounding box center [290, 126] width 82 height 82
type input "https://ucarecdn.com/27c32b4c-8bc7-4cc4-b782-9e517f78851e/-/format/auto/-/previ…"
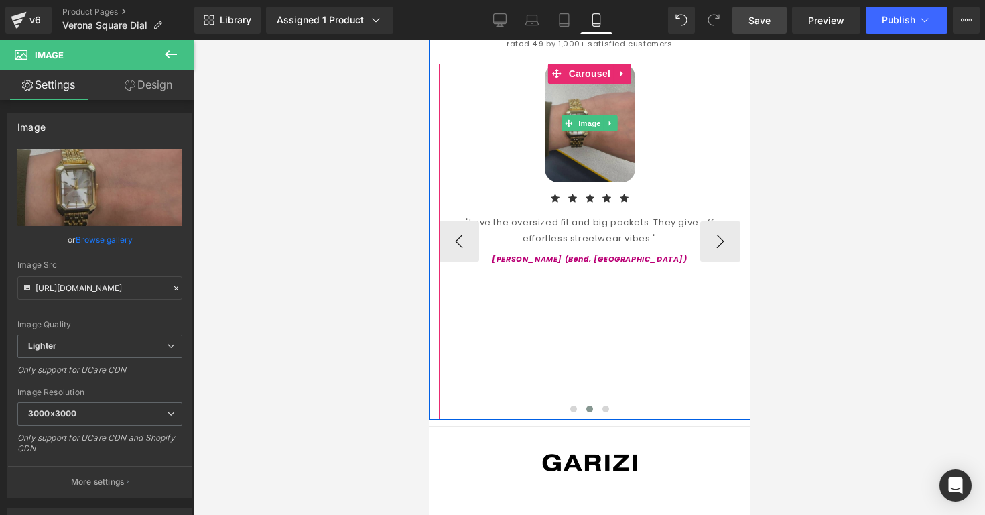
click at [555, 92] on img at bounding box center [589, 123] width 90 height 119
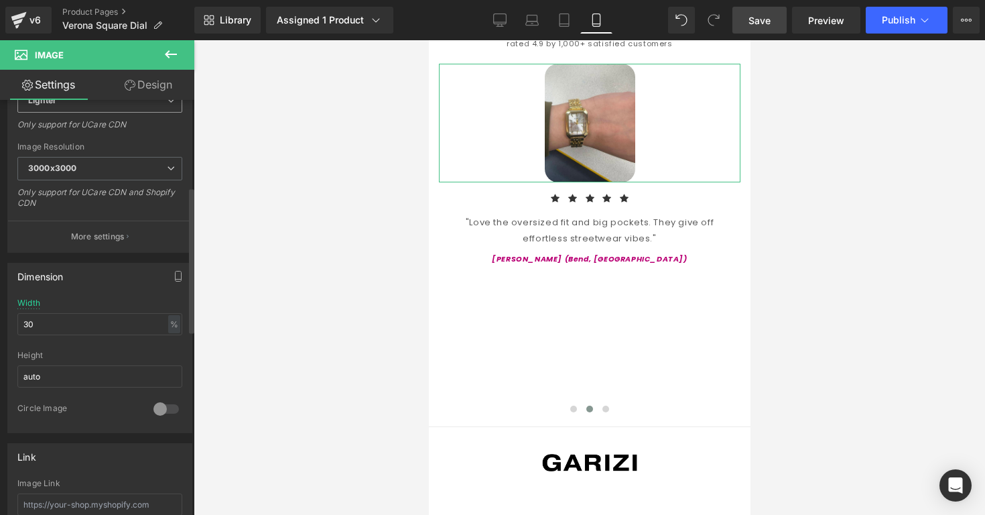
scroll to position [250, 0]
click at [121, 328] on input "30" at bounding box center [99, 319] width 165 height 22
click at [121, 326] on input "30" at bounding box center [99, 319] width 165 height 22
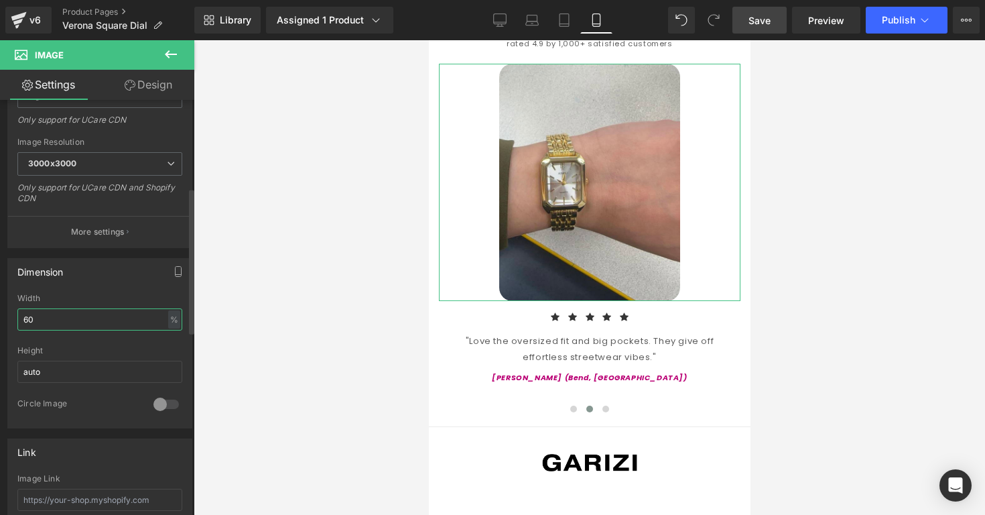
type input "60"
click at [137, 287] on div "Dimension 60% Width 60 % % px auto Height auto 0 Circle Image" at bounding box center [99, 343] width 185 height 170
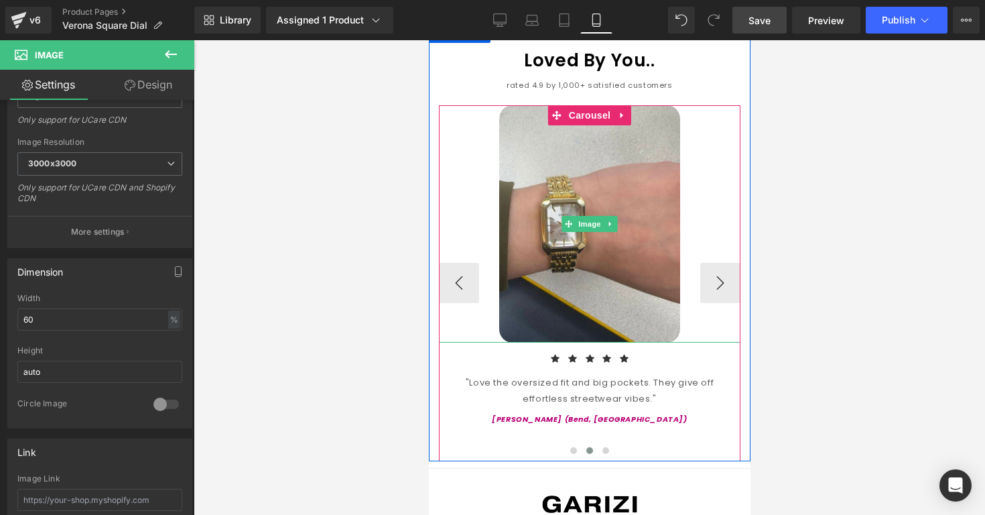
scroll to position [1467, 0]
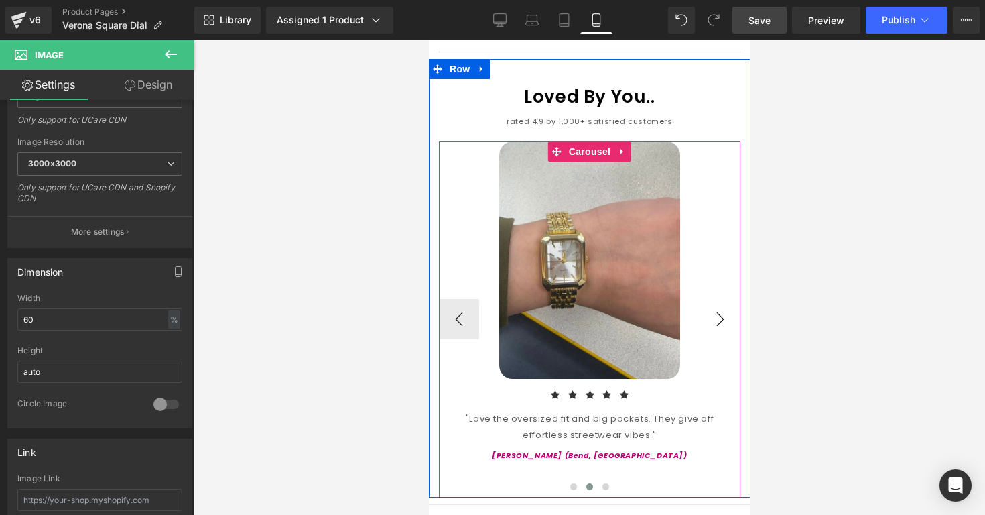
click at [726, 315] on button "›" at bounding box center [720, 319] width 40 height 40
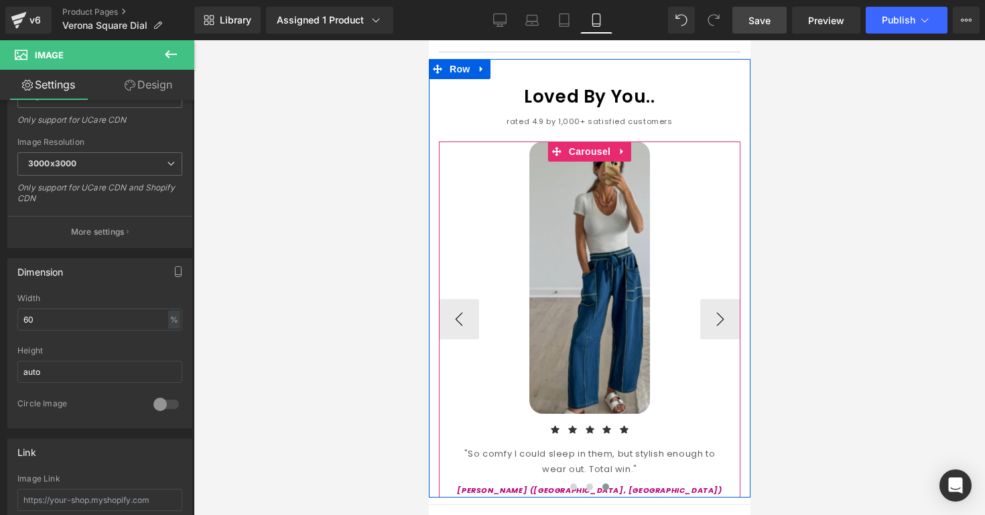
click at [649, 322] on img at bounding box center [589, 277] width 121 height 272
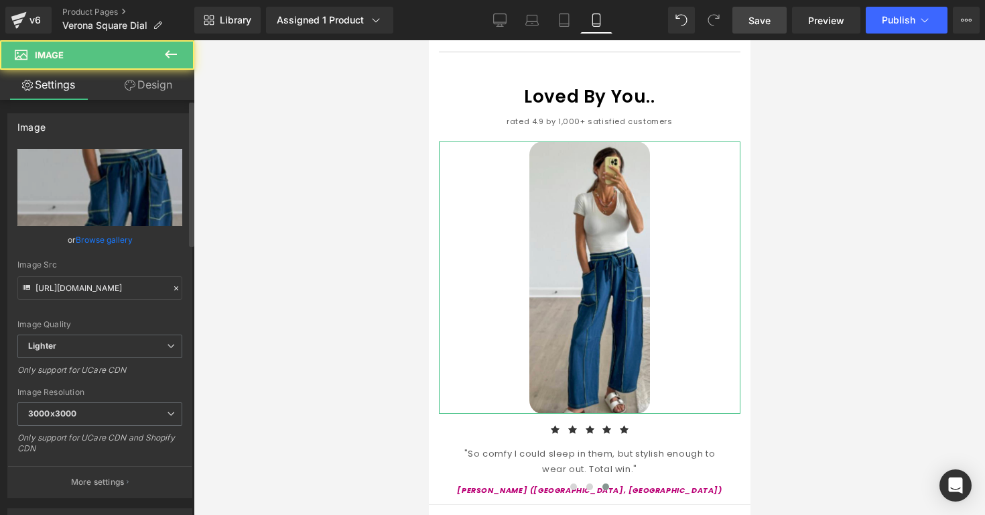
click at [94, 243] on link "Browse gallery" at bounding box center [104, 239] width 57 height 23
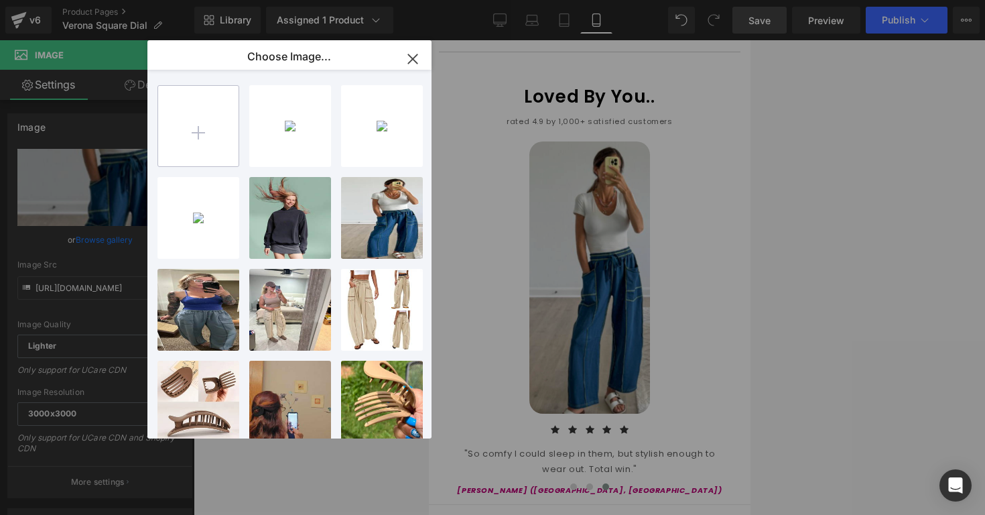
click at [188, 145] on input "file" at bounding box center [198, 126] width 80 height 80
type input "C:\fakepath\Screenshot 2025-09-27 at 8.14.36 PM.png"
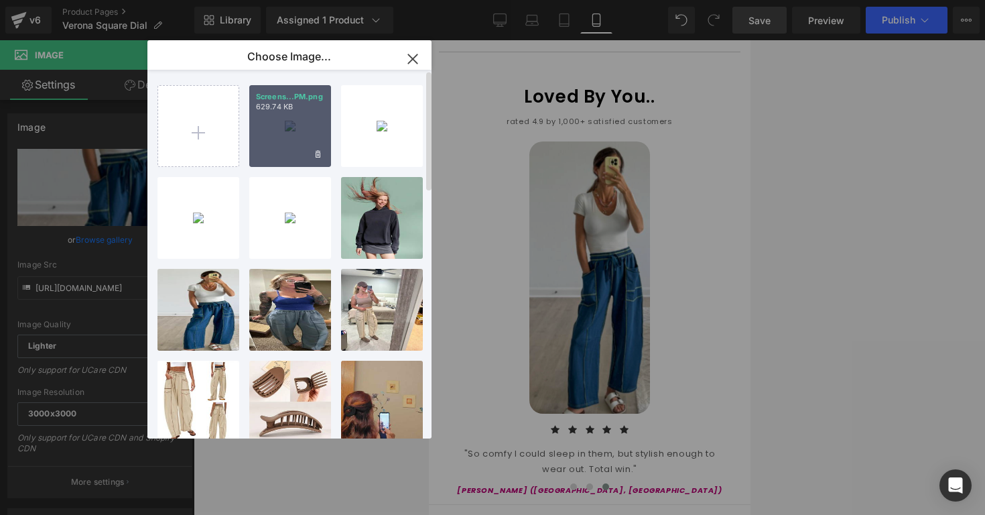
click at [280, 157] on div "Screens...PM.png 629.74 KB" at bounding box center [290, 126] width 82 height 82
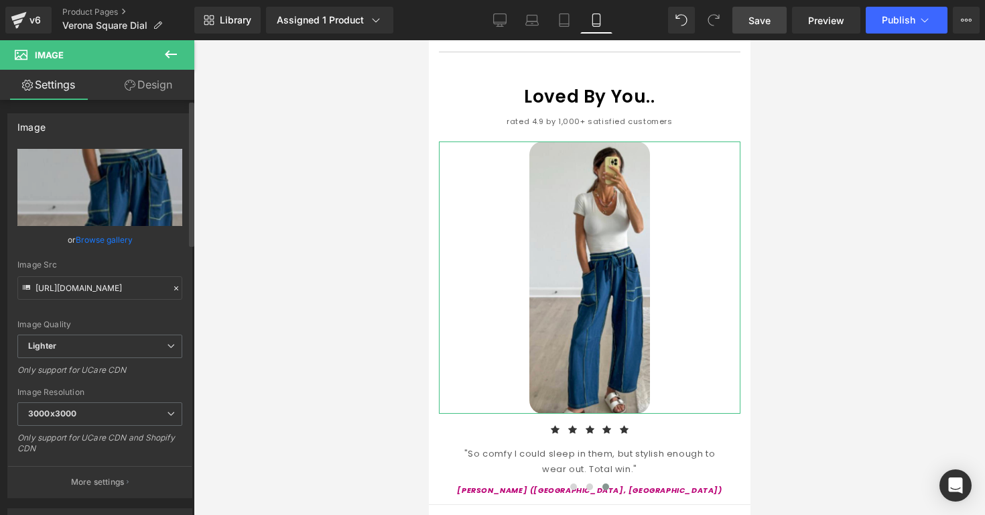
click at [107, 245] on link "Browse gallery" at bounding box center [104, 239] width 57 height 23
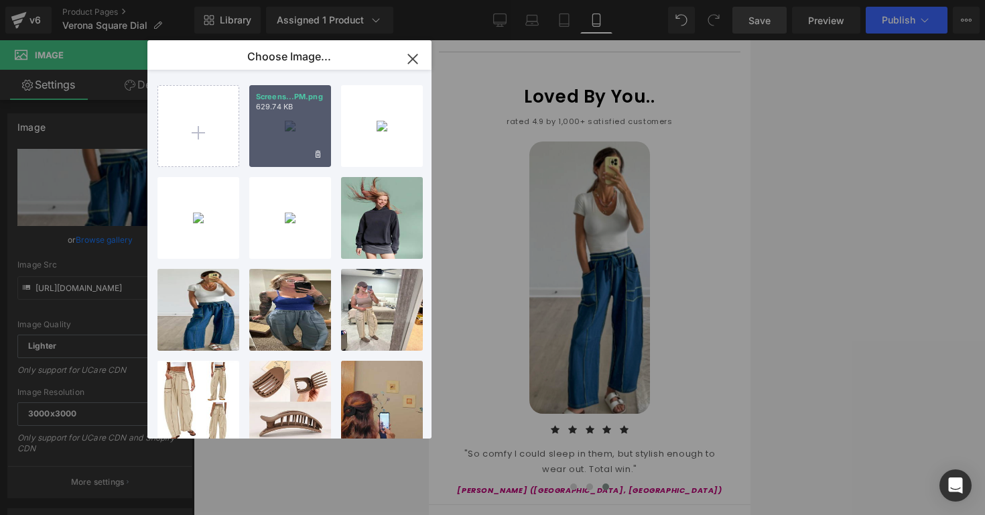
click at [285, 139] on div "Screens...PM.png 629.74 KB" at bounding box center [290, 126] width 82 height 82
type input "https://ucarecdn.com/eece9050-448a-40d4-8687-8934335f82c6/-/format/auto/-/previ…"
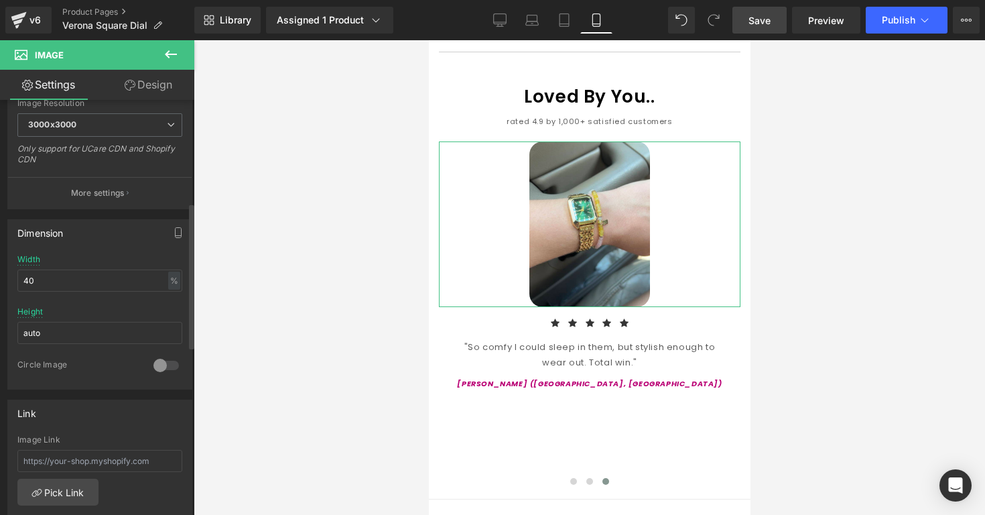
scroll to position [292, 0]
click at [127, 276] on input "40" at bounding box center [99, 277] width 165 height 22
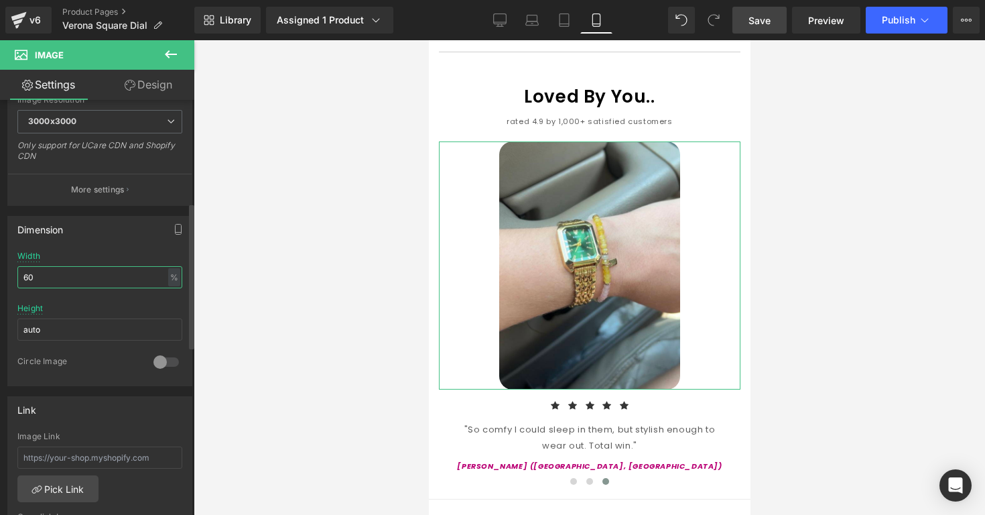
type input "60"
click at [131, 255] on div "Width 60 % % px" at bounding box center [99, 277] width 165 height 52
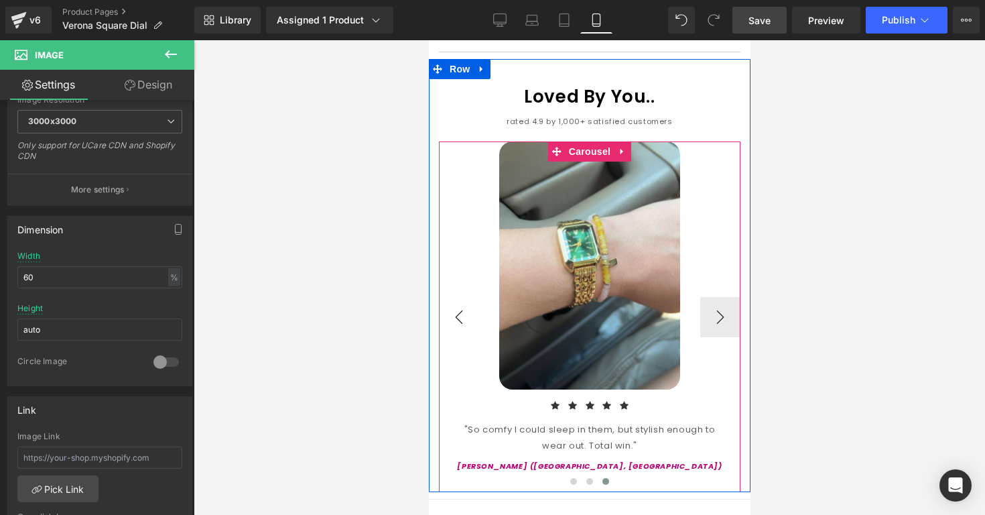
click at [458, 304] on button "‹" at bounding box center [458, 317] width 40 height 40
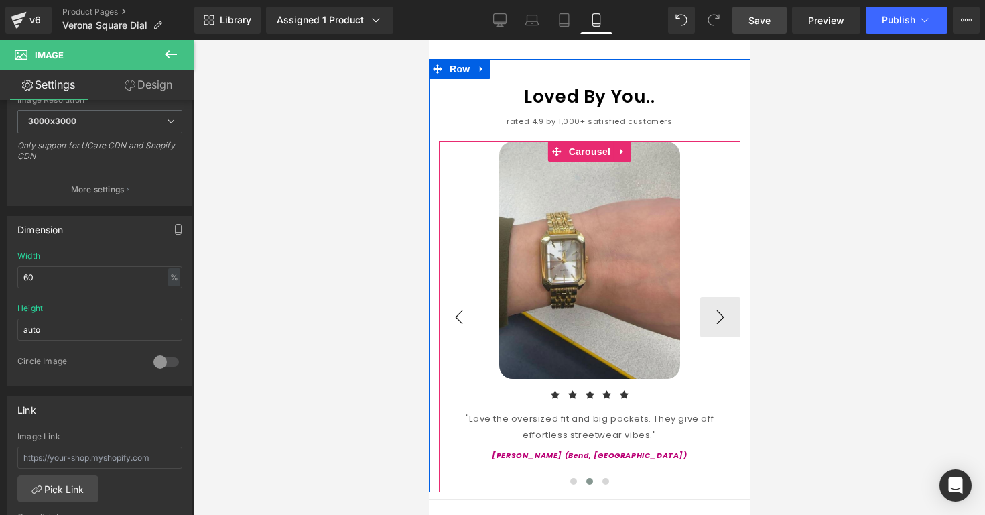
click at [458, 304] on button "‹" at bounding box center [458, 317] width 40 height 40
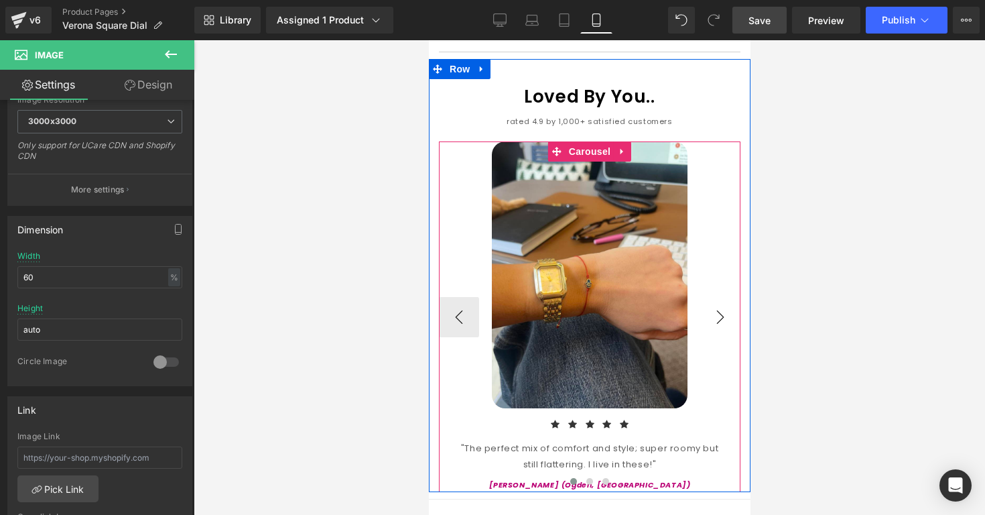
click at [728, 308] on button "›" at bounding box center [720, 317] width 40 height 40
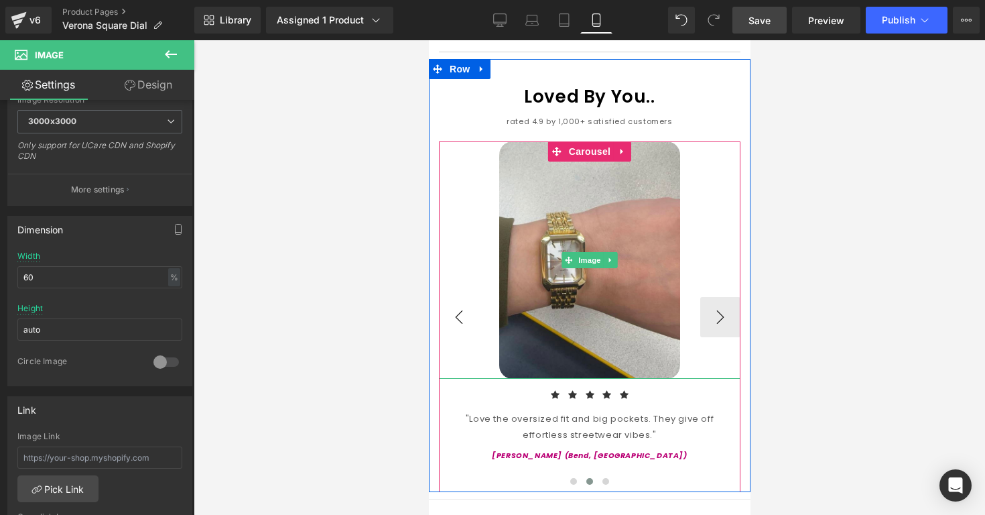
click at [456, 297] on button "‹" at bounding box center [458, 317] width 40 height 40
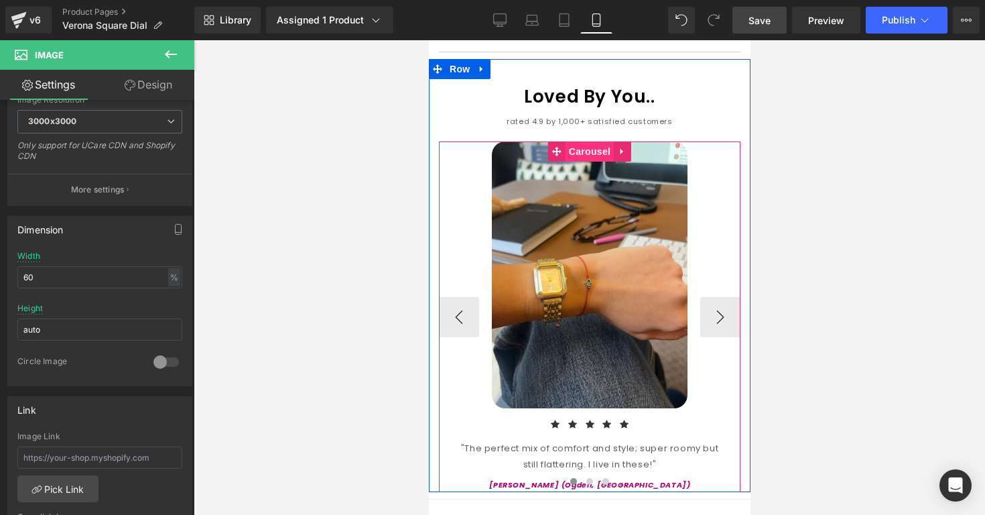
click at [578, 141] on span "Carousel" at bounding box center [589, 151] width 48 height 20
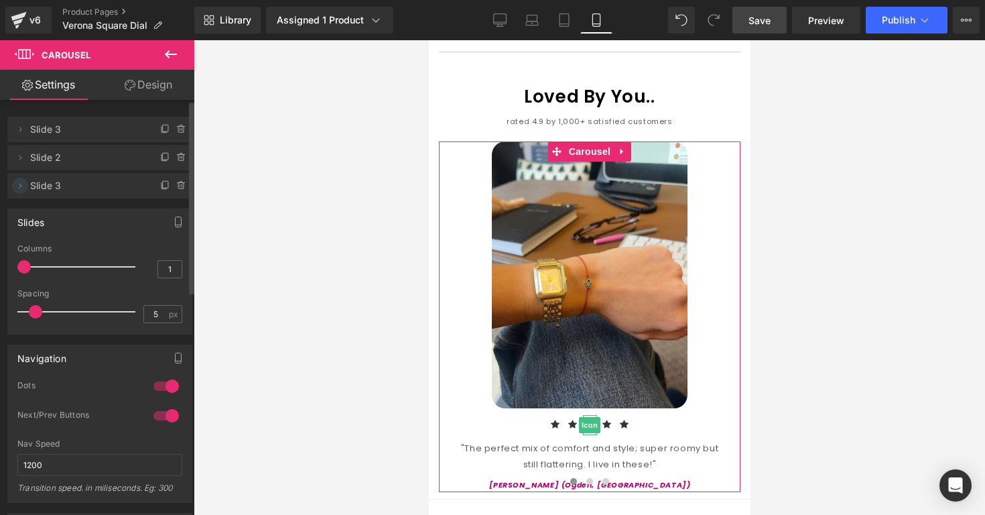
drag, startPoint x: 16, startPoint y: 157, endPoint x: 15, endPoint y: 184, distance: 27.5
click at [15, 114] on ul "Delete Cancel Slide 3 Slide 3 Name Slide 3 Delete Cancel Slide 2 Slide 2 Name S…" at bounding box center [99, 114] width 185 height 0
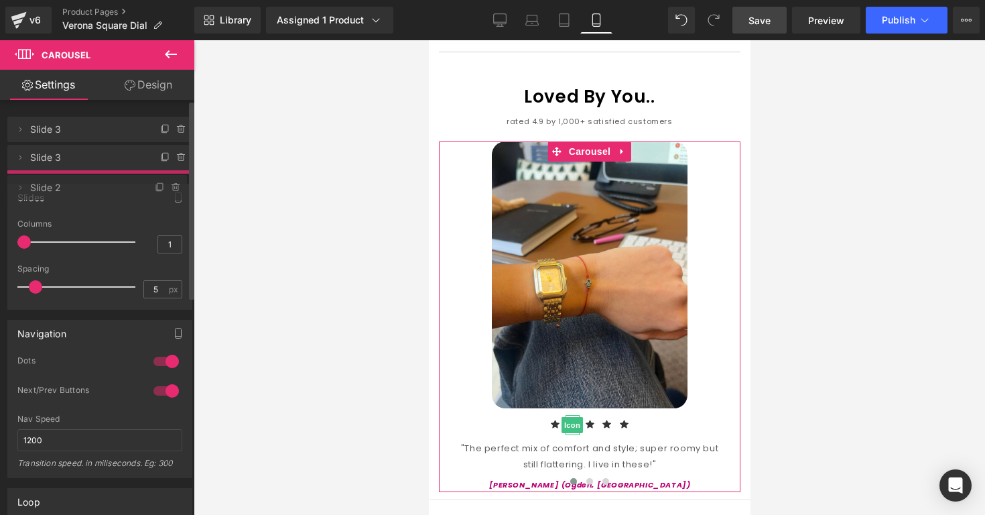
drag, startPoint x: 94, startPoint y: 152, endPoint x: 93, endPoint y: 182, distance: 30.2
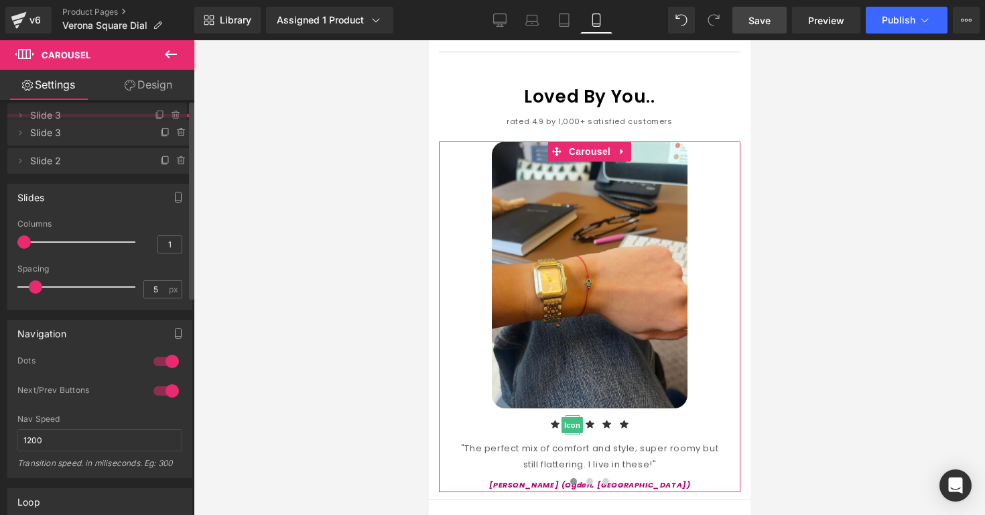
drag, startPoint x: 75, startPoint y: 155, endPoint x: 76, endPoint y: 113, distance: 42.2
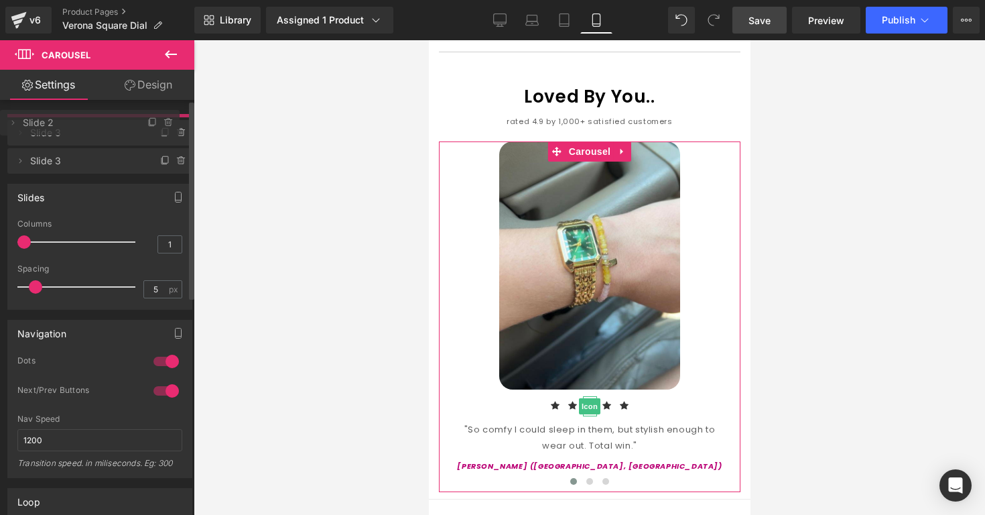
drag, startPoint x: 111, startPoint y: 192, endPoint x: 113, endPoint y: 129, distance: 63.0
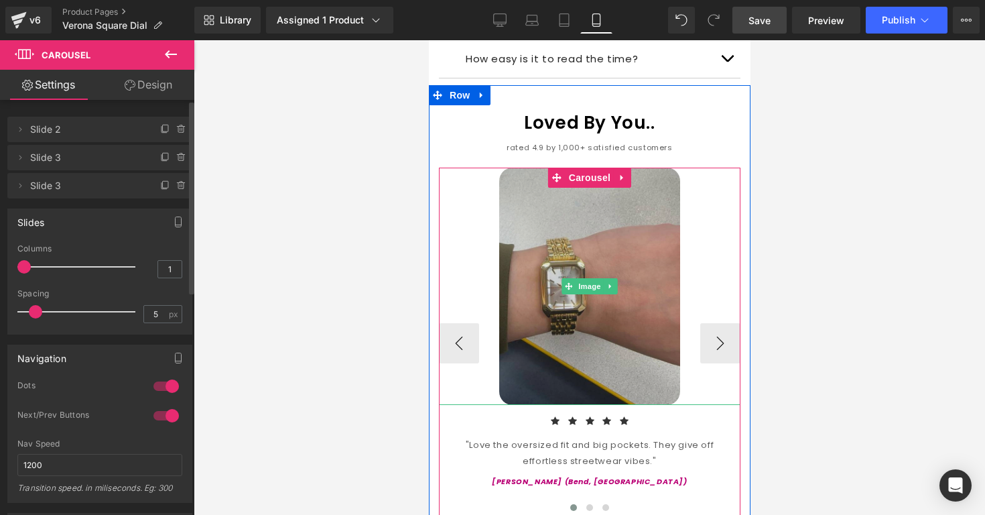
scroll to position [1396, 0]
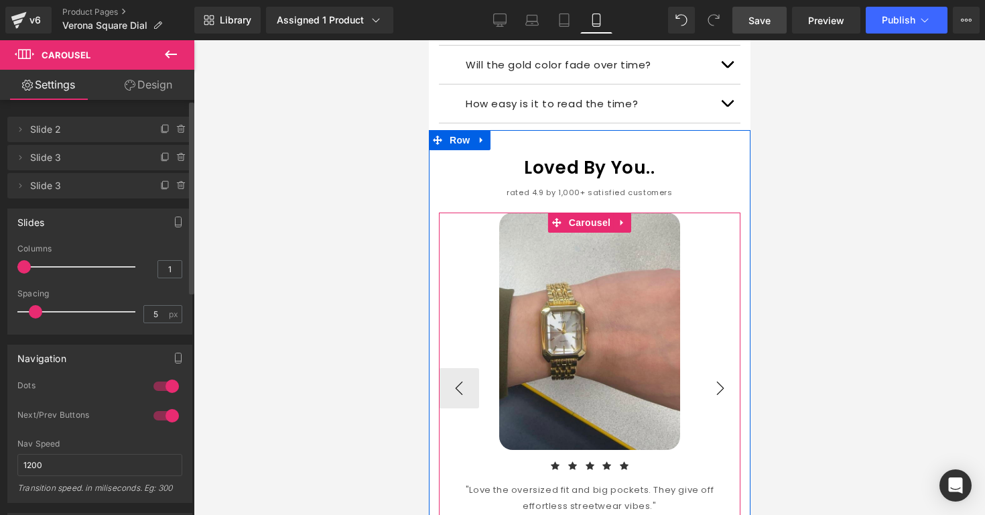
click at [703, 368] on button "›" at bounding box center [720, 388] width 40 height 40
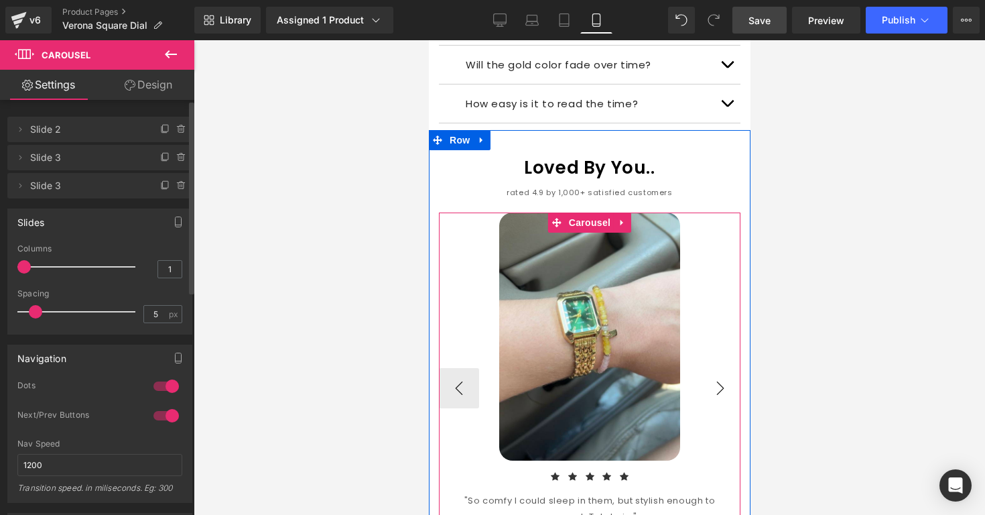
click at [706, 369] on button "›" at bounding box center [720, 388] width 40 height 40
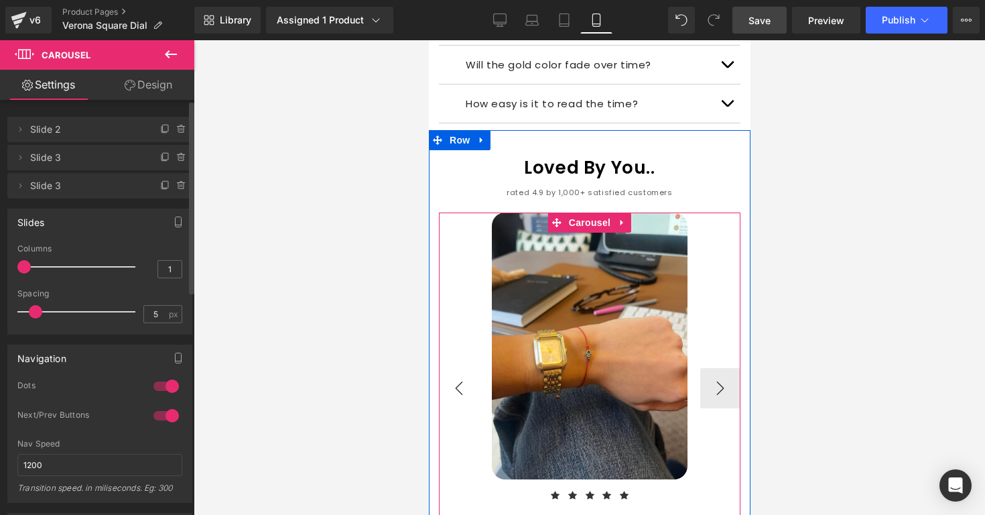
click at [460, 373] on button "‹" at bounding box center [458, 388] width 40 height 40
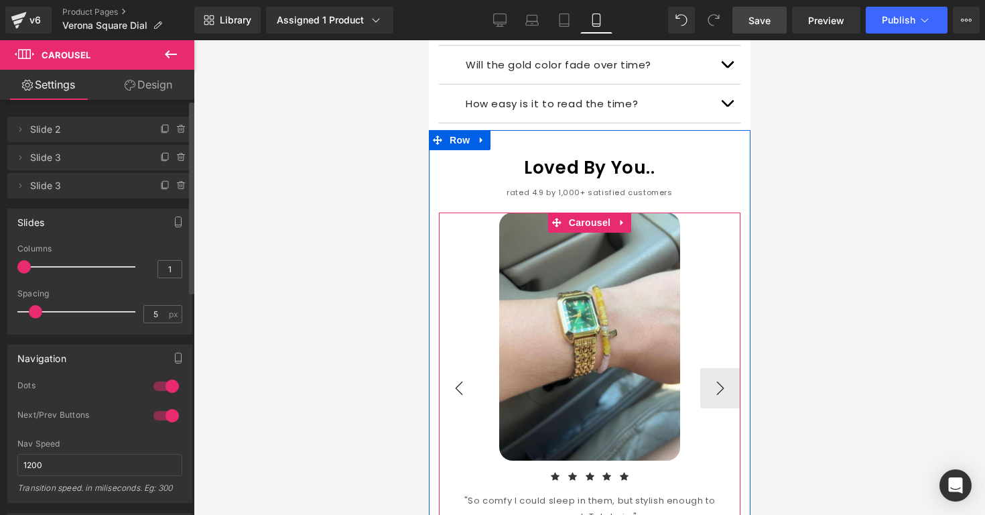
click at [460, 373] on button "‹" at bounding box center [458, 388] width 40 height 40
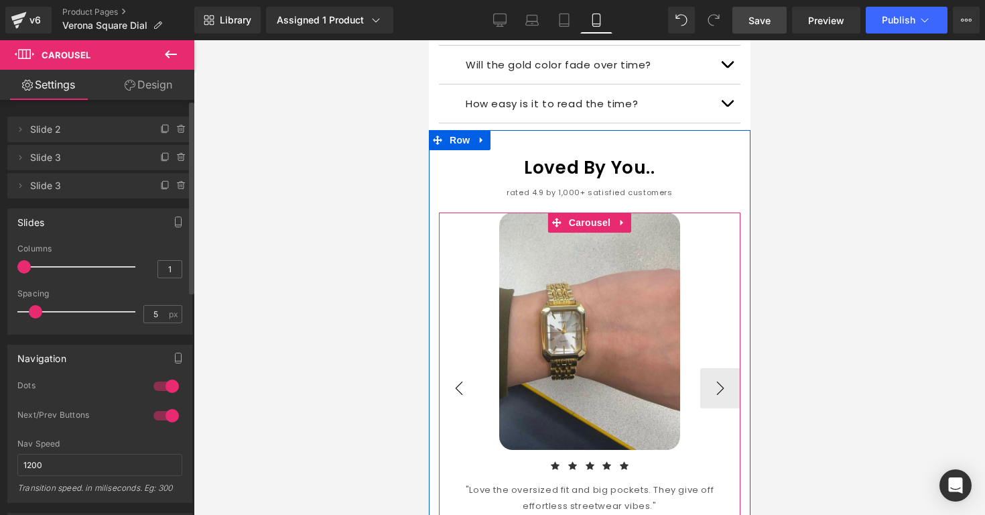
click at [460, 373] on button "‹" at bounding box center [458, 388] width 40 height 40
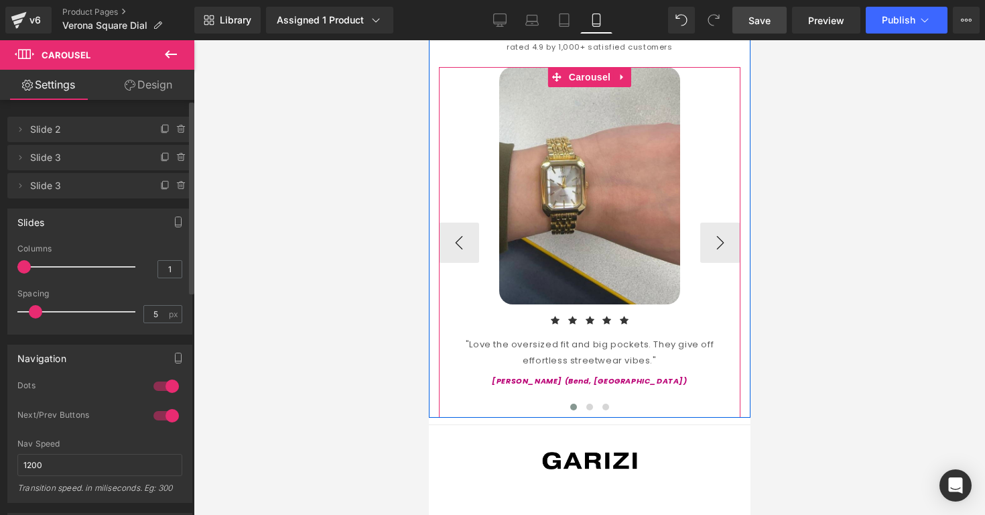
scroll to position [1547, 0]
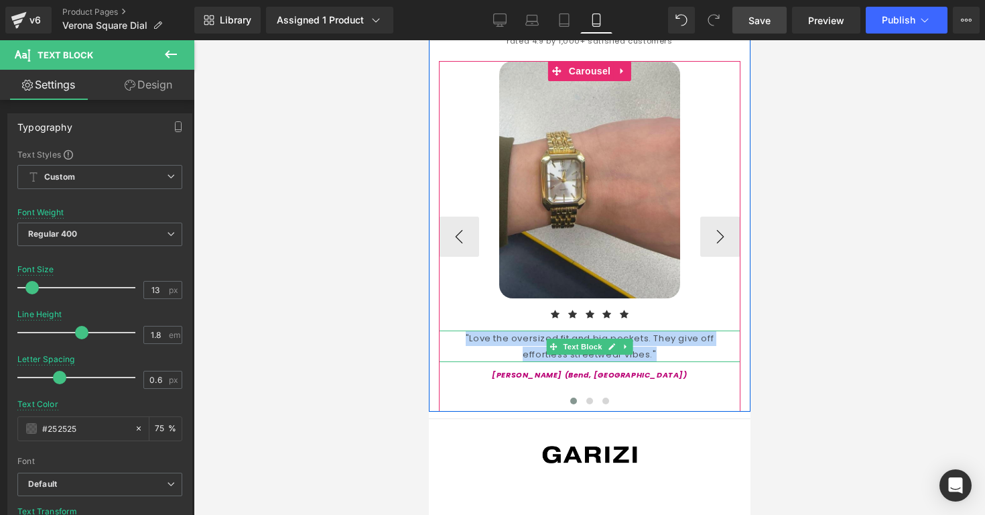
drag, startPoint x: 637, startPoint y: 344, endPoint x: 451, endPoint y: 328, distance: 186.3
click at [451, 330] on div ""Love the oversized fit and big pockets. They give off effortless streetwear vi…" at bounding box center [589, 345] width 302 height 31
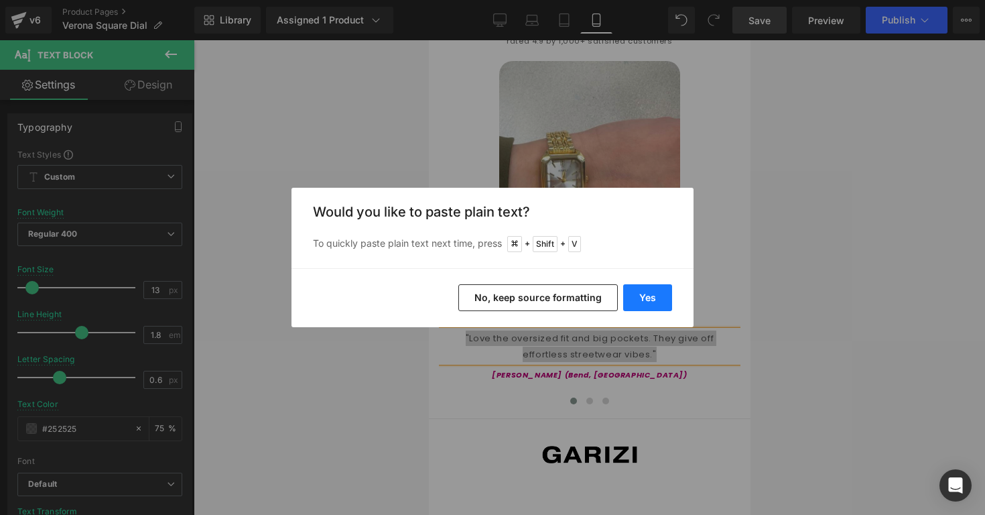
click at [645, 292] on button "Yes" at bounding box center [647, 297] width 49 height 27
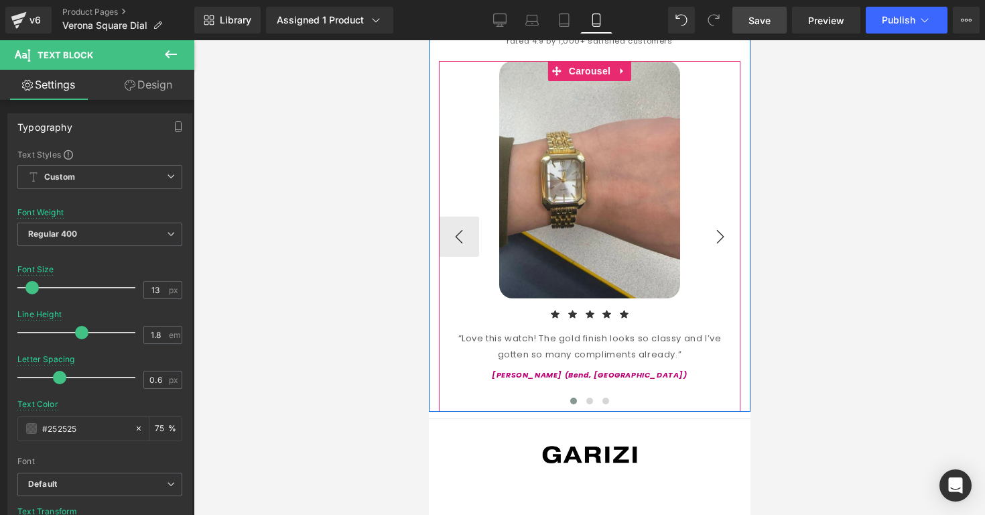
click at [716, 228] on button "›" at bounding box center [720, 236] width 40 height 40
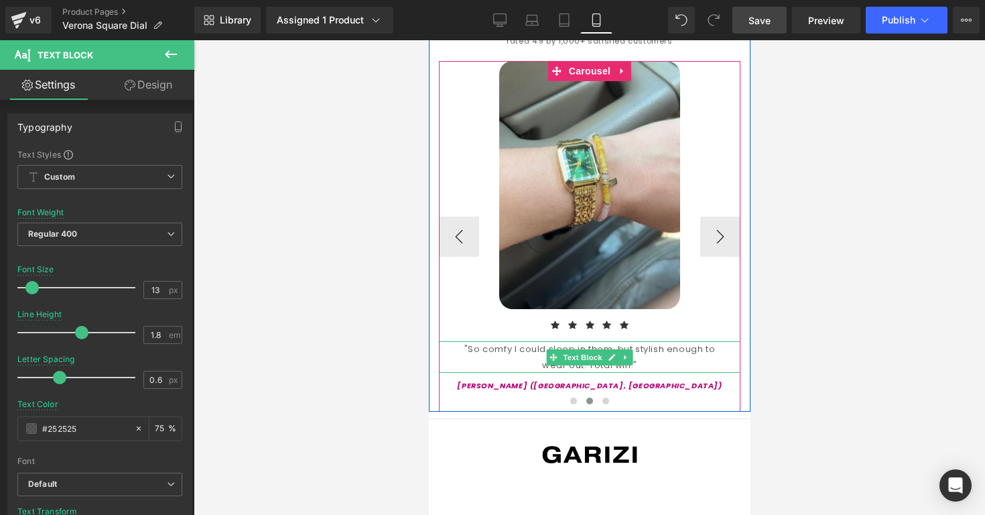
click at [538, 341] on div ""So comfy I could sleep in them, but stylish enough to wear out. Total win."" at bounding box center [589, 356] width 302 height 31
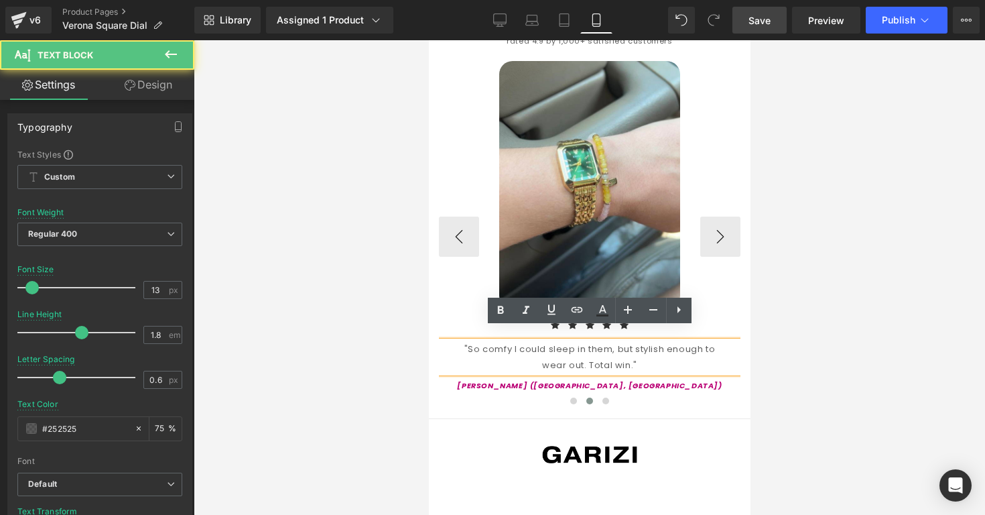
click at [538, 341] on div ""So comfy I could sleep in them, but stylish enough to wear out. Total win."" at bounding box center [589, 356] width 302 height 31
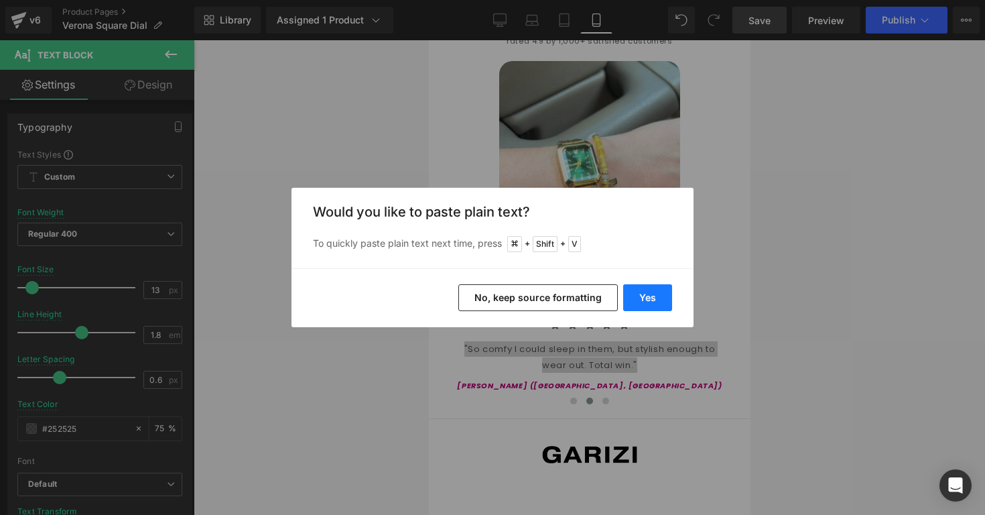
click at [638, 295] on button "Yes" at bounding box center [647, 297] width 49 height 27
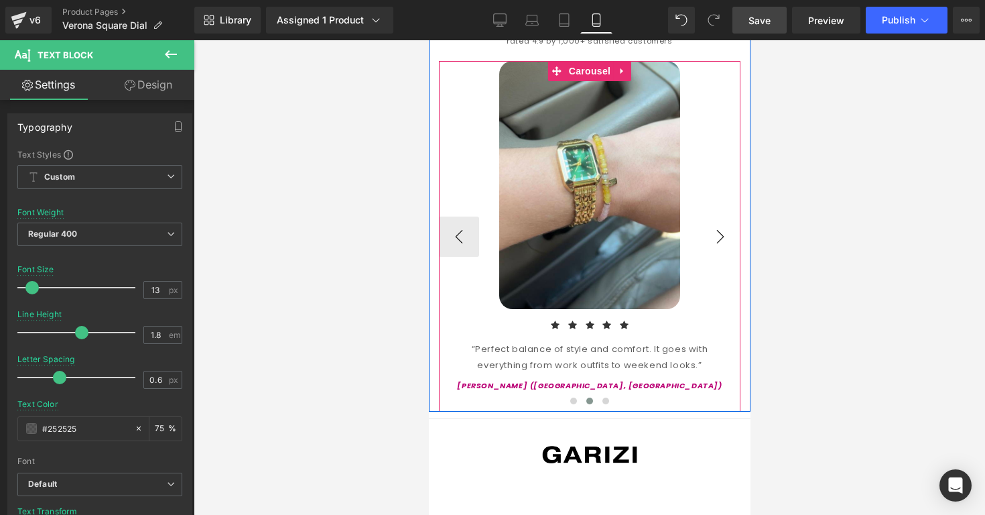
click at [718, 234] on button "›" at bounding box center [720, 236] width 40 height 40
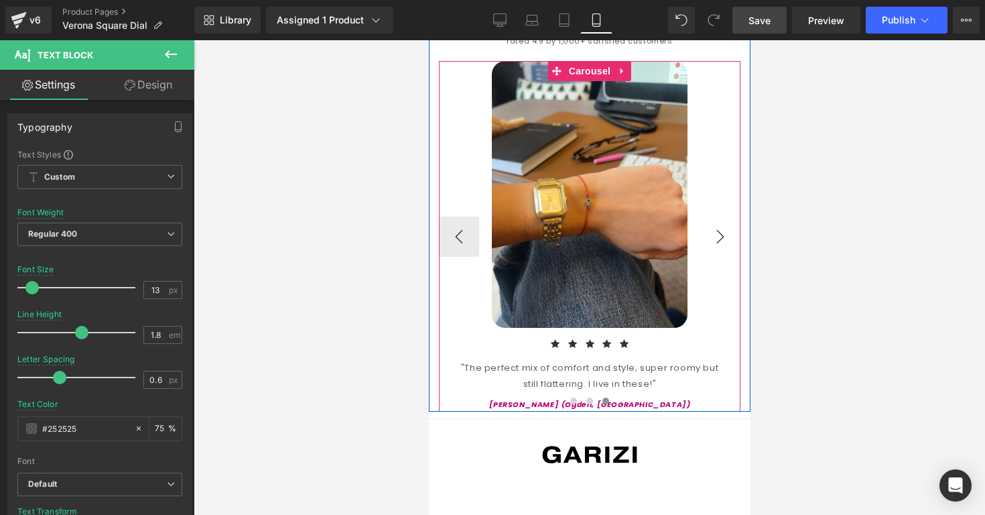
click at [718, 234] on button "›" at bounding box center [720, 236] width 40 height 40
click at [653, 365] on div ""The perfect mix of comfort and style; super roomy but still flattering. I live…" at bounding box center [589, 375] width 302 height 31
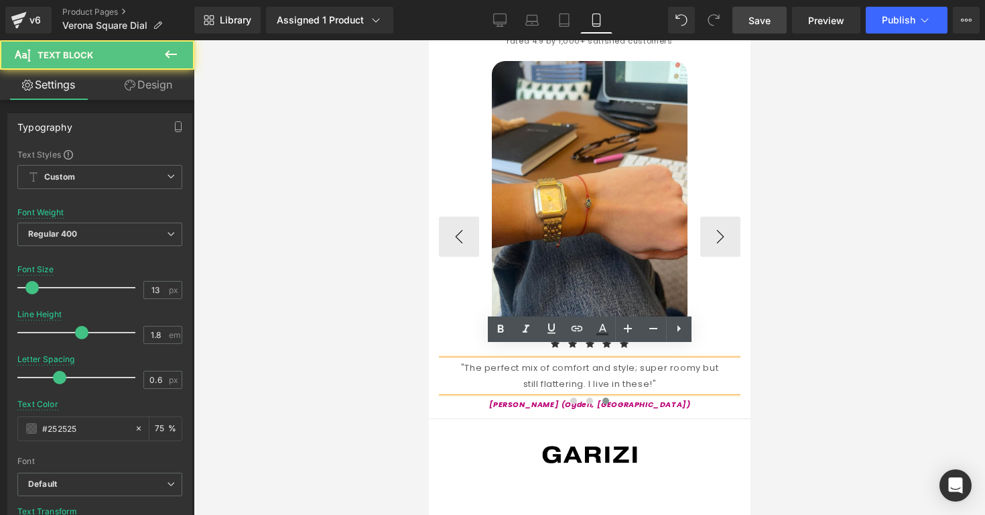
click at [653, 365] on div ""The perfect mix of comfort and style; super roomy but still flattering. I live…" at bounding box center [589, 375] width 302 height 31
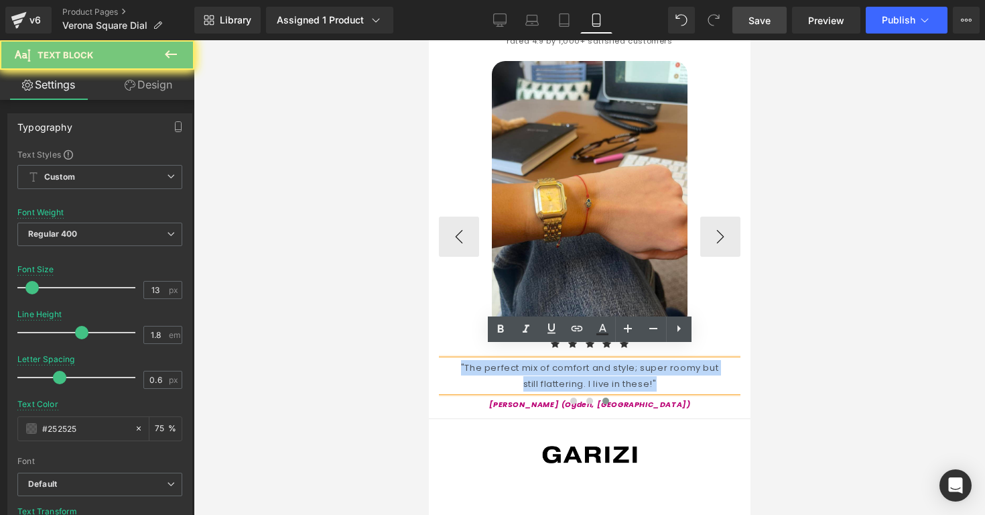
click at [653, 365] on div ""The perfect mix of comfort and style; super roomy but still flattering. I live…" at bounding box center [589, 375] width 302 height 31
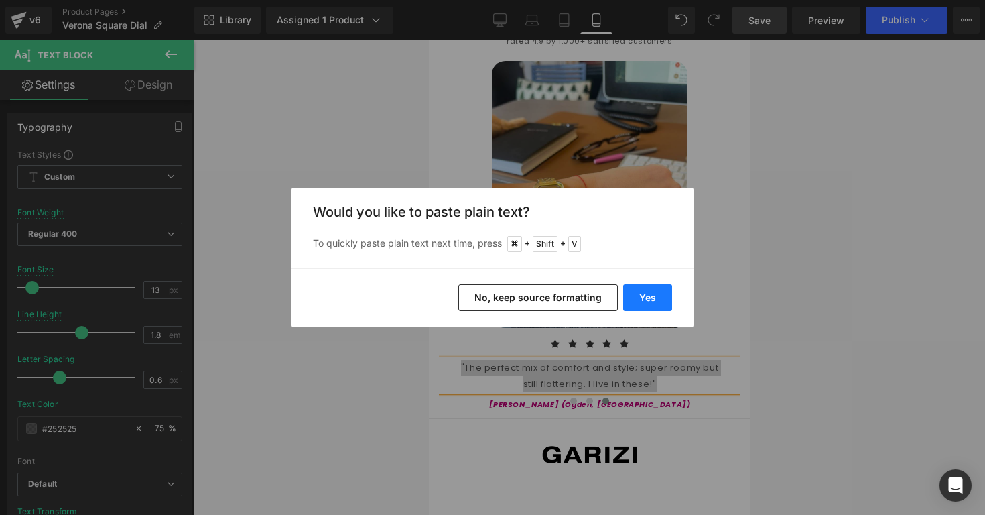
click at [643, 298] on button "Yes" at bounding box center [647, 297] width 49 height 27
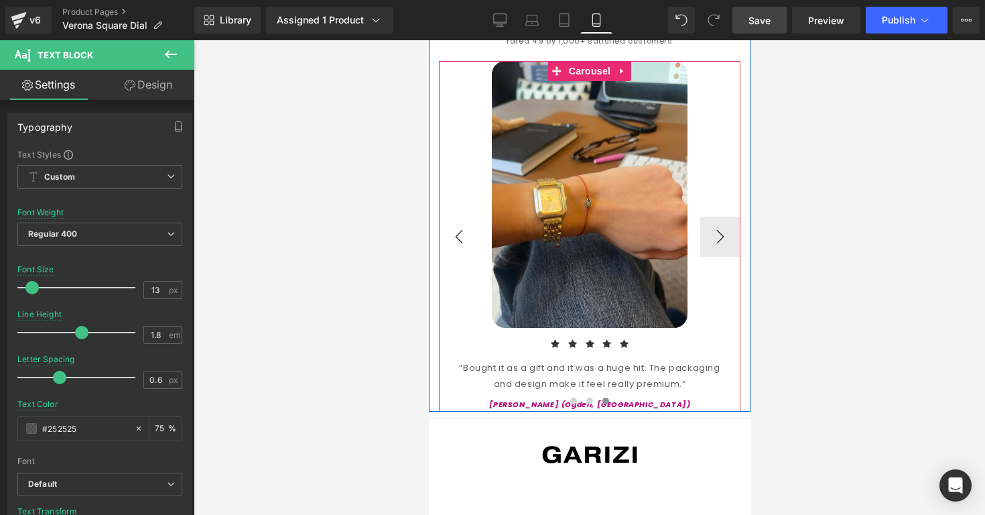
click at [470, 228] on button "‹" at bounding box center [458, 236] width 40 height 40
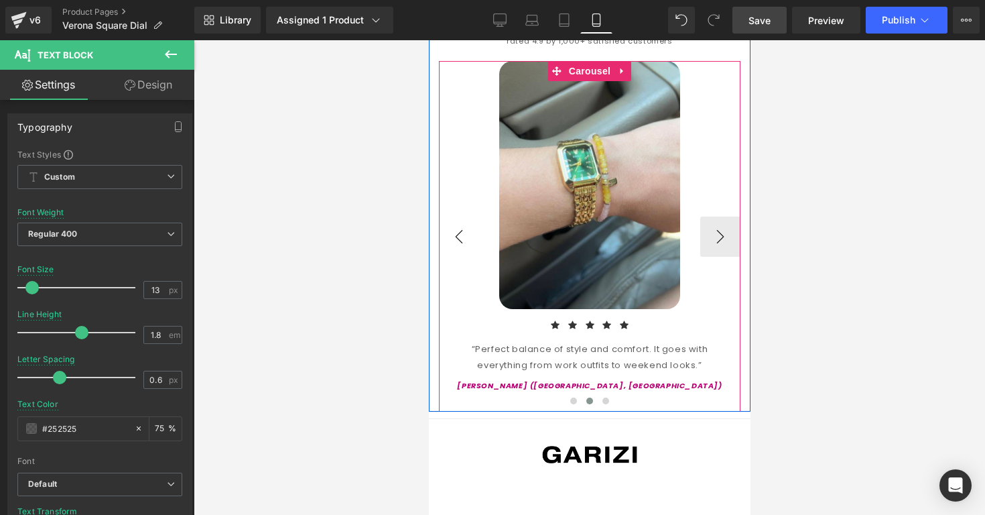
click at [470, 228] on button "‹" at bounding box center [458, 236] width 40 height 40
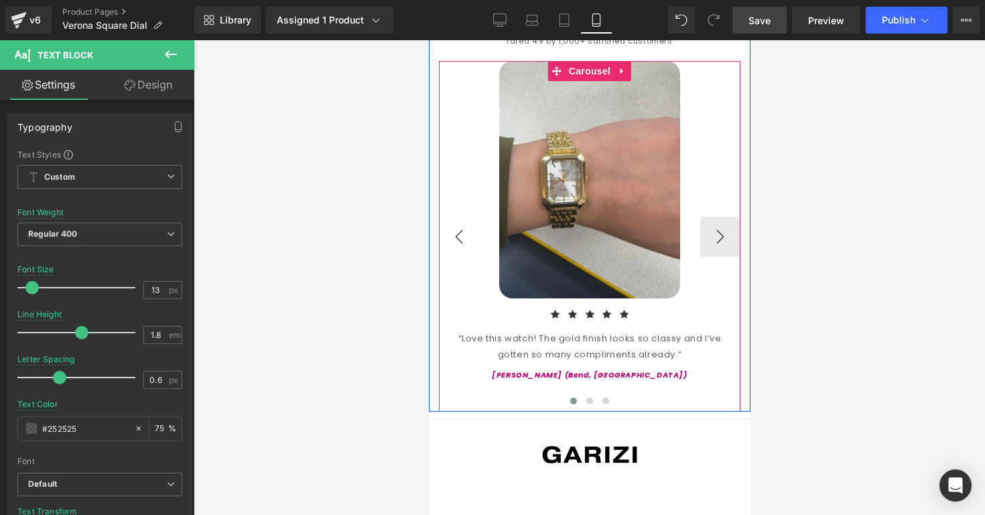
click at [470, 228] on button "‹" at bounding box center [458, 236] width 40 height 40
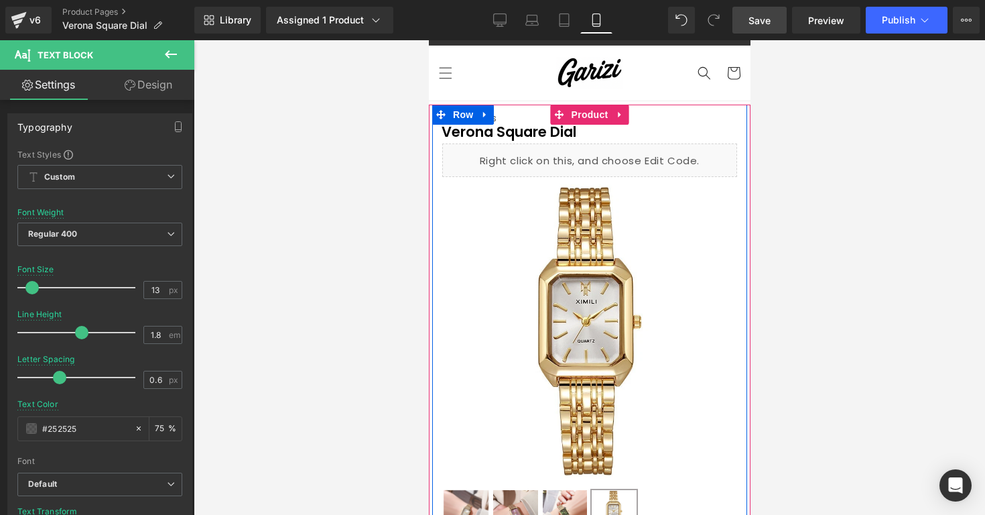
scroll to position [0, 0]
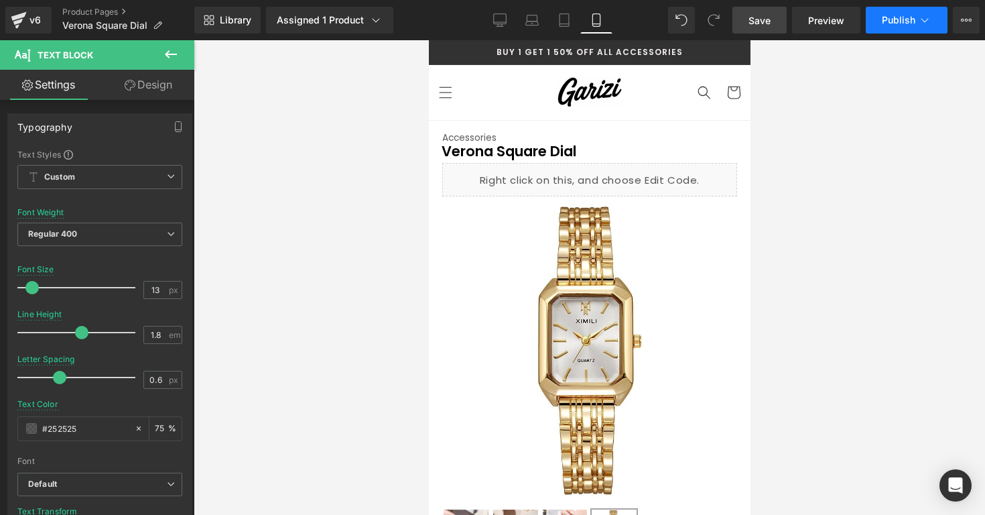
click at [928, 15] on icon at bounding box center [924, 19] width 13 height 13
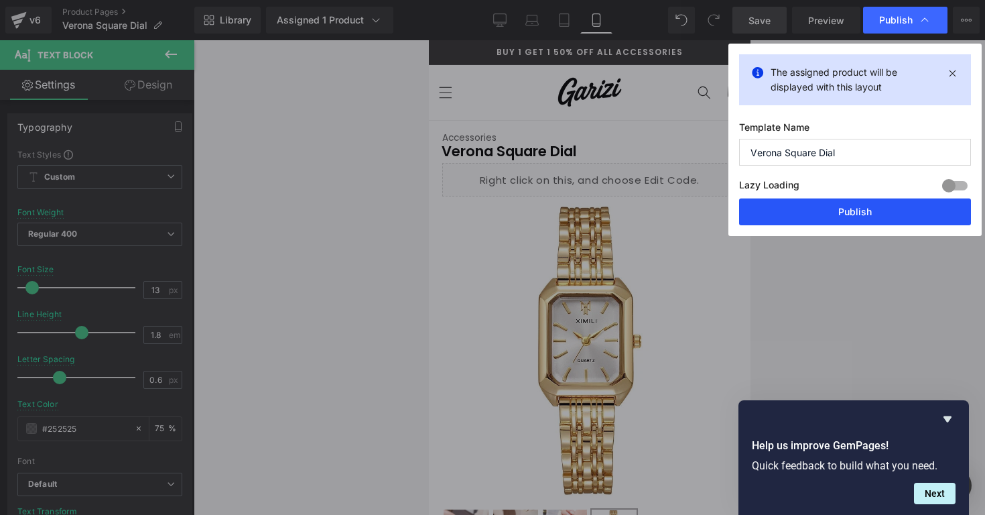
click at [809, 207] on button "Publish" at bounding box center [855, 211] width 232 height 27
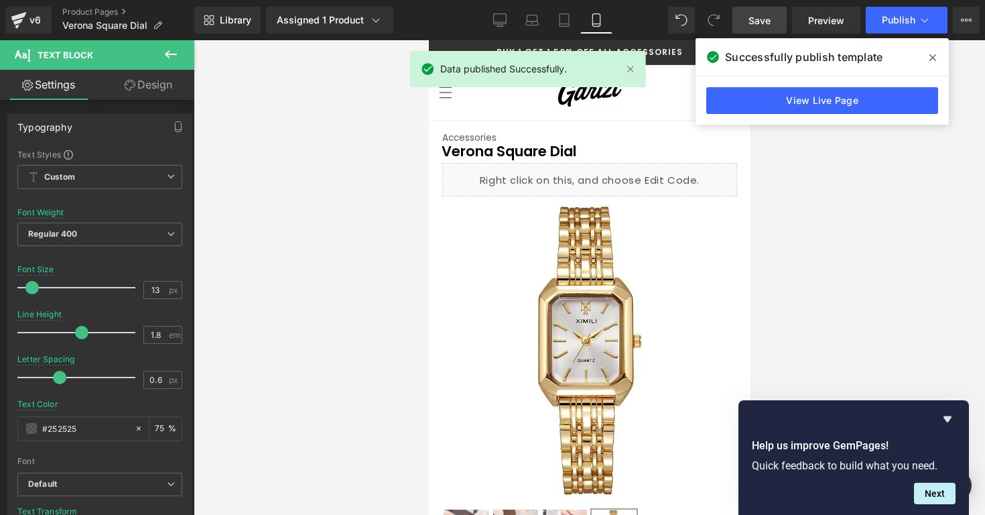
click at [932, 56] on icon at bounding box center [932, 57] width 7 height 11
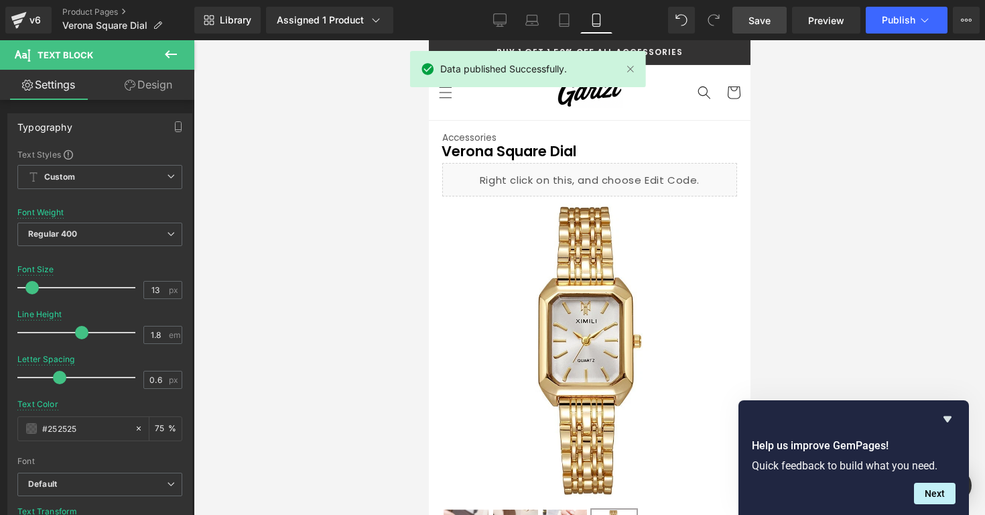
click at [626, 78] on div "Data published Successfully." at bounding box center [528, 69] width 236 height 36
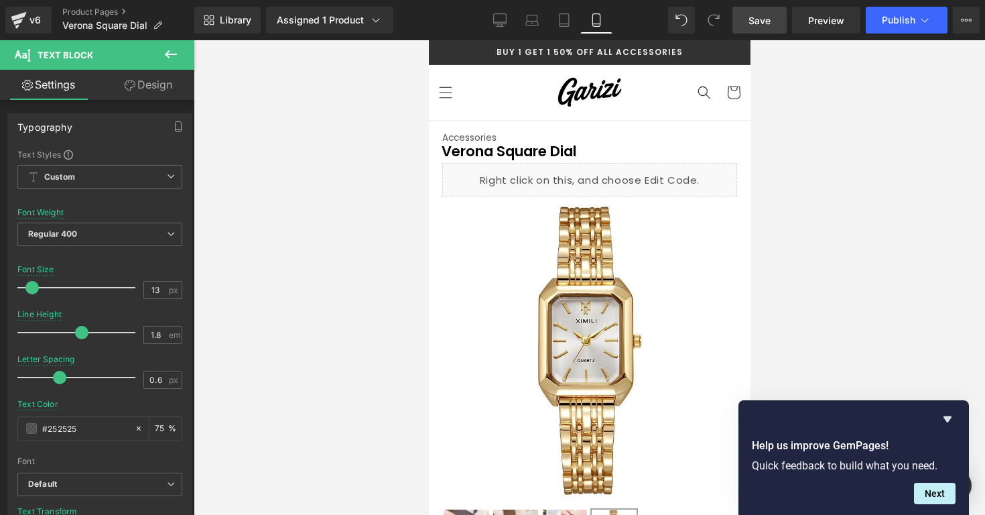
click at [628, 70] on div at bounding box center [528, 70] width 236 height 38
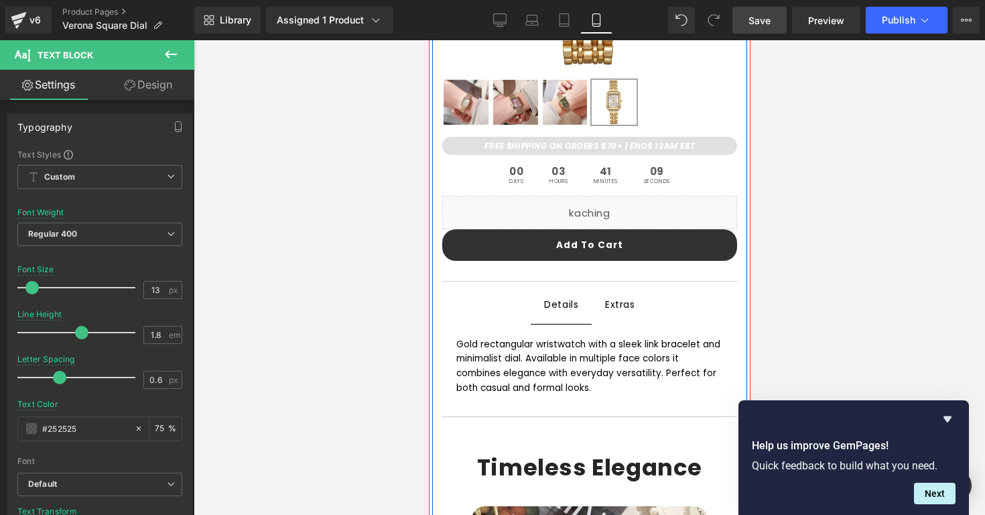
scroll to position [431, 0]
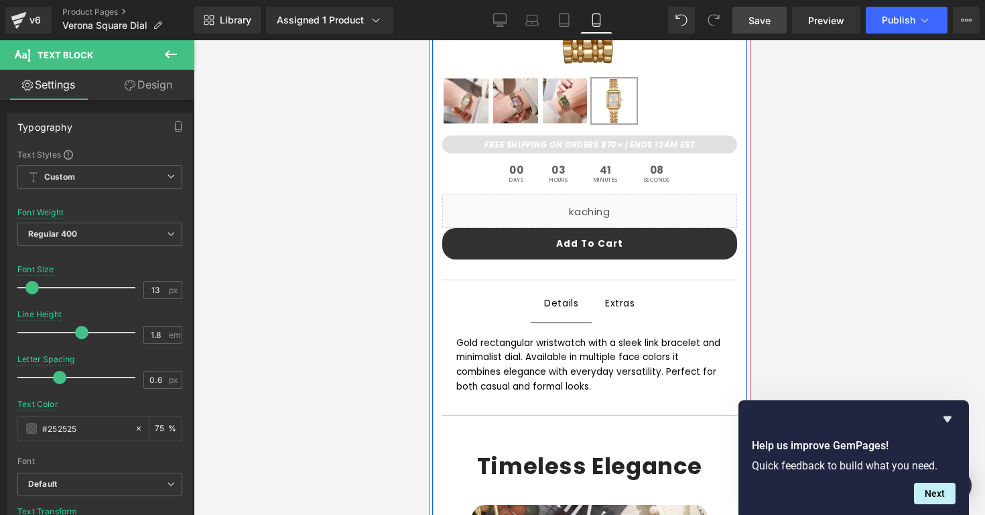
click at [625, 314] on span "Extras Text Block" at bounding box center [619, 303] width 57 height 38
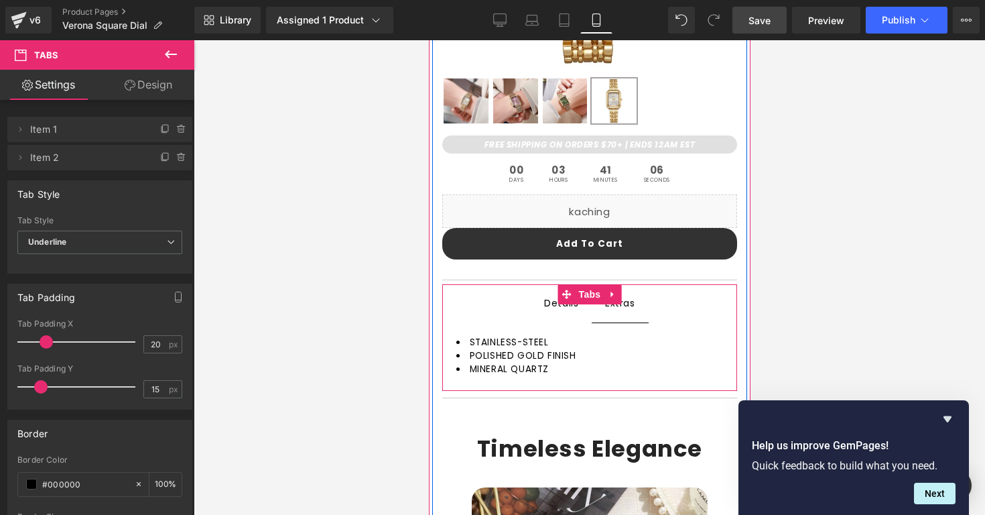
click at [559, 312] on span "Details Text Block" at bounding box center [560, 303] width 61 height 37
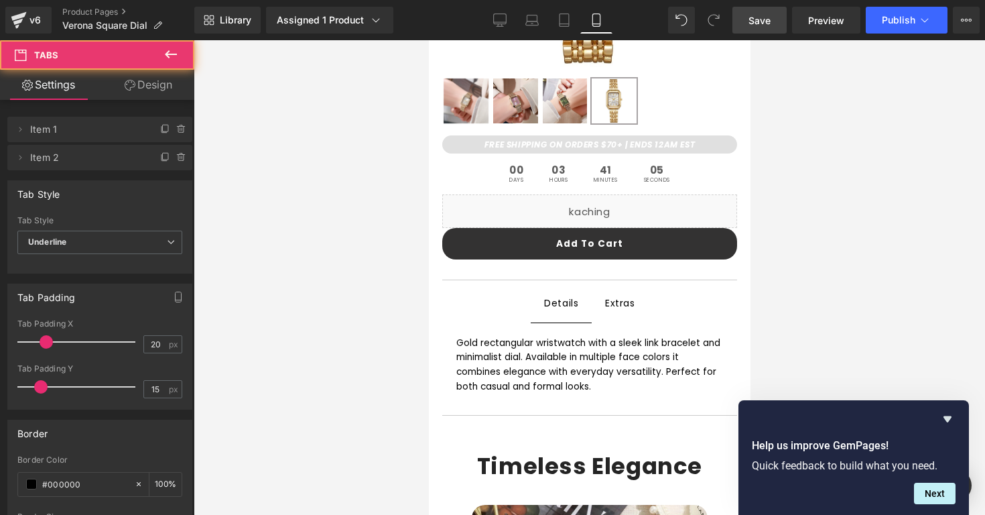
click at [400, 356] on div at bounding box center [589, 277] width 791 height 474
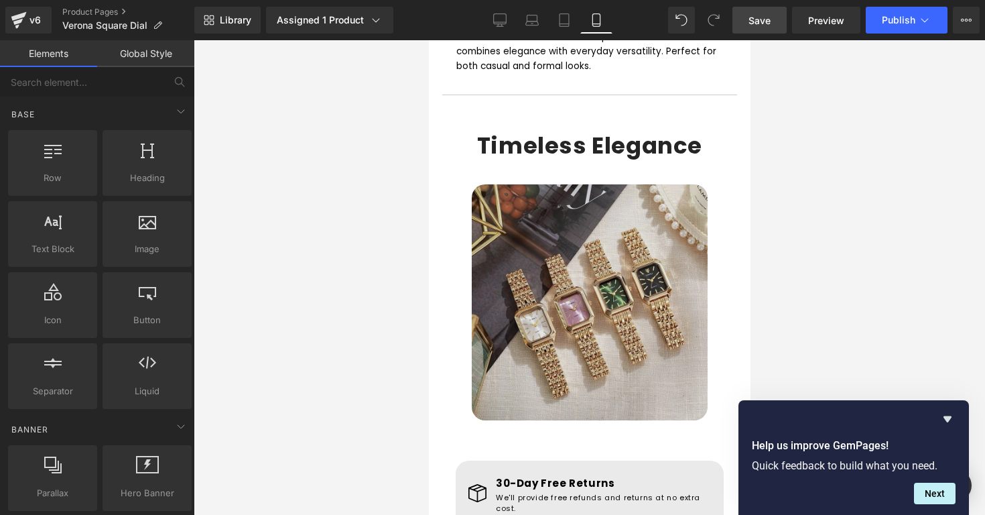
scroll to position [735, 0]
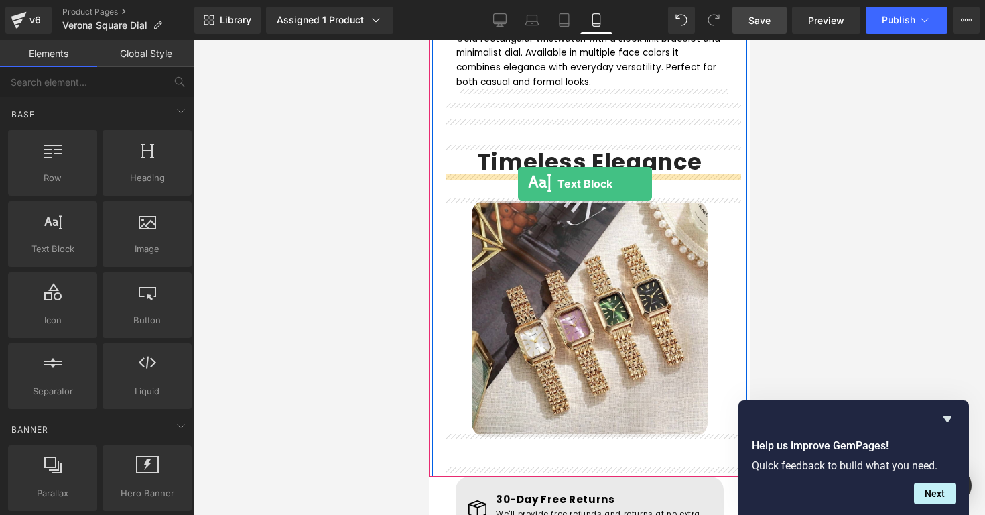
drag, startPoint x: 497, startPoint y: 265, endPoint x: 517, endPoint y: 181, distance: 86.6
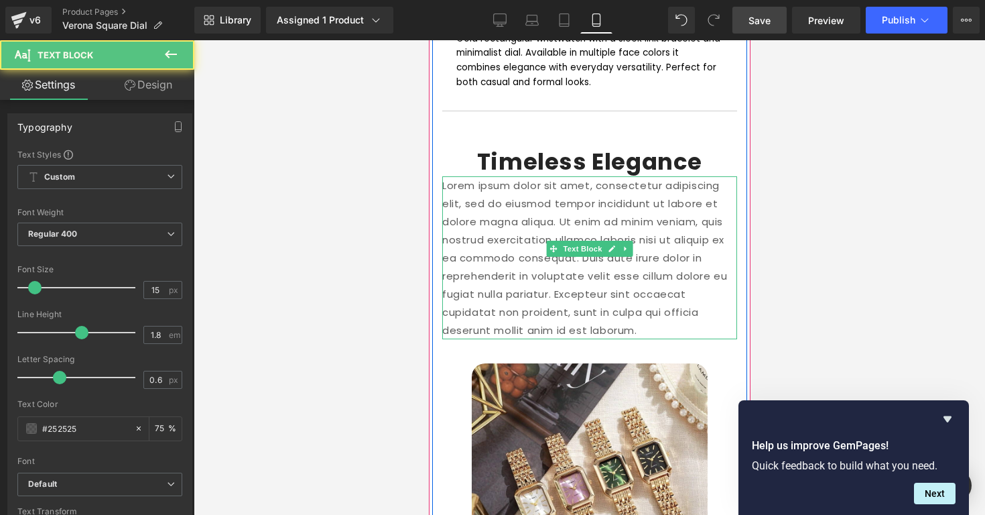
click at [643, 233] on p "Lorem ipsum dolor sit amet, consectetur adipiscing elit, sed do eiusmod tempor …" at bounding box center [589, 257] width 295 height 163
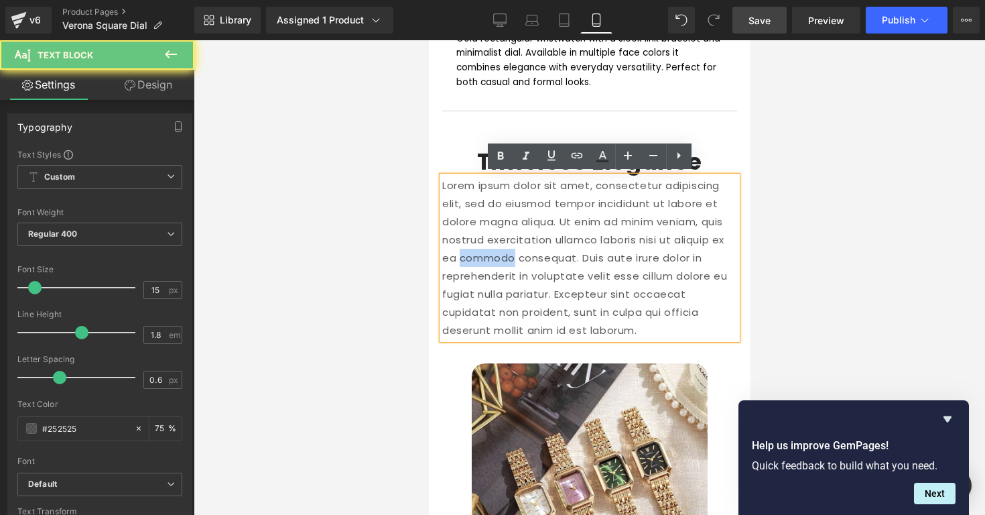
click at [642, 233] on p "Lorem ipsum dolor sit amet, consectetur adipiscing elit, sed do eiusmod tempor …" at bounding box center [589, 257] width 295 height 163
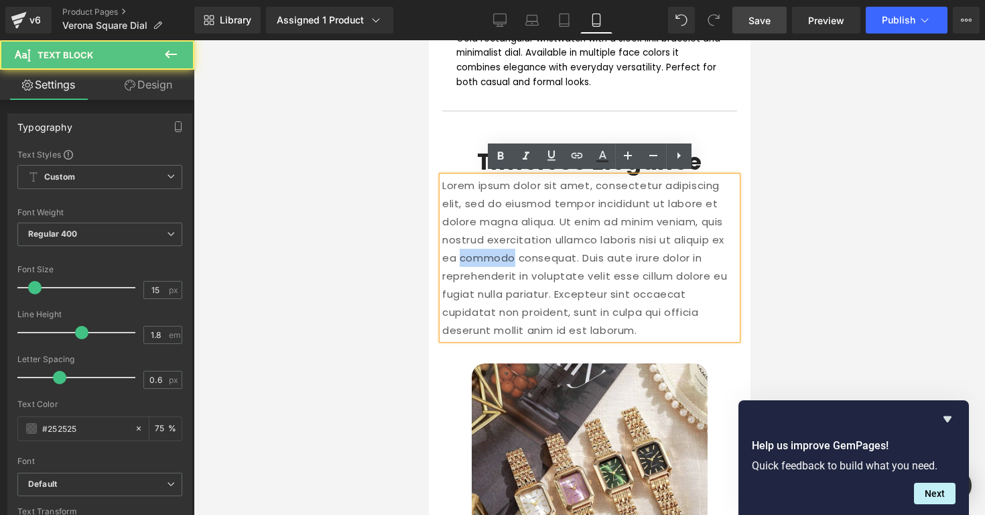
click at [642, 233] on p "Lorem ipsum dolor sit amet, consectetur adipiscing elit, sed do eiusmod tempor …" at bounding box center [589, 257] width 295 height 163
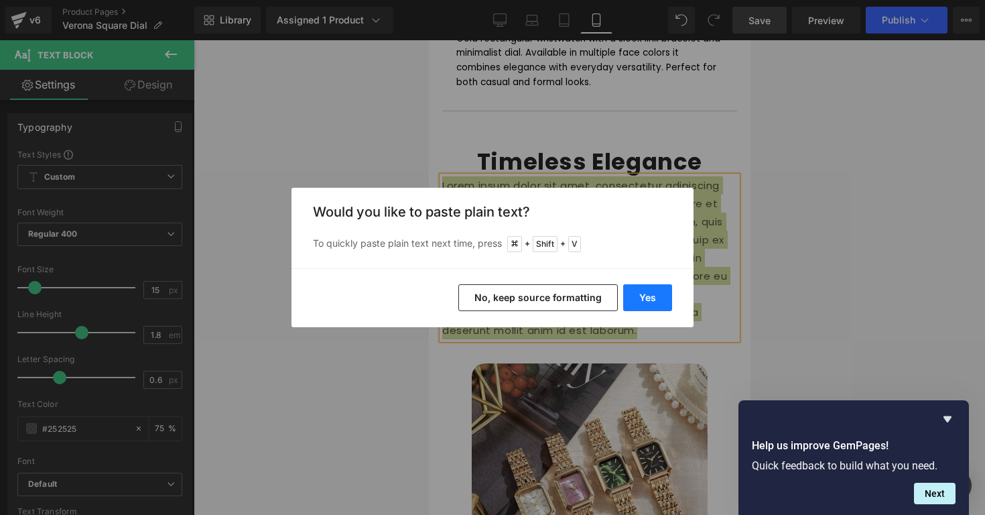
click at [654, 310] on button "Yes" at bounding box center [647, 297] width 49 height 27
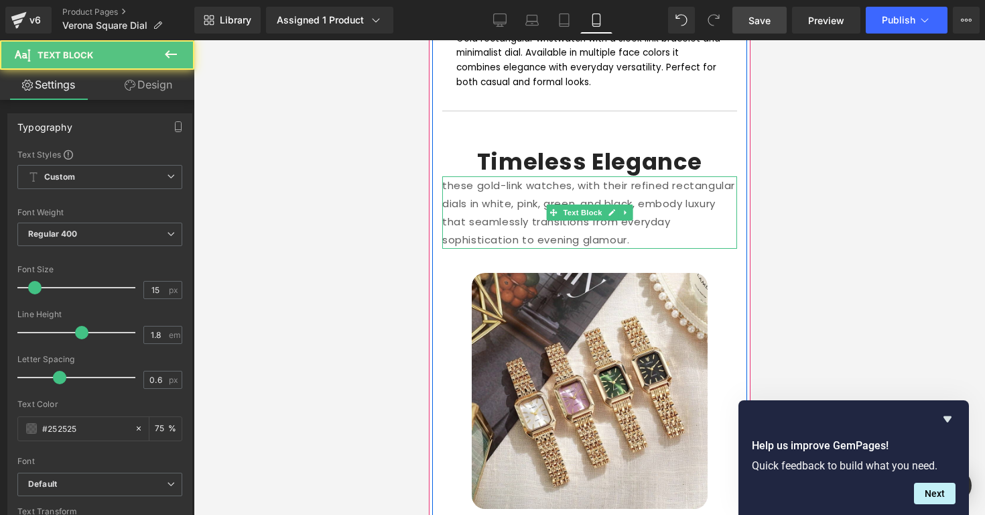
click at [468, 190] on p "these gold-link watches, with their refined rectangular dials in white, pink, g…" at bounding box center [589, 212] width 295 height 72
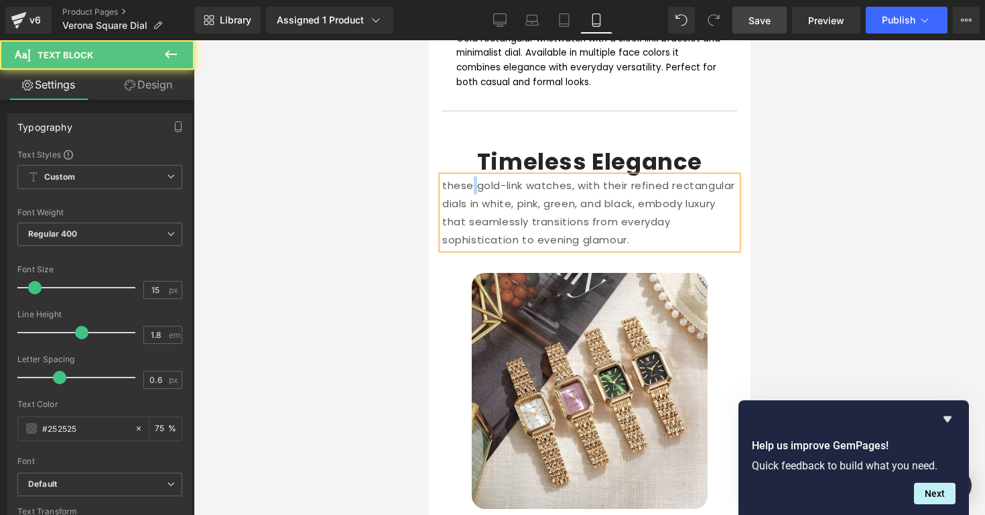
click at [468, 190] on p "these gold-link watches, with their refined rectangular dials in white, pink, g…" at bounding box center [589, 212] width 295 height 72
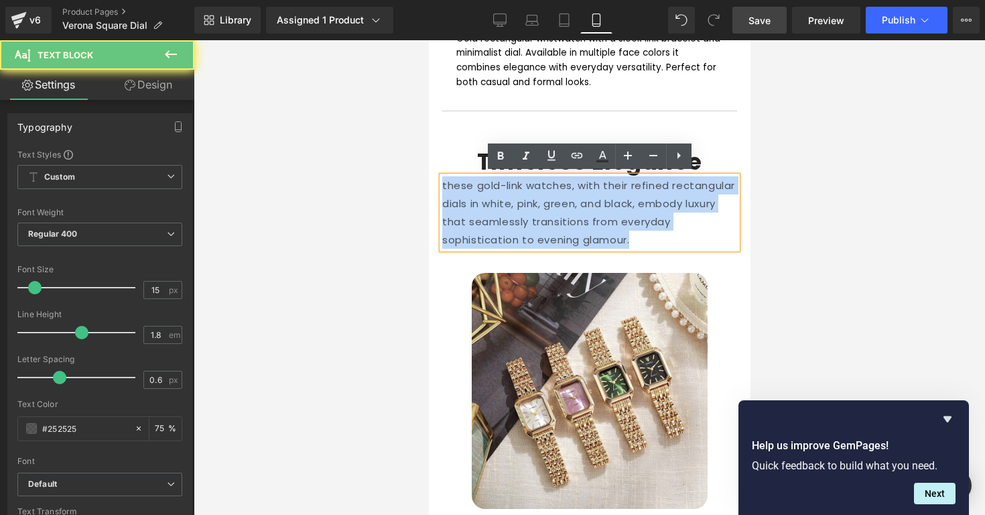
click at [468, 190] on p "these gold-link watches, with their refined rectangular dials in white, pink, g…" at bounding box center [589, 212] width 295 height 72
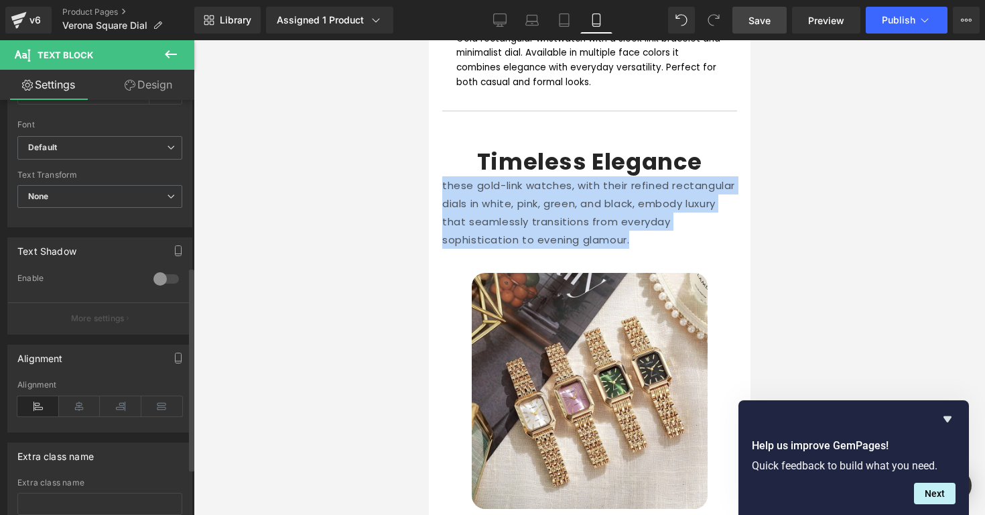
scroll to position [340, 0]
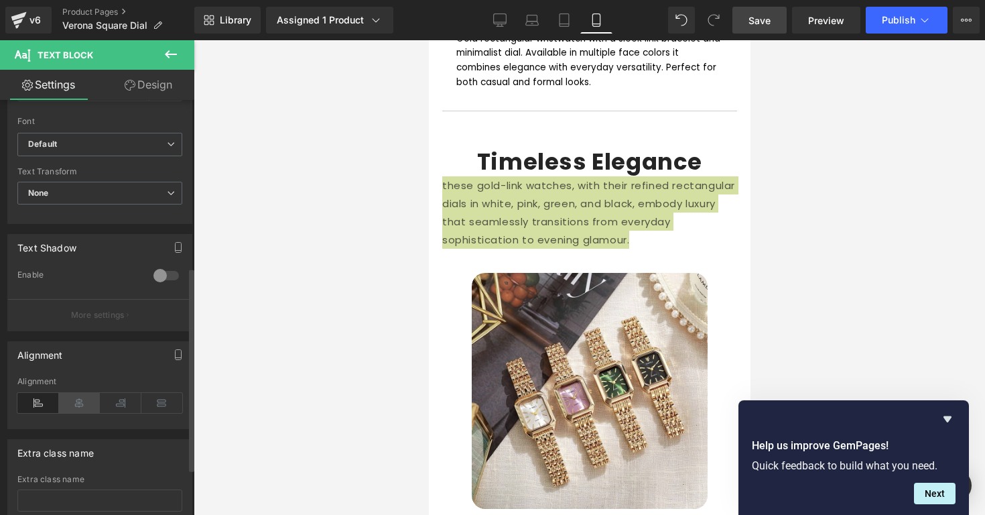
click at [86, 403] on icon at bounding box center [80, 403] width 42 height 20
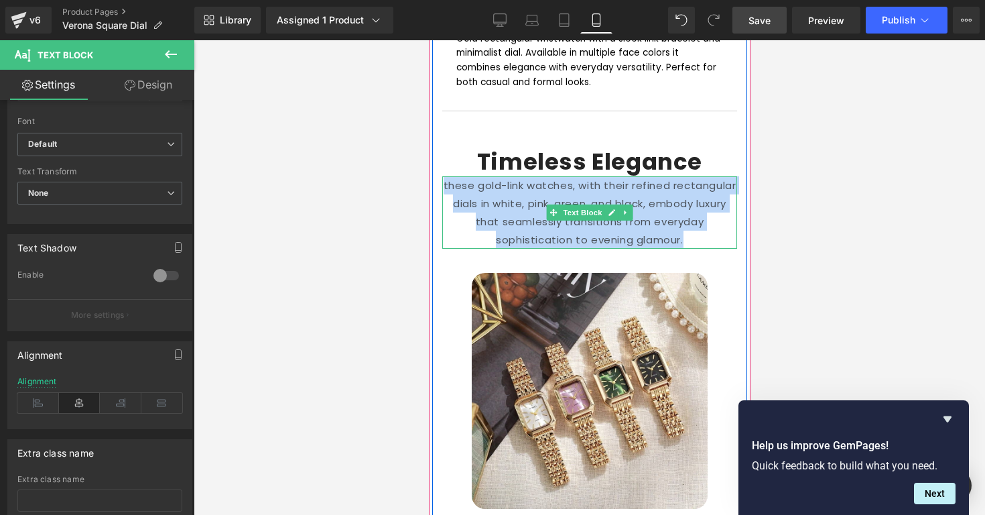
click at [449, 180] on p "these gold-link watches, with their refined rectangular dials in white, pink, g…" at bounding box center [589, 212] width 295 height 72
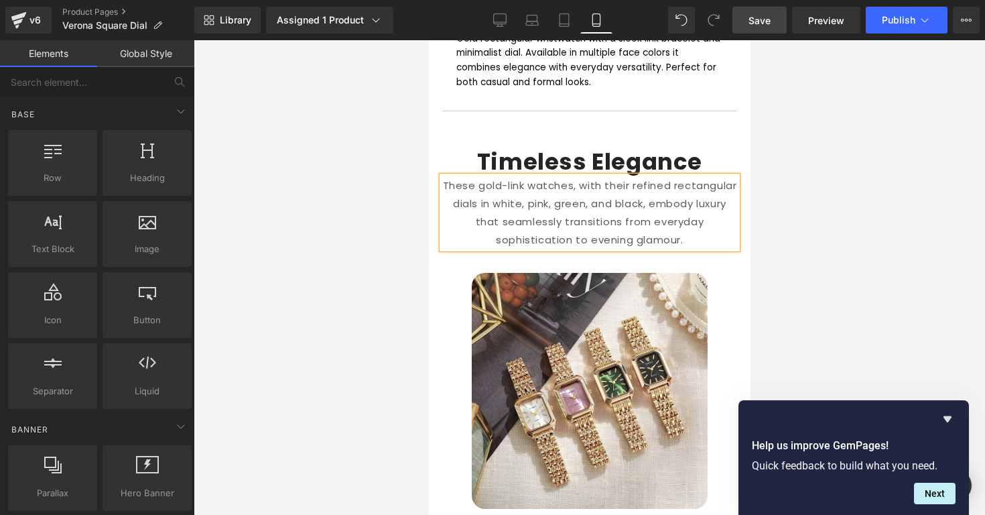
click at [833, 198] on div at bounding box center [589, 277] width 791 height 474
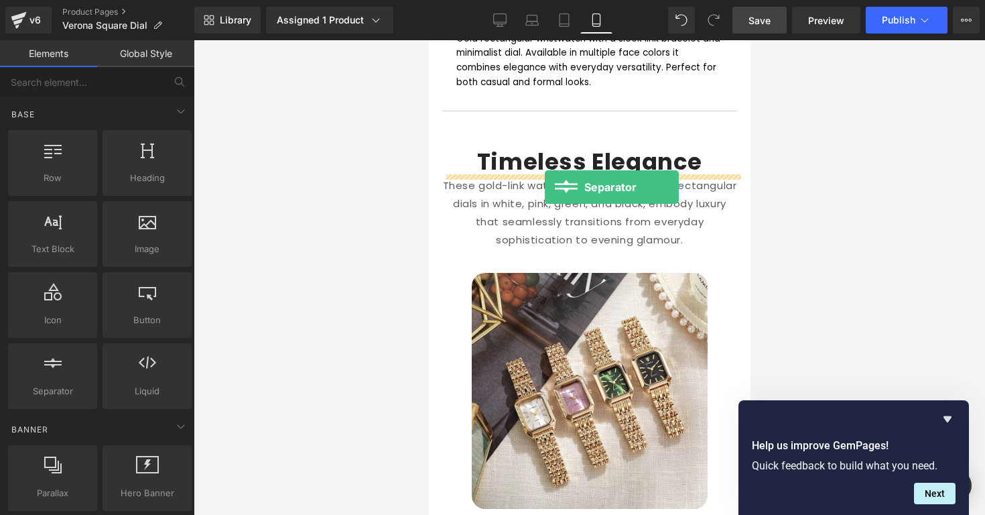
drag, startPoint x: 502, startPoint y: 401, endPoint x: 544, endPoint y: 187, distance: 217.9
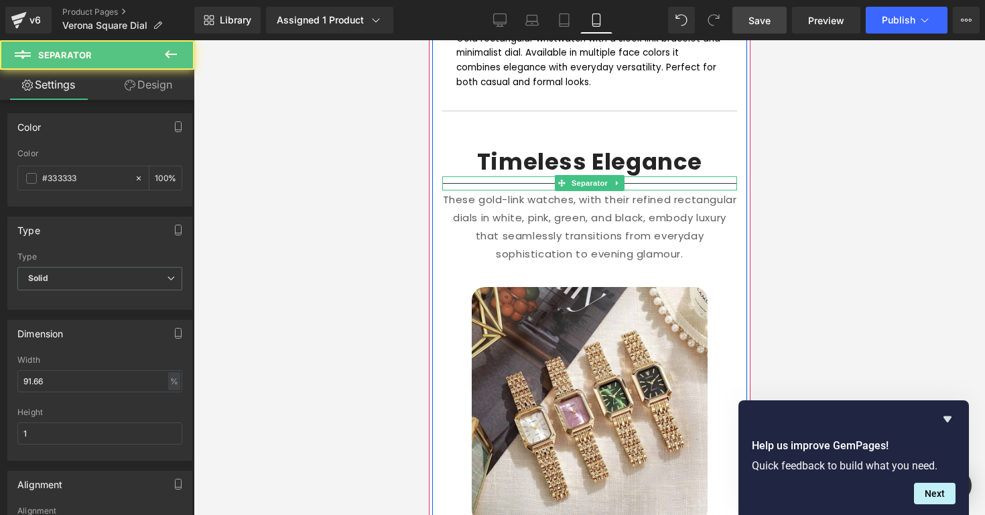
click at [673, 178] on div at bounding box center [589, 183] width 295 height 14
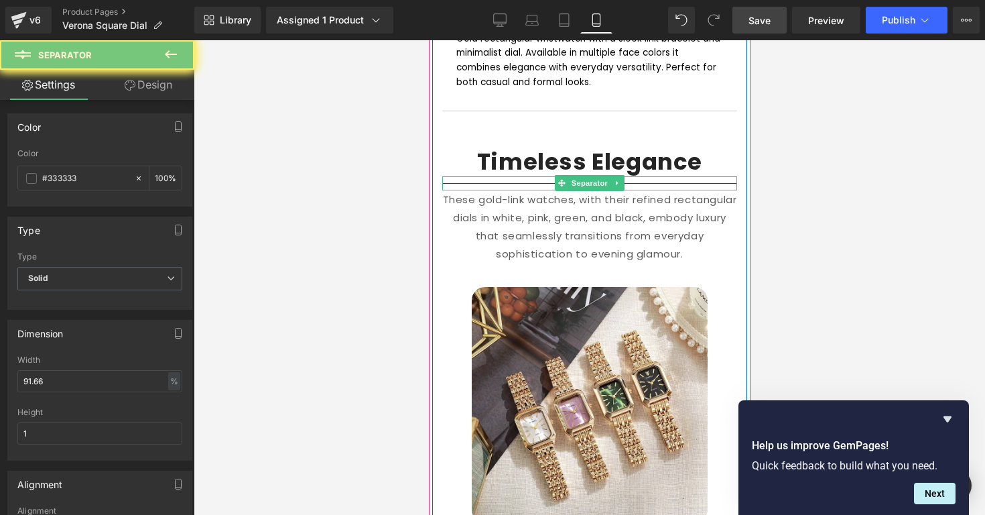
click at [673, 178] on div at bounding box center [589, 183] width 295 height 14
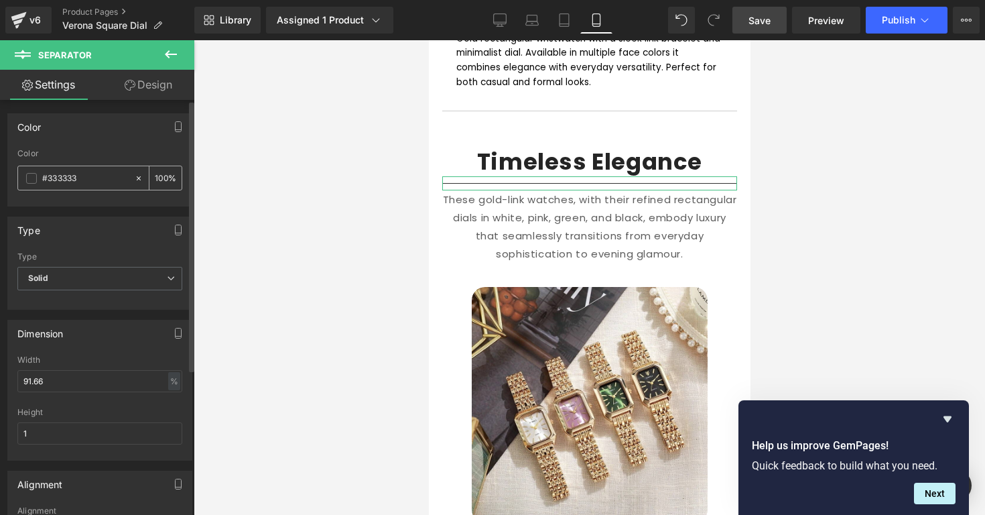
click at [117, 180] on input "#333333" at bounding box center [85, 178] width 86 height 15
type input "#f"
type input "0"
type input "#fff"
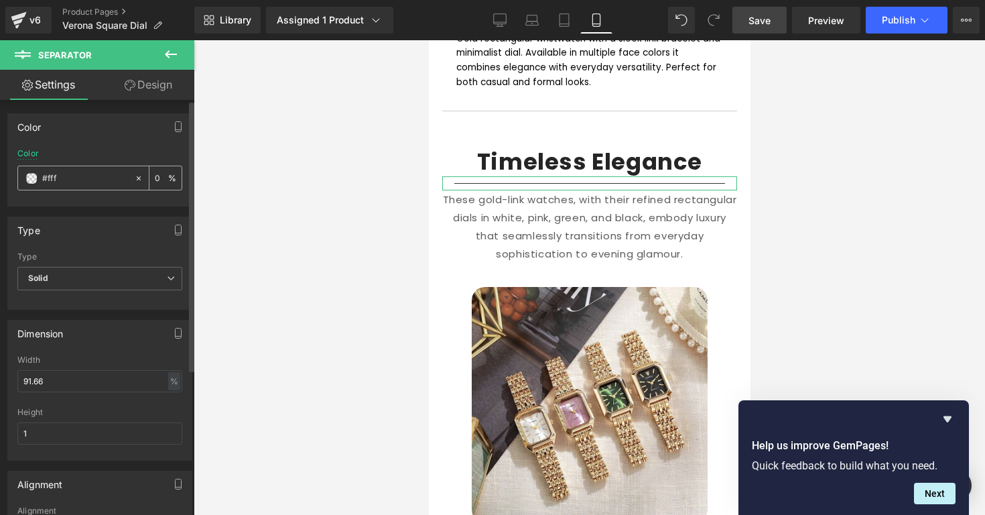
type input "100"
type input "#fffff"
type input "0"
type input "#ffffff"
type input "100"
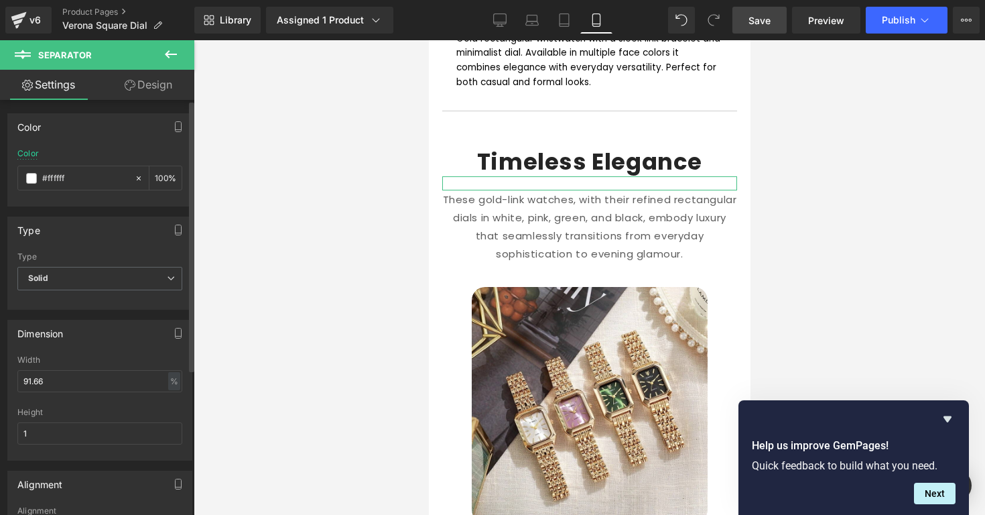
type input "#ffffff"
click at [112, 153] on div "Color #ffffff 100 %" at bounding box center [99, 177] width 165 height 57
click at [381, 204] on div at bounding box center [589, 277] width 791 height 474
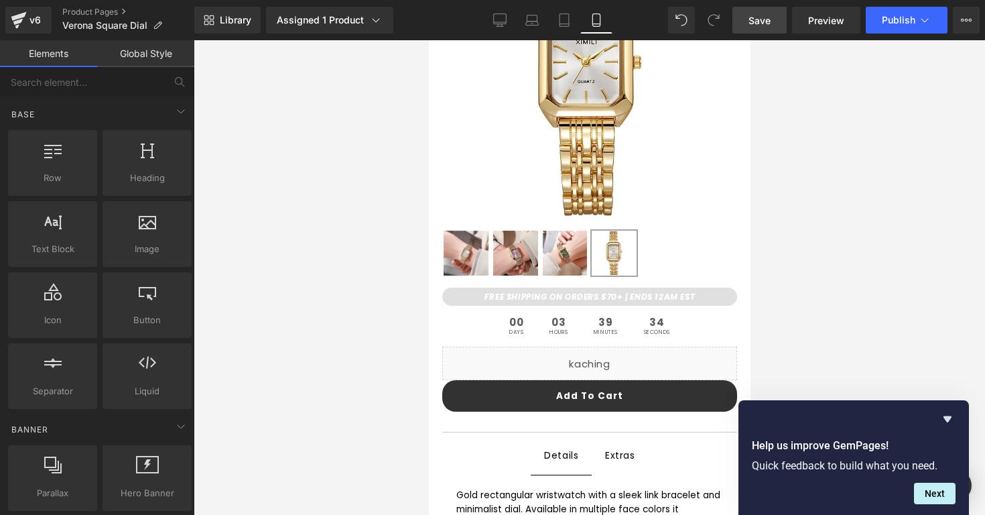
scroll to position [0, 0]
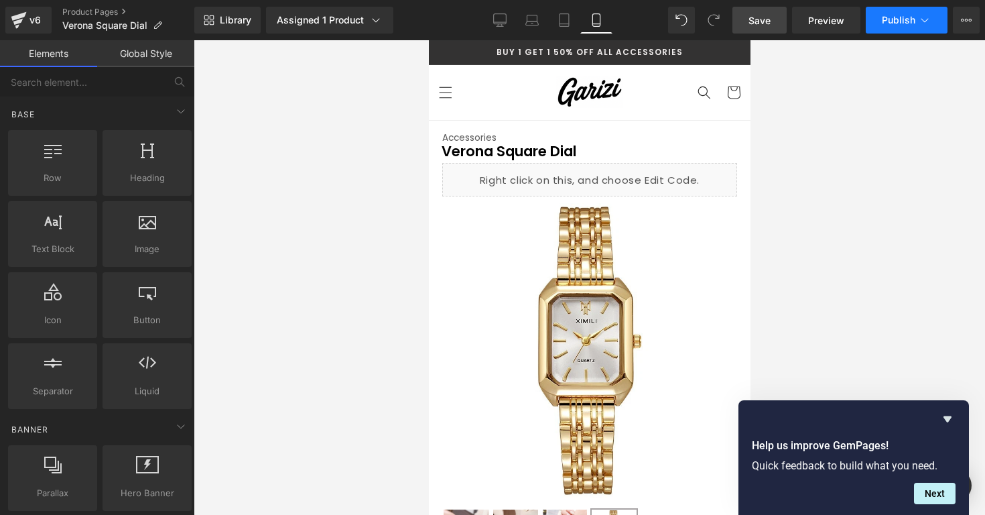
click at [880, 25] on button "Publish" at bounding box center [907, 20] width 82 height 27
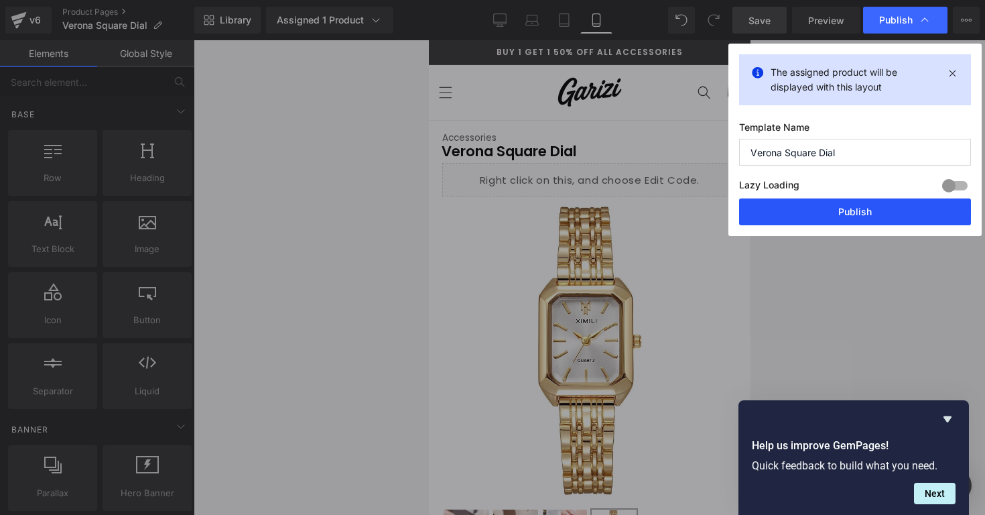
click at [823, 219] on button "Publish" at bounding box center [855, 211] width 232 height 27
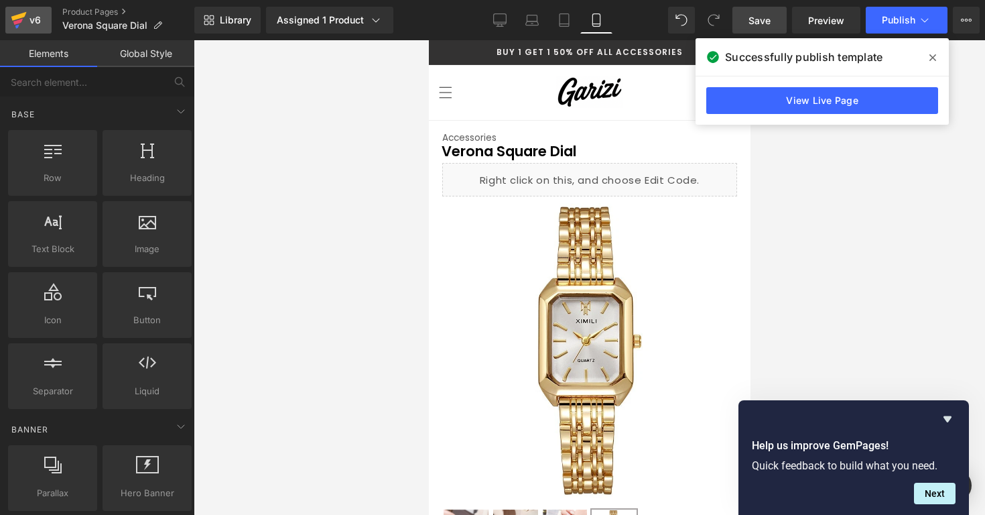
click at [19, 15] on icon at bounding box center [18, 16] width 15 height 9
